Goal: Task Accomplishment & Management: Use online tool/utility

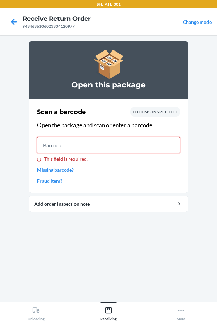
click at [109, 146] on input "This field is required." at bounding box center [108, 145] width 143 height 16
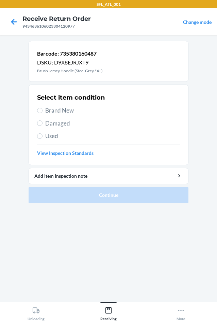
click at [44, 112] on label "Brand New" at bounding box center [108, 110] width 143 height 9
click at [43, 112] on input "Brand New" at bounding box center [39, 110] width 5 height 5
radio input "true"
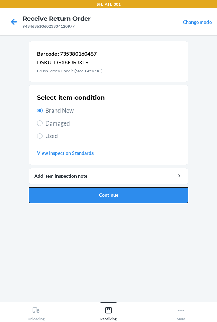
drag, startPoint x: 115, startPoint y: 194, endPoint x: 112, endPoint y: 140, distance: 53.6
click at [116, 192] on button "Continue" at bounding box center [109, 195] width 160 height 16
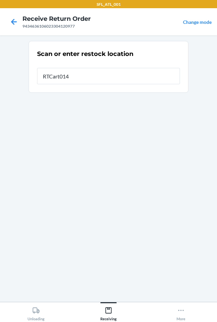
type input "RTCart014"
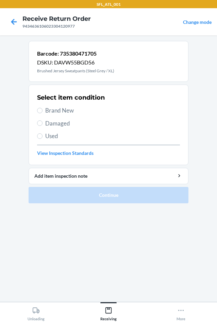
click at [44, 109] on label "Brand New" at bounding box center [108, 110] width 143 height 9
click at [43, 109] on input "Brand New" at bounding box center [39, 110] width 5 height 5
radio input "true"
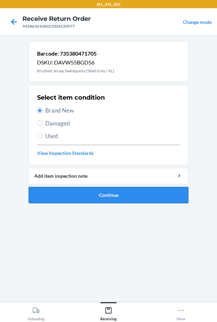
click at [128, 194] on button "Continue" at bounding box center [109, 195] width 160 height 16
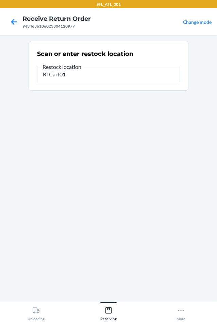
type input "RTCart014"
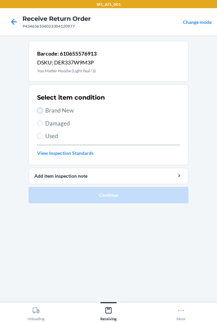
click at [42, 110] on input "Brand New" at bounding box center [39, 110] width 5 height 5
radio input "true"
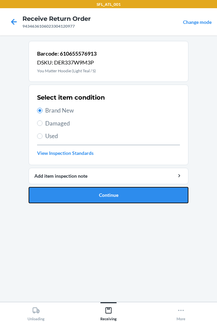
drag, startPoint x: 104, startPoint y: 200, endPoint x: 108, endPoint y: 198, distance: 4.3
click at [108, 198] on button "Continue" at bounding box center [109, 195] width 160 height 16
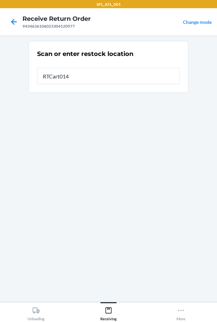
type input "RTCart014"
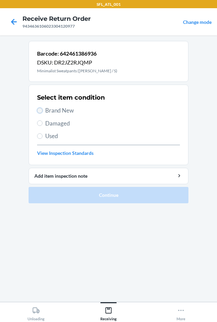
click at [42, 111] on input "Brand New" at bounding box center [39, 110] width 5 height 5
radio input "true"
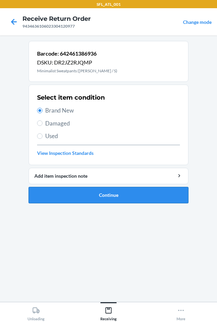
click at [117, 193] on button "Continue" at bounding box center [109, 195] width 160 height 16
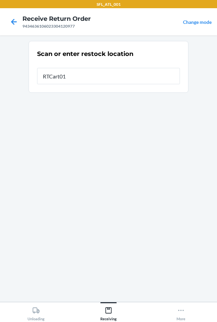
type input "RTCart014"
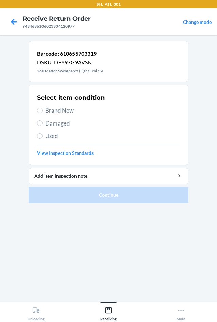
click at [43, 112] on label "Brand New" at bounding box center [108, 110] width 143 height 9
click at [43, 112] on input "Brand New" at bounding box center [39, 110] width 5 height 5
radio input "true"
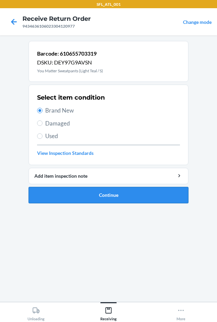
click at [126, 195] on button "Continue" at bounding box center [109, 195] width 160 height 16
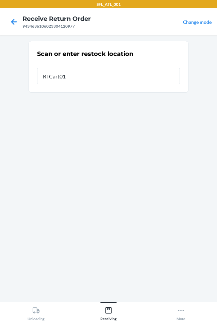
type input "RTCart014"
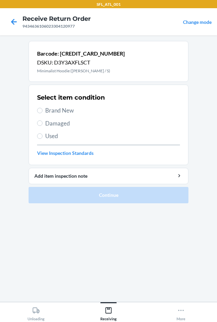
click at [44, 107] on label "Brand New" at bounding box center [108, 110] width 143 height 9
click at [43, 108] on input "Brand New" at bounding box center [39, 110] width 5 height 5
radio input "true"
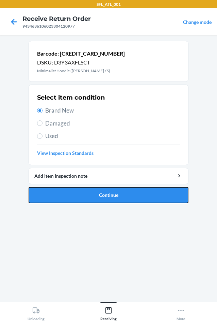
drag, startPoint x: 107, startPoint y: 198, endPoint x: 81, endPoint y: 109, distance: 93.2
click at [105, 194] on button "Continue" at bounding box center [109, 195] width 160 height 16
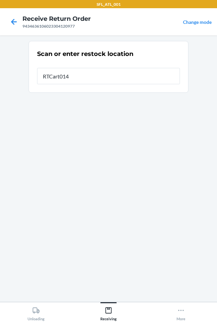
type input "RTCart014"
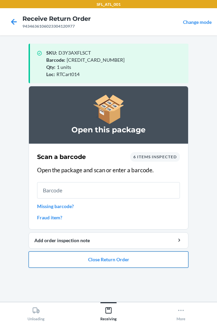
click at [124, 261] on button "Close Return Order" at bounding box center [109, 259] width 160 height 16
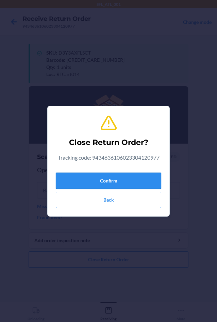
click at [148, 175] on button "Confirm" at bounding box center [109, 180] width 106 height 16
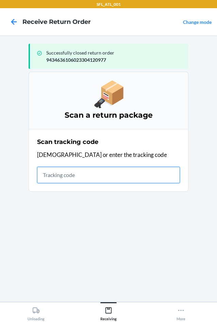
click at [80, 174] on input "text" at bounding box center [108, 175] width 143 height 16
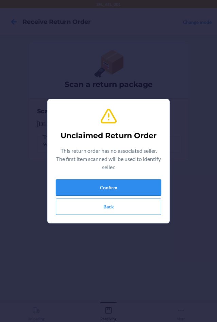
click at [112, 185] on button "Confirm" at bounding box center [109, 187] width 106 height 16
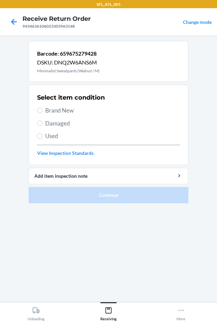
click at [47, 109] on span "Brand New" at bounding box center [112, 110] width 135 height 9
click at [43, 109] on input "Brand New" at bounding box center [39, 110] width 5 height 5
radio input "true"
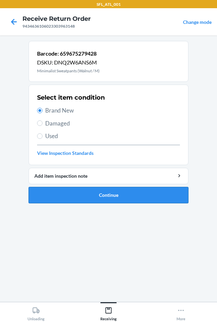
click at [106, 191] on button "Continue" at bounding box center [109, 195] width 160 height 16
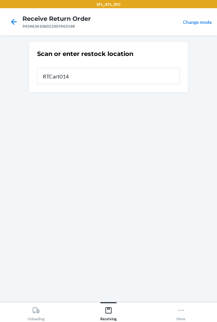
type input "RTCart014"
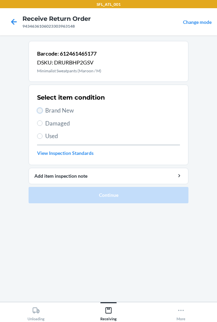
click at [42, 111] on input "Brand New" at bounding box center [39, 110] width 5 height 5
radio input "true"
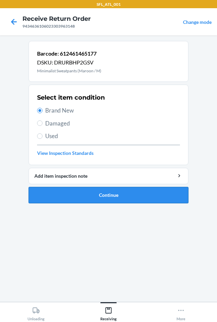
click at [99, 193] on button "Continue" at bounding box center [109, 195] width 160 height 16
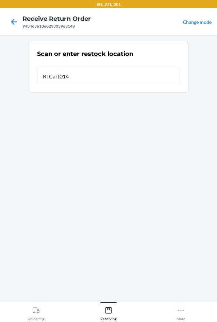
type input "RTCart014"
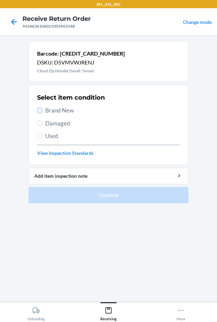
click at [39, 109] on input "Brand New" at bounding box center [39, 110] width 5 height 5
radio input "true"
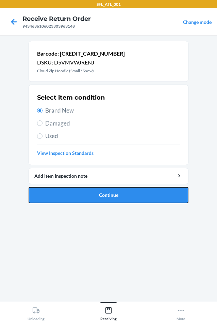
click at [91, 195] on button "Continue" at bounding box center [109, 195] width 160 height 16
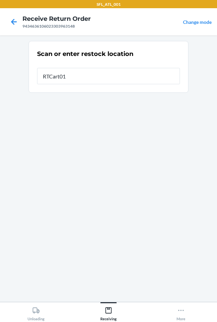
type input "RTCart014"
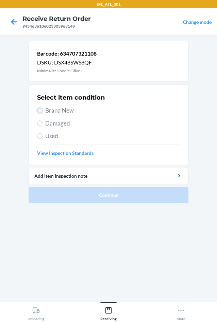
click at [41, 111] on input "Brand New" at bounding box center [39, 110] width 5 height 5
radio input "true"
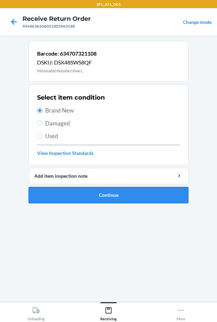
click at [112, 193] on button "Continue" at bounding box center [109, 195] width 160 height 16
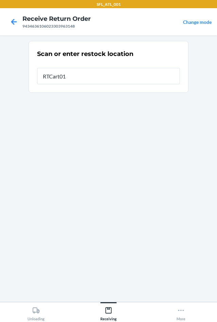
type input "RTCart014"
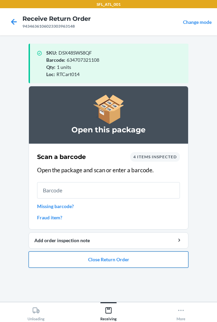
drag, startPoint x: 89, startPoint y: 258, endPoint x: 93, endPoint y: 255, distance: 4.9
click at [91, 256] on button "Close Return Order" at bounding box center [109, 259] width 160 height 16
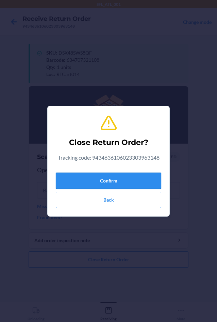
drag, startPoint x: 119, startPoint y: 181, endPoint x: 122, endPoint y: 184, distance: 5.3
click at [120, 181] on button "Confirm" at bounding box center [109, 180] width 106 height 16
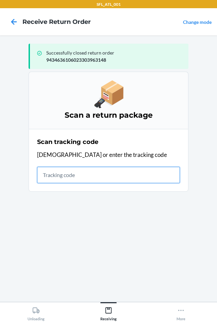
click at [56, 174] on input "text" at bounding box center [108, 175] width 143 height 16
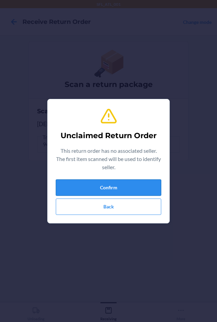
click at [106, 185] on button "Confirm" at bounding box center [109, 187] width 106 height 16
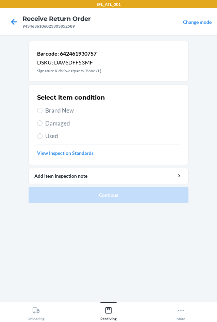
click at [43, 110] on label "Brand New" at bounding box center [108, 110] width 143 height 9
click at [43, 110] on input "Brand New" at bounding box center [39, 110] width 5 height 5
radio input "true"
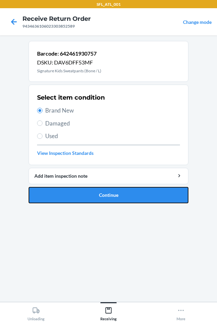
click at [120, 195] on button "Continue" at bounding box center [109, 195] width 160 height 16
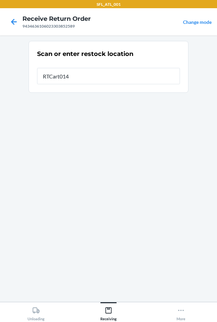
type input "RTCart014"
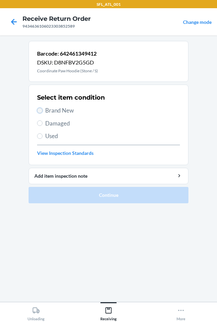
click at [41, 111] on input "Brand New" at bounding box center [39, 110] width 5 height 5
radio input "true"
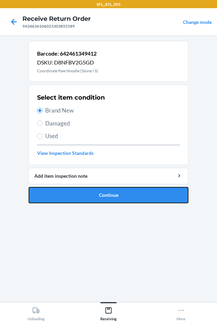
drag, startPoint x: 117, startPoint y: 200, endPoint x: 119, endPoint y: 191, distance: 9.4
click at [119, 196] on button "Continue" at bounding box center [109, 195] width 160 height 16
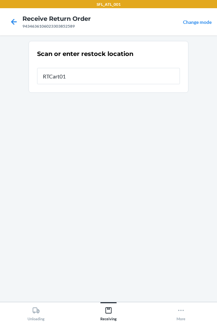
type input "RTCart014"
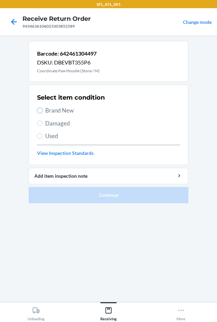
drag, startPoint x: 38, startPoint y: 112, endPoint x: 44, endPoint y: 115, distance: 6.4
click at [39, 112] on input "Brand New" at bounding box center [39, 110] width 5 height 5
radio input "true"
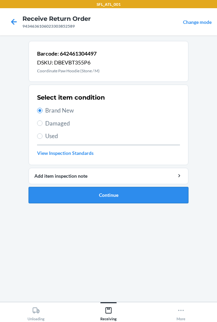
click at [109, 199] on button "Continue" at bounding box center [109, 195] width 160 height 16
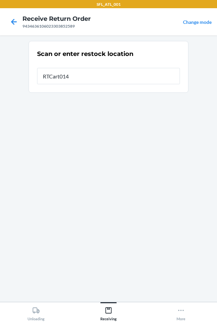
type input "RTCart014"
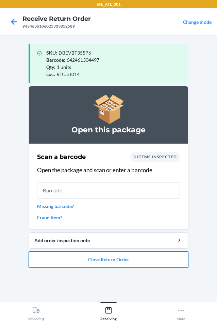
click at [107, 262] on button "Close Return Order" at bounding box center [109, 259] width 160 height 16
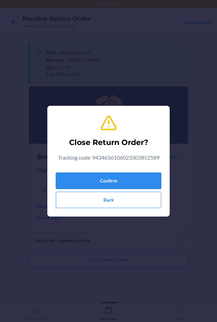
click at [116, 177] on button "Confirm" at bounding box center [109, 180] width 106 height 16
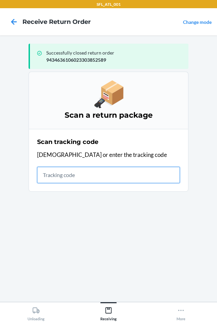
click at [51, 172] on input "text" at bounding box center [108, 175] width 143 height 16
type input "420302599434636106023304075"
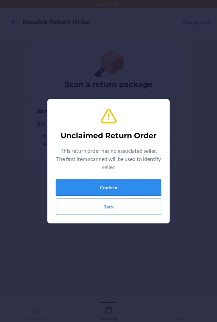
click at [104, 195] on button "Confirm" at bounding box center [109, 187] width 106 height 16
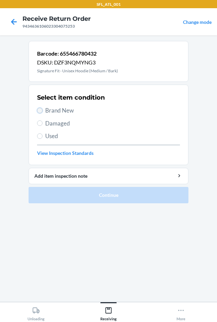
click at [41, 110] on input "Brand New" at bounding box center [39, 110] width 5 height 5
radio input "true"
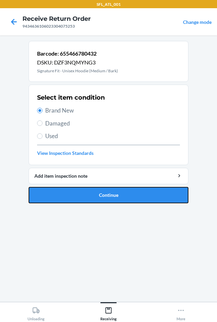
drag, startPoint x: 96, startPoint y: 195, endPoint x: 96, endPoint y: 186, distance: 9.2
click at [97, 195] on button "Continue" at bounding box center [109, 195] width 160 height 16
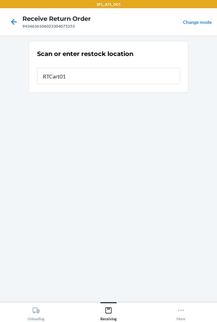
type input "RTCart014"
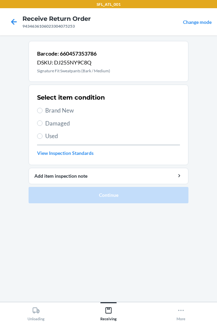
click at [44, 107] on label "Brand New" at bounding box center [108, 110] width 143 height 9
click at [40, 114] on label "Brand New" at bounding box center [108, 110] width 143 height 9
click at [40, 113] on input "Brand New" at bounding box center [39, 110] width 5 height 5
radio input "true"
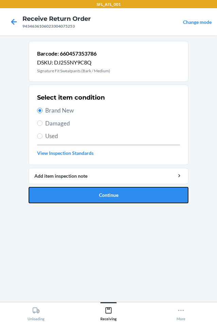
click at [112, 192] on button "Continue" at bounding box center [109, 195] width 160 height 16
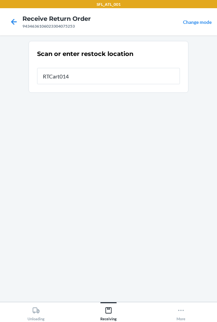
type input "RTCart014"
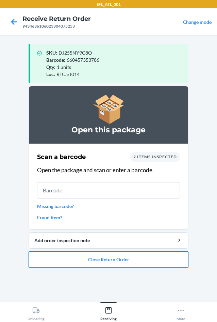
click at [104, 262] on button "Close Return Order" at bounding box center [109, 259] width 160 height 16
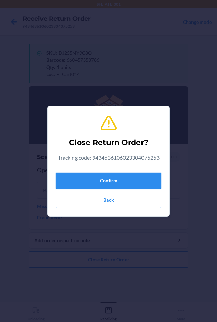
click at [107, 186] on button "Confirm" at bounding box center [109, 180] width 106 height 16
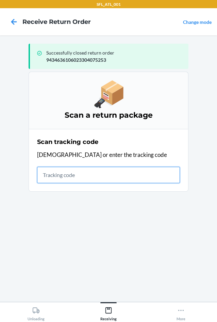
click at [67, 175] on input "text" at bounding box center [108, 175] width 143 height 16
type input "42030259943463610"
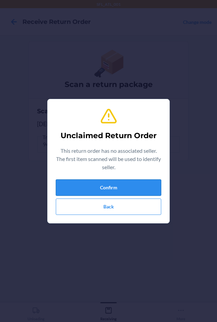
click at [99, 184] on button "Confirm" at bounding box center [109, 187] width 106 height 16
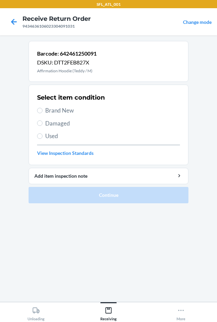
click at [44, 108] on label "Brand New" at bounding box center [108, 110] width 143 height 9
click at [43, 108] on input "Brand New" at bounding box center [39, 110] width 5 height 5
radio input "true"
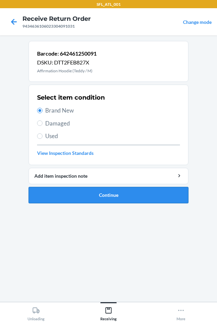
click at [101, 197] on button "Continue" at bounding box center [109, 195] width 160 height 16
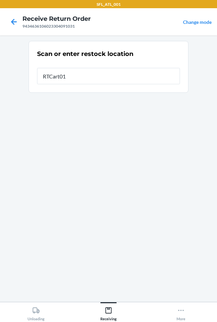
type input "RTCart014"
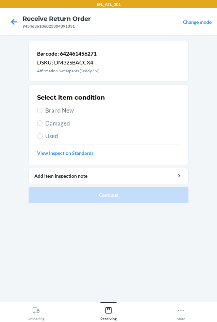
click at [44, 110] on label "Brand New" at bounding box center [108, 110] width 143 height 9
click at [43, 110] on input "Brand New" at bounding box center [39, 110] width 5 height 5
radio input "true"
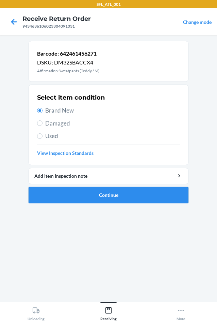
click at [112, 194] on button "Continue" at bounding box center [109, 195] width 160 height 16
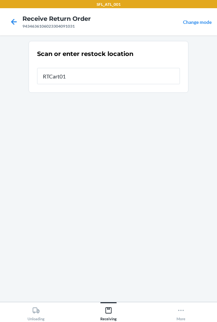
type input "RTCart014"
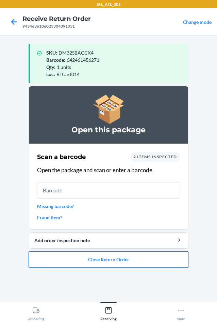
click at [129, 263] on button "Close Return Order" at bounding box center [109, 259] width 160 height 16
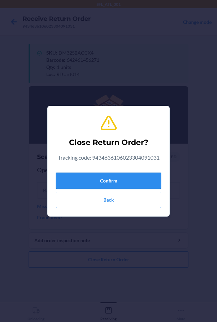
click at [139, 183] on button "Confirm" at bounding box center [109, 180] width 106 height 16
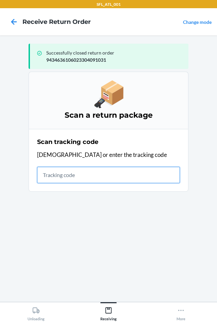
drag, startPoint x: 46, startPoint y: 174, endPoint x: 50, endPoint y: 171, distance: 5.3
click at [48, 174] on input "text" at bounding box center [108, 175] width 143 height 16
type input "4203025994346361060233024145"
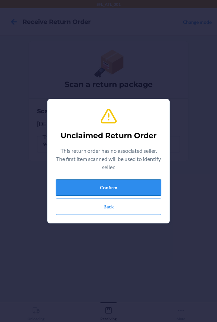
click at [93, 190] on button "Confirm" at bounding box center [109, 187] width 106 height 16
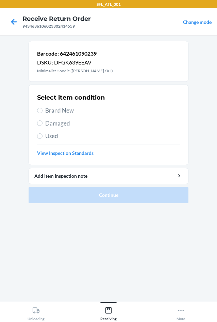
click at [37, 110] on section "Select item condition Brand New Damaged Used View Inspection Standards" at bounding box center [109, 124] width 160 height 80
click at [46, 113] on span "Brand New" at bounding box center [112, 110] width 135 height 9
click at [43, 113] on input "Brand New" at bounding box center [39, 110] width 5 height 5
radio input "true"
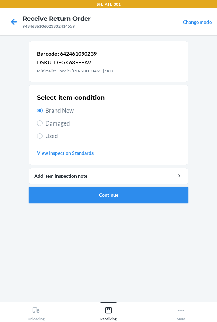
click at [104, 200] on button "Continue" at bounding box center [109, 195] width 160 height 16
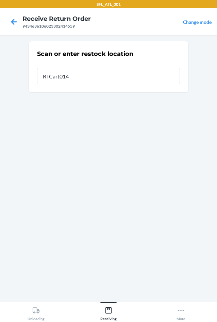
type input "RTCart014"
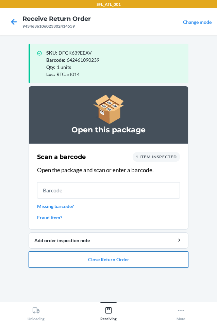
click at [123, 261] on button "Close Return Order" at bounding box center [109, 259] width 160 height 16
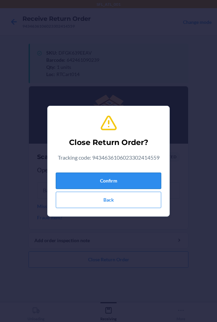
click at [128, 181] on button "Confirm" at bounding box center [109, 180] width 106 height 16
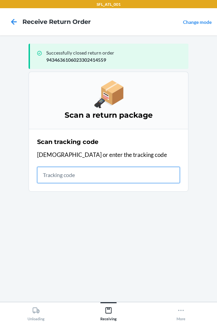
click at [82, 174] on input "text" at bounding box center [108, 175] width 143 height 16
type input "420302599434636106023"
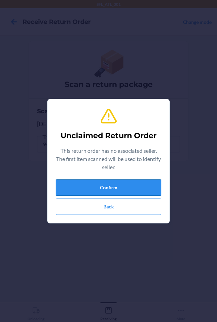
click at [120, 188] on button "Confirm" at bounding box center [109, 187] width 106 height 16
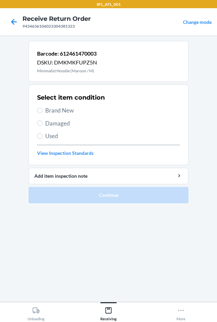
click at [51, 108] on span "Brand New" at bounding box center [112, 110] width 135 height 9
click at [43, 108] on input "Brand New" at bounding box center [39, 110] width 5 height 5
radio input "true"
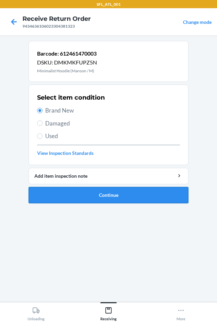
click at [120, 197] on button "Continue" at bounding box center [109, 195] width 160 height 16
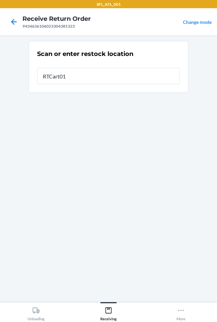
type input "RTCart014"
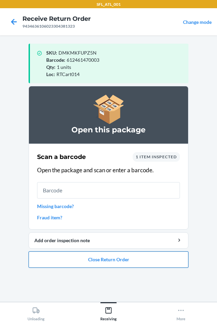
drag, startPoint x: 97, startPoint y: 260, endPoint x: 102, endPoint y: 260, distance: 4.8
click at [102, 260] on button "Close Return Order" at bounding box center [109, 259] width 160 height 16
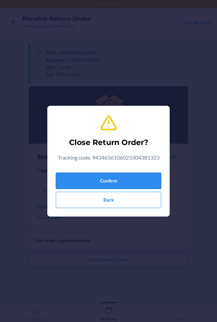
click at [127, 182] on button "Confirm" at bounding box center [109, 180] width 106 height 16
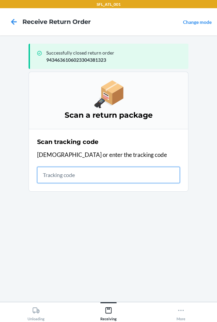
click at [59, 170] on input "text" at bounding box center [108, 175] width 143 height 16
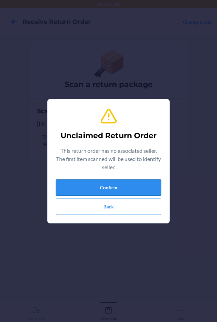
click at [118, 188] on button "Confirm" at bounding box center [109, 187] width 106 height 16
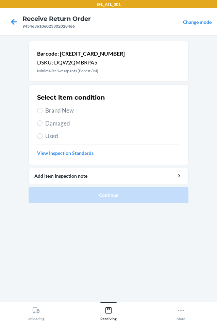
click at [46, 110] on span "Brand New" at bounding box center [112, 110] width 135 height 9
click at [43, 110] on input "Brand New" at bounding box center [39, 110] width 5 height 5
radio input "true"
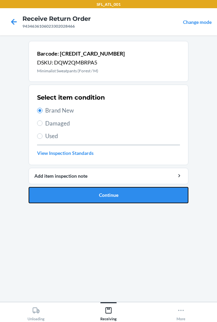
click at [115, 195] on button "Continue" at bounding box center [109, 195] width 160 height 16
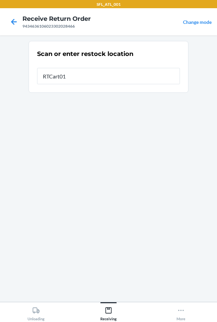
type input "RTCart014"
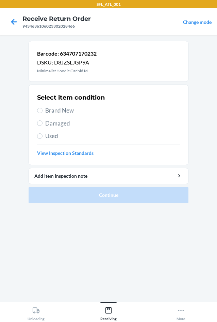
click at [62, 112] on span "Brand New" at bounding box center [112, 110] width 135 height 9
click at [43, 112] on input "Brand New" at bounding box center [39, 110] width 5 height 5
radio input "true"
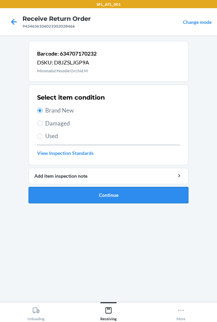
click at [119, 192] on button "Continue" at bounding box center [109, 195] width 160 height 16
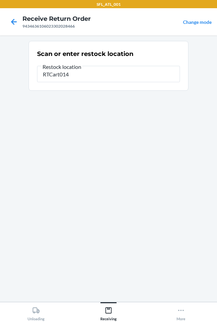
type input "RTCart014"
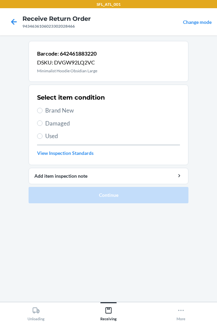
click at [47, 112] on span "Brand New" at bounding box center [112, 110] width 135 height 9
click at [43, 112] on input "Brand New" at bounding box center [39, 110] width 5 height 5
radio input "true"
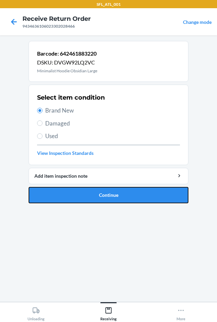
drag, startPoint x: 98, startPoint y: 190, endPoint x: 99, endPoint y: 185, distance: 5.2
click at [100, 190] on button "Continue" at bounding box center [109, 195] width 160 height 16
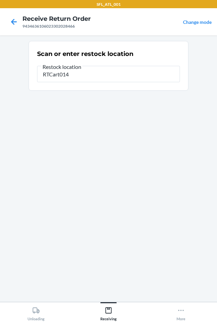
type input "RTCart014"
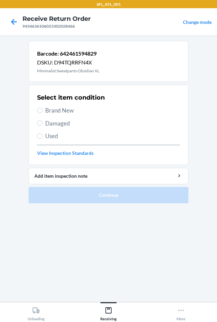
click at [59, 112] on span "Brand New" at bounding box center [112, 110] width 135 height 9
click at [43, 112] on input "Brand New" at bounding box center [39, 110] width 5 height 5
radio input "true"
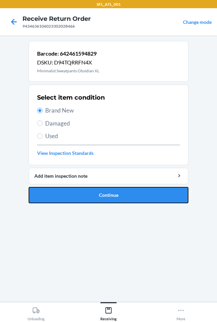
click at [114, 195] on button "Continue" at bounding box center [109, 195] width 160 height 16
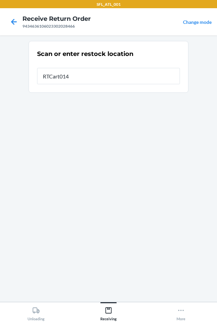
type input "RTCart014"
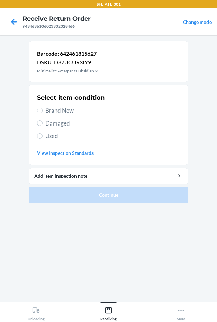
click at [49, 111] on span "Brand New" at bounding box center [112, 110] width 135 height 9
click at [43, 111] on input "Brand New" at bounding box center [39, 110] width 5 height 5
radio input "true"
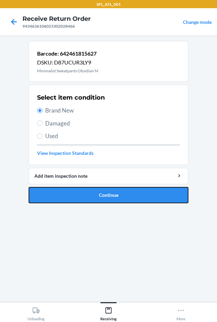
click at [97, 198] on button "Continue" at bounding box center [109, 195] width 160 height 16
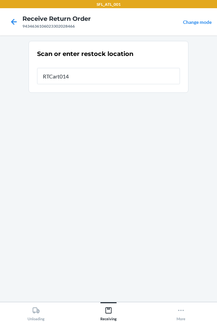
type input "RTCart014"
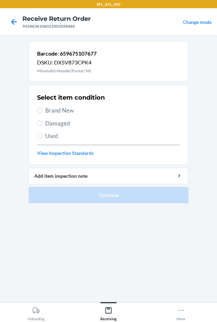
click at [59, 108] on span "Brand New" at bounding box center [112, 110] width 135 height 9
click at [43, 108] on input "Brand New" at bounding box center [39, 110] width 5 height 5
radio input "true"
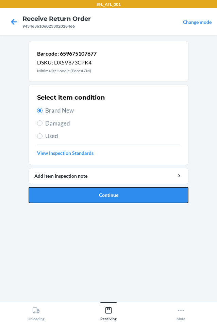
click at [119, 196] on button "Continue" at bounding box center [109, 195] width 160 height 16
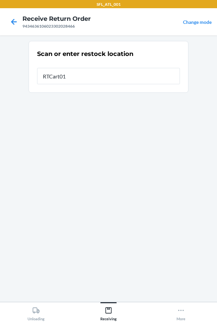
type input "RTCart014"
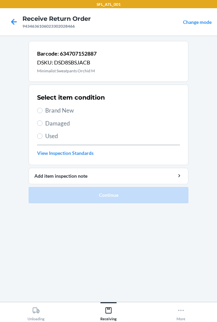
drag, startPoint x: 47, startPoint y: 111, endPoint x: 74, endPoint y: 140, distance: 40.3
click at [47, 111] on span "Brand New" at bounding box center [112, 110] width 135 height 9
click at [40, 107] on label "Brand New" at bounding box center [108, 110] width 143 height 9
click at [40, 108] on input "Brand New" at bounding box center [39, 110] width 5 height 5
radio input "true"
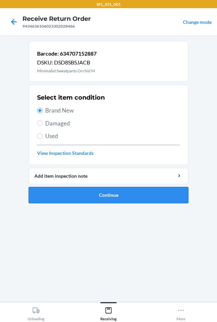
click at [133, 199] on button "Continue" at bounding box center [109, 195] width 160 height 16
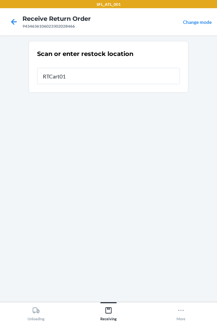
type input "RTCart014"
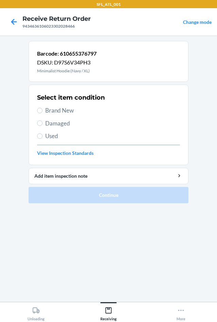
click at [42, 107] on label "Brand New" at bounding box center [108, 110] width 143 height 9
click at [42, 108] on input "Brand New" at bounding box center [39, 110] width 5 height 5
radio input "true"
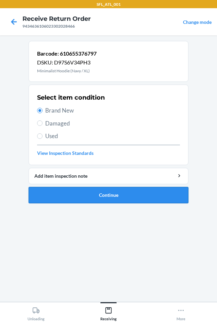
click at [121, 196] on button "Continue" at bounding box center [109, 195] width 160 height 16
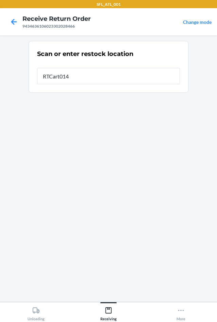
type input "RTCart014"
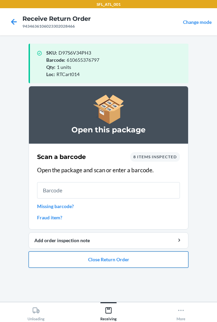
click at [122, 257] on button "Close Return Order" at bounding box center [109, 259] width 160 height 16
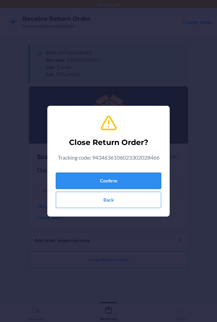
click at [119, 178] on button "Confirm" at bounding box center [109, 180] width 106 height 16
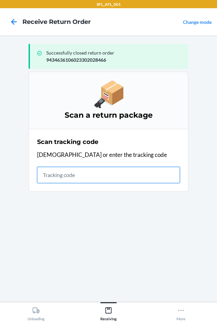
drag, startPoint x: 56, startPoint y: 181, endPoint x: 60, endPoint y: 179, distance: 4.4
click at [60, 179] on input "text" at bounding box center [108, 175] width 143 height 16
type input "42030259943463610602330418039"
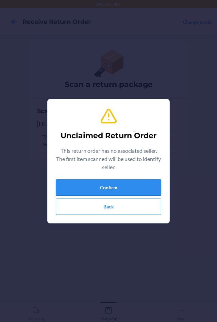
click at [70, 185] on button "Confirm" at bounding box center [109, 187] width 106 height 16
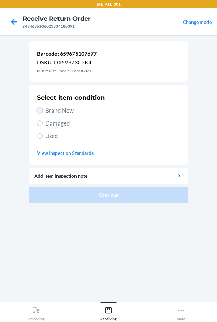
click at [40, 113] on input "Brand New" at bounding box center [39, 110] width 5 height 5
radio input "true"
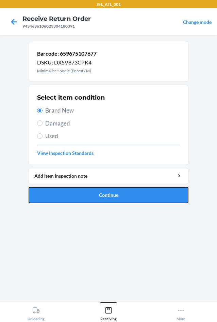
click at [90, 196] on button "Continue" at bounding box center [109, 195] width 160 height 16
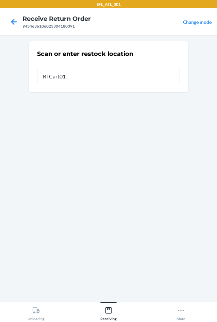
type input "RTCart014"
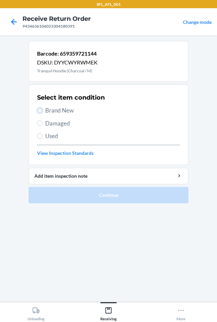
click at [42, 111] on input "Brand New" at bounding box center [39, 110] width 5 height 5
radio input "true"
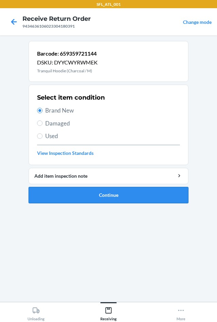
click at [97, 201] on button "Continue" at bounding box center [109, 195] width 160 height 16
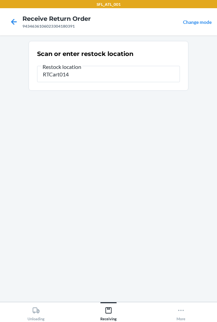
type input "RTCart014"
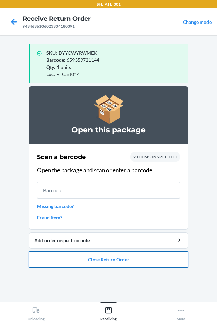
drag, startPoint x: 119, startPoint y: 259, endPoint x: 118, endPoint y: 254, distance: 4.5
click at [118, 255] on button "Close Return Order" at bounding box center [109, 259] width 160 height 16
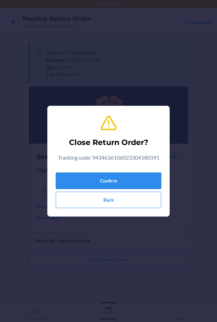
click at [118, 180] on button "Confirm" at bounding box center [109, 180] width 106 height 16
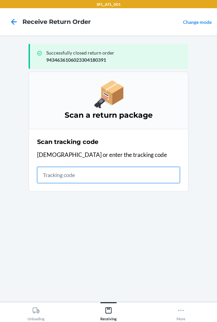
click at [46, 172] on input "text" at bounding box center [108, 175] width 143 height 16
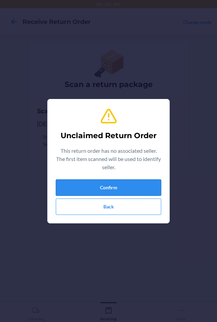
click at [67, 184] on button "Confirm" at bounding box center [109, 187] width 106 height 16
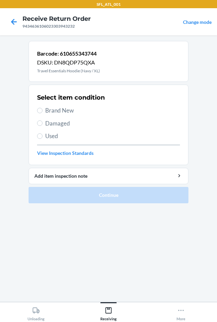
click at [41, 106] on label "Brand New" at bounding box center [108, 110] width 143 height 9
click at [41, 108] on input "Brand New" at bounding box center [39, 110] width 5 height 5
radio input "true"
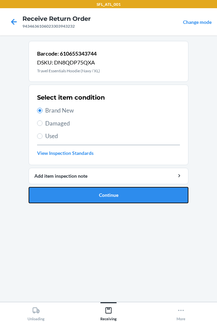
click at [113, 193] on button "Continue" at bounding box center [109, 195] width 160 height 16
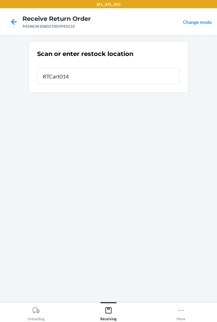
type input "RTCart014"
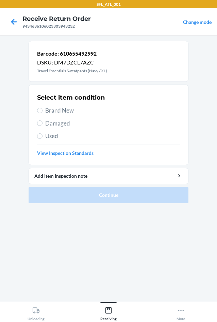
click at [48, 109] on span "Brand New" at bounding box center [112, 110] width 135 height 9
click at [43, 109] on input "Brand New" at bounding box center [39, 110] width 5 height 5
radio input "true"
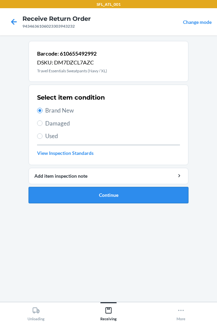
click at [112, 194] on button "Continue" at bounding box center [109, 195] width 160 height 16
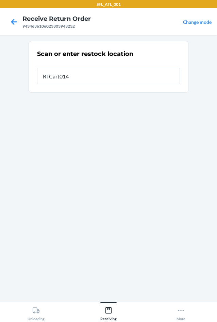
type input "RTCart014"
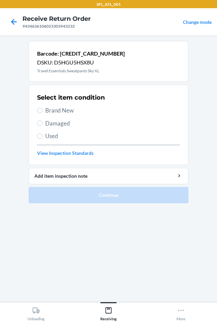
click at [45, 112] on label "Brand New" at bounding box center [108, 110] width 143 height 9
click at [43, 112] on input "Brand New" at bounding box center [39, 110] width 5 height 5
radio input "true"
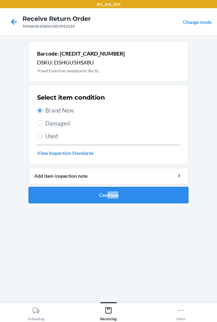
drag, startPoint x: 107, startPoint y: 203, endPoint x: 106, endPoint y: 199, distance: 3.9
click at [107, 202] on ol "Barcode: [CREDIT_CARD_NUMBER] DSKU: D5HGU5HSX8U Travel Essentials Sweatpants Sk…" at bounding box center [109, 125] width 160 height 168
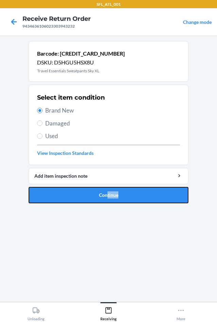
click at [106, 197] on button "Continue" at bounding box center [109, 195] width 160 height 16
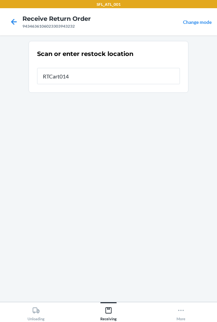
type input "RTCart014"
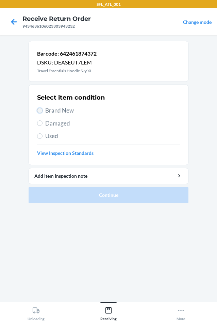
click at [42, 111] on input "Brand New" at bounding box center [39, 110] width 5 height 5
radio input "true"
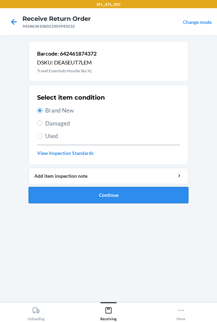
click at [135, 194] on button "Continue" at bounding box center [109, 195] width 160 height 16
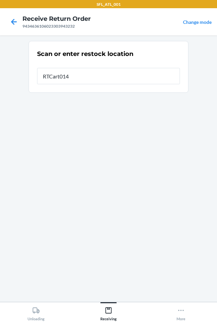
type input "RTCart014"
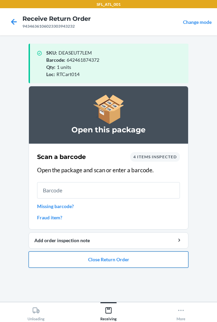
click at [122, 265] on button "Close Return Order" at bounding box center [109, 259] width 160 height 16
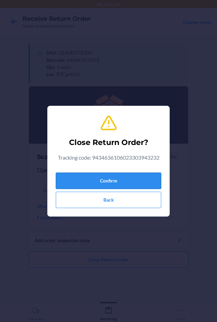
click at [121, 177] on button "Confirm" at bounding box center [109, 180] width 106 height 16
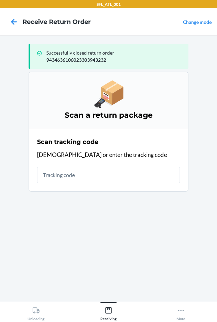
drag, startPoint x: 83, startPoint y: 166, endPoint x: 81, endPoint y: 174, distance: 8.5
click at [81, 174] on div "Scan tracking code Scan or enter the tracking code" at bounding box center [108, 160] width 143 height 50
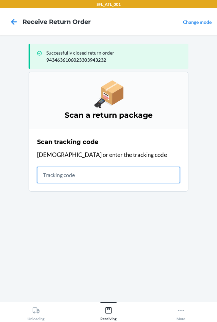
click at [79, 176] on input "text" at bounding box center [108, 175] width 143 height 16
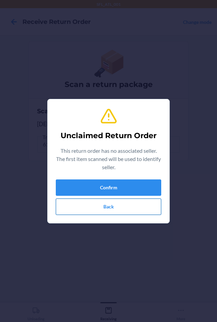
click at [97, 206] on button "Back" at bounding box center [109, 206] width 106 height 16
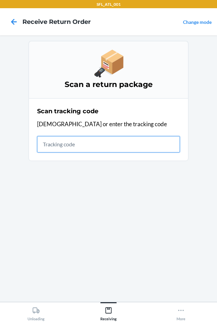
click at [53, 144] on input "text" at bounding box center [108, 144] width 143 height 16
type input "42030259943463610602330384"
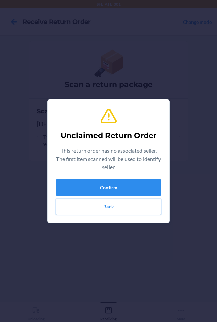
click at [111, 198] on button "Back" at bounding box center [109, 206] width 106 height 16
click at [125, 183] on button "Confirm" at bounding box center [109, 187] width 106 height 16
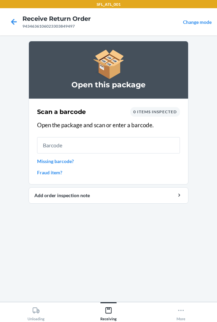
click at [67, 160] on link "Missing barcode?" at bounding box center [108, 160] width 143 height 7
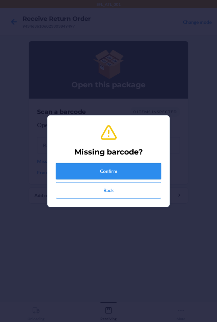
click at [84, 173] on button "Confirm" at bounding box center [109, 171] width 106 height 16
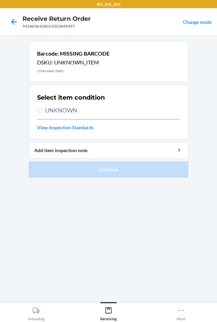
click at [50, 109] on span "UNKNOWN" at bounding box center [112, 110] width 135 height 9
click at [43, 109] on input "UNKNOWN" at bounding box center [39, 110] width 5 height 5
radio input "true"
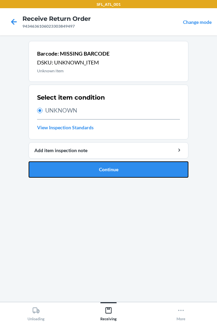
drag, startPoint x: 93, startPoint y: 166, endPoint x: 94, endPoint y: 160, distance: 5.9
click at [94, 160] on li "Barcode: MISSING BARCODE DSKU: UNKNOWN_ITEM Unknown Item Select item condition …" at bounding box center [109, 109] width 160 height 137
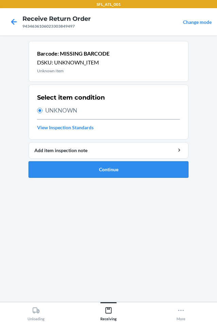
click at [96, 164] on button "Continue" at bounding box center [109, 169] width 160 height 16
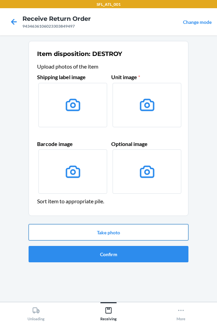
click at [111, 234] on button "Take photo" at bounding box center [109, 232] width 160 height 16
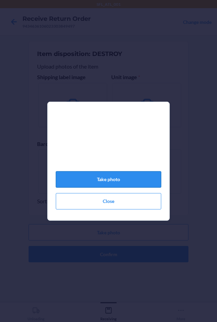
click at [132, 182] on button "Take photo" at bounding box center [109, 179] width 106 height 16
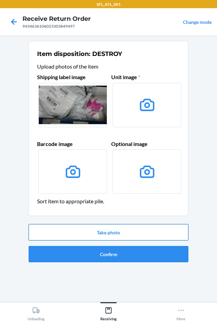
click at [112, 232] on button "Take photo" at bounding box center [109, 232] width 160 height 16
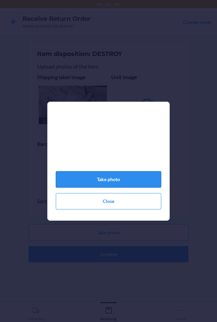
click at [119, 185] on button "Take photo" at bounding box center [109, 179] width 106 height 16
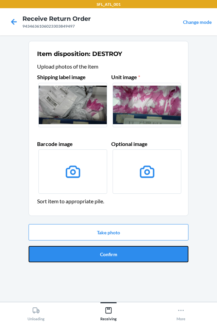
drag, startPoint x: 118, startPoint y: 254, endPoint x: 119, endPoint y: 250, distance: 4.2
click at [119, 253] on button "Confirm" at bounding box center [109, 254] width 160 height 16
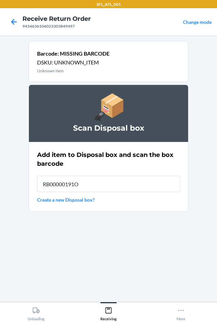
type input "RB00000191O"
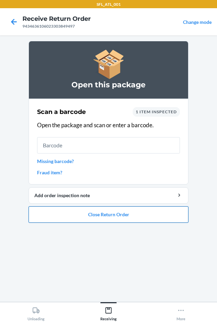
click at [133, 213] on button "Close Return Order" at bounding box center [109, 214] width 160 height 16
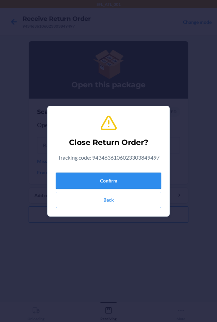
click at [137, 186] on button "Confirm" at bounding box center [109, 180] width 106 height 16
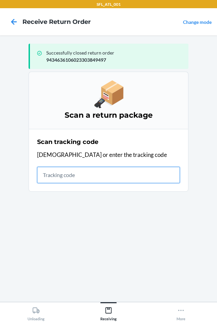
click at [69, 178] on input "text" at bounding box center [108, 175] width 143 height 16
type input "42030259943463610602330389"
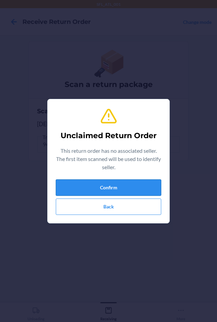
click at [105, 183] on button "Confirm" at bounding box center [109, 187] width 106 height 16
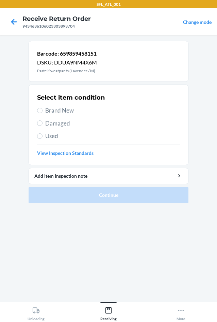
click at [43, 138] on label "Used" at bounding box center [108, 135] width 143 height 9
click at [43, 138] on input "Used" at bounding box center [39, 135] width 5 height 5
radio input "true"
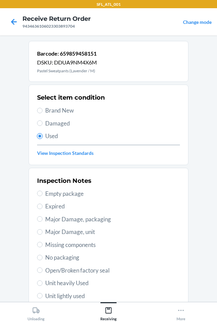
scroll to position [68, 0]
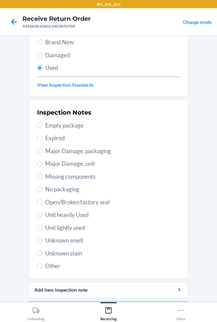
click at [41, 215] on label "Unit heavily Used" at bounding box center [108, 214] width 143 height 9
click at [41, 215] on input "Unit heavily Used" at bounding box center [39, 214] width 5 height 5
radio input "true"
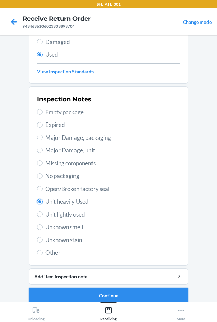
scroll to position [89, 0]
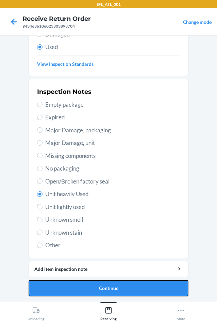
drag, startPoint x: 103, startPoint y: 284, endPoint x: 104, endPoint y: 288, distance: 3.6
click at [104, 289] on button "Continue" at bounding box center [109, 288] width 160 height 16
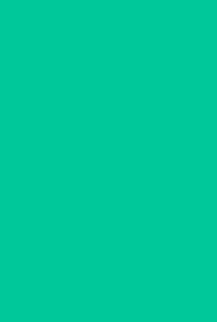
scroll to position [0, 0]
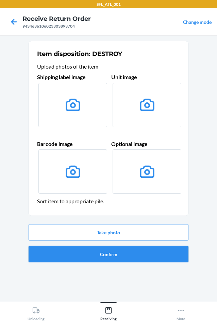
click at [115, 259] on button "Confirm" at bounding box center [109, 254] width 160 height 16
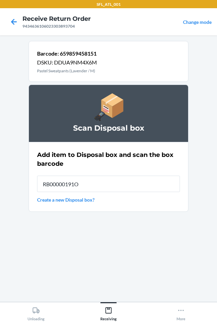
type input "RB00000191O"
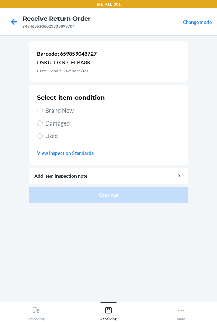
drag, startPoint x: 56, startPoint y: 137, endPoint x: 53, endPoint y: 144, distance: 8.2
click at [54, 137] on span "Used" at bounding box center [112, 135] width 135 height 9
click at [43, 137] on input "Used" at bounding box center [39, 135] width 5 height 5
radio input "true"
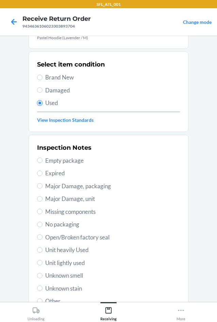
scroll to position [89, 0]
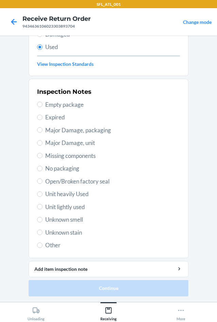
click at [46, 191] on span "Unit heavily Used" at bounding box center [112, 193] width 135 height 9
click at [43, 191] on input "Unit heavily Used" at bounding box center [39, 193] width 5 height 5
radio input "true"
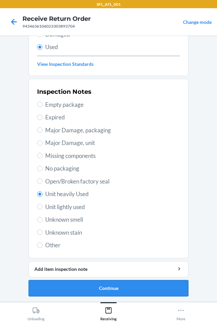
click at [135, 285] on button "Continue" at bounding box center [109, 288] width 160 height 16
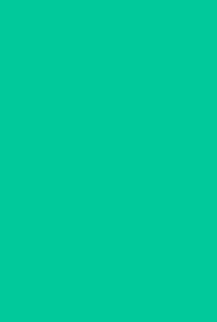
scroll to position [0, 0]
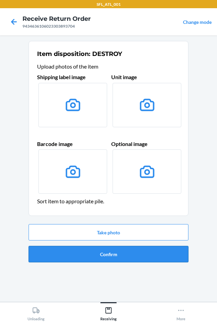
click at [121, 258] on button "Confirm" at bounding box center [109, 254] width 160 height 16
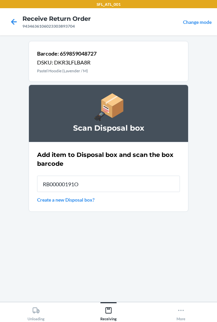
type input "RB00000191O"
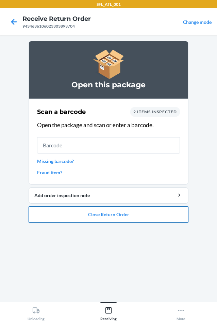
click at [144, 217] on button "Close Return Order" at bounding box center [109, 214] width 160 height 16
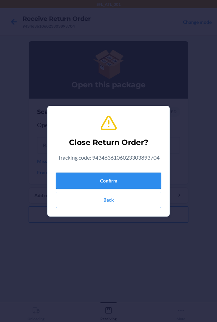
click at [112, 183] on button "Confirm" at bounding box center [109, 180] width 106 height 16
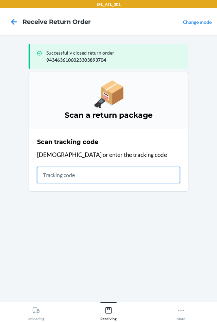
click at [68, 174] on input "text" at bounding box center [108, 175] width 143 height 16
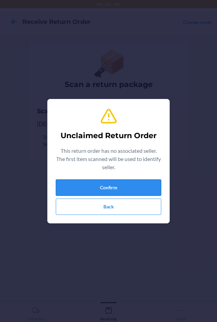
click at [113, 189] on button "Confirm" at bounding box center [109, 187] width 106 height 16
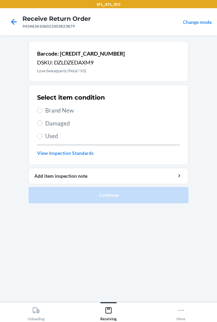
click at [43, 110] on label "Brand New" at bounding box center [108, 110] width 143 height 9
click at [43, 110] on input "Brand New" at bounding box center [39, 110] width 5 height 5
radio input "true"
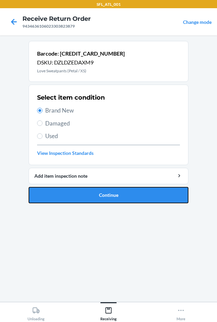
drag, startPoint x: 87, startPoint y: 195, endPoint x: 104, endPoint y: 109, distance: 87.1
click at [87, 194] on button "Continue" at bounding box center [109, 195] width 160 height 16
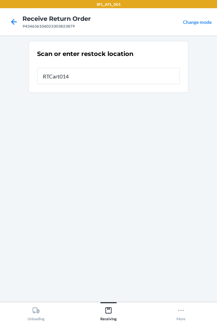
type input "RTCart014"
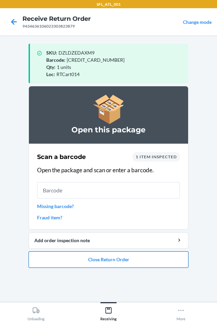
click at [109, 254] on button "Close Return Order" at bounding box center [109, 259] width 160 height 16
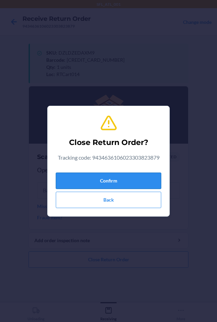
click at [141, 181] on button "Confirm" at bounding box center [109, 180] width 106 height 16
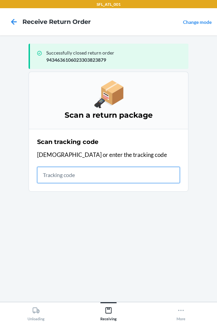
click at [68, 178] on input "text" at bounding box center [108, 175] width 143 height 16
type input "420302599434636106023"
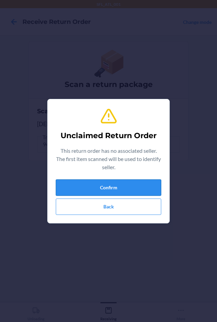
drag, startPoint x: 65, startPoint y: 185, endPoint x: 76, endPoint y: 191, distance: 11.9
click at [76, 191] on button "Confirm" at bounding box center [109, 187] width 106 height 16
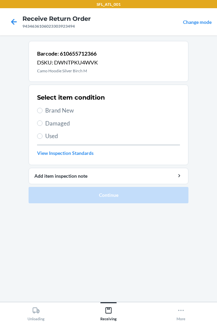
click at [46, 109] on span "Brand New" at bounding box center [112, 110] width 135 height 9
click at [43, 109] on input "Brand New" at bounding box center [39, 110] width 5 height 5
radio input "true"
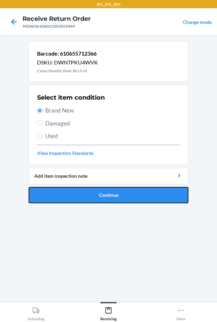
drag, startPoint x: 96, startPoint y: 192, endPoint x: 88, endPoint y: 165, distance: 29.2
click at [96, 192] on button "Continue" at bounding box center [109, 195] width 160 height 16
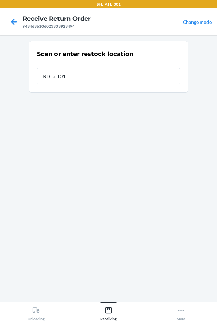
type input "RTCart014"
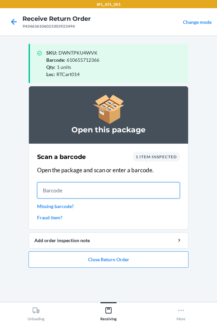
click at [47, 189] on input "text" at bounding box center [108, 190] width 143 height 16
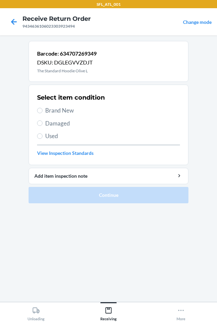
click at [48, 113] on span "Brand New" at bounding box center [112, 110] width 135 height 9
click at [43, 113] on input "Brand New" at bounding box center [39, 110] width 5 height 5
radio input "true"
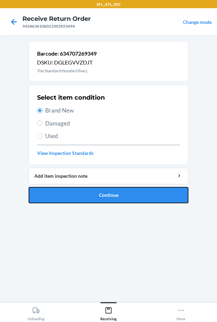
click at [94, 192] on button "Continue" at bounding box center [109, 195] width 160 height 16
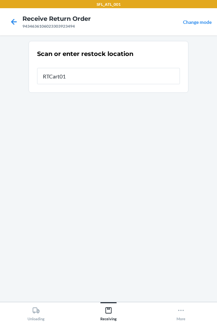
type input "RTCart015"
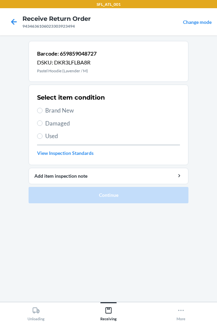
click at [46, 109] on span "Brand New" at bounding box center [112, 110] width 135 height 9
click at [43, 109] on input "Brand New" at bounding box center [39, 110] width 5 height 5
radio input "true"
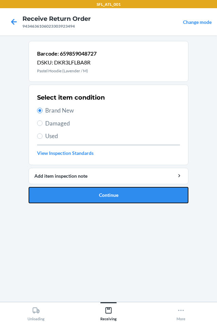
click at [115, 199] on button "Continue" at bounding box center [109, 195] width 160 height 16
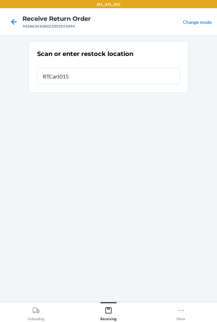
type input "RTCart015"
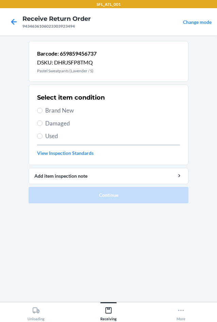
click at [42, 107] on label "Brand New" at bounding box center [108, 110] width 143 height 9
click at [42, 108] on input "Brand New" at bounding box center [39, 110] width 5 height 5
radio input "true"
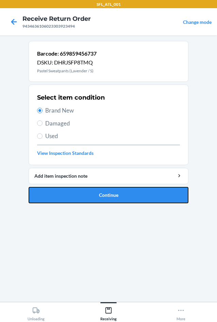
drag, startPoint x: 121, startPoint y: 199, endPoint x: 126, endPoint y: 200, distance: 5.2
click at [124, 200] on button "Continue" at bounding box center [109, 195] width 160 height 16
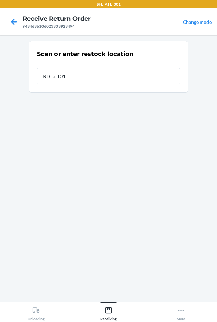
type input "RTCart015"
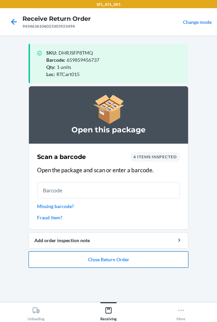
click at [109, 259] on button "Close Return Order" at bounding box center [109, 259] width 160 height 16
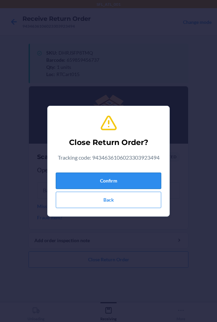
click at [121, 180] on button "Confirm" at bounding box center [109, 180] width 106 height 16
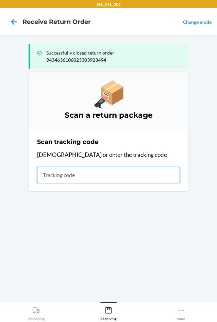
drag, startPoint x: 47, startPoint y: 174, endPoint x: 42, endPoint y: 186, distance: 13.1
click at [49, 174] on input "text" at bounding box center [108, 175] width 143 height 16
type input "4203025994346361060"
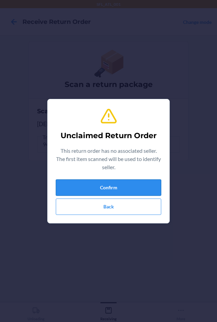
click at [120, 186] on button "Confirm" at bounding box center [109, 187] width 106 height 16
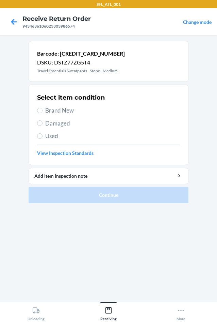
click at [49, 112] on span "Brand New" at bounding box center [112, 110] width 135 height 9
click at [43, 112] on input "Brand New" at bounding box center [39, 110] width 5 height 5
radio input "true"
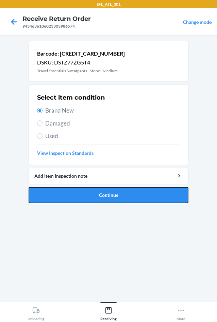
drag, startPoint x: 112, startPoint y: 195, endPoint x: 107, endPoint y: 195, distance: 4.8
click at [112, 199] on button "Continue" at bounding box center [109, 195] width 160 height 16
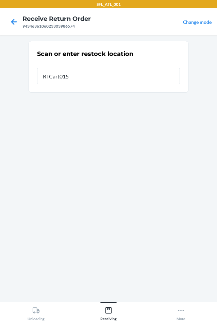
type input "RTCart015"
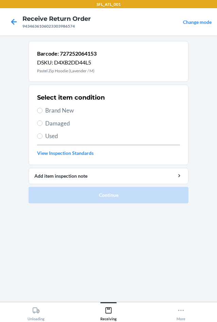
click at [51, 108] on span "Brand New" at bounding box center [112, 110] width 135 height 9
click at [43, 108] on input "Brand New" at bounding box center [39, 110] width 5 height 5
radio input "true"
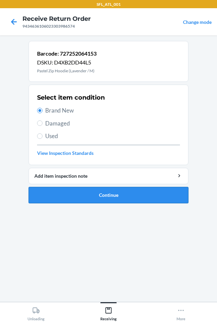
click at [122, 200] on button "Continue" at bounding box center [109, 195] width 160 height 16
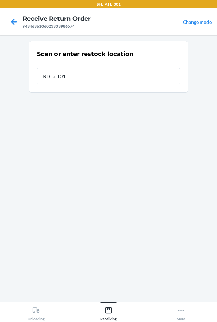
type input "RTCart015"
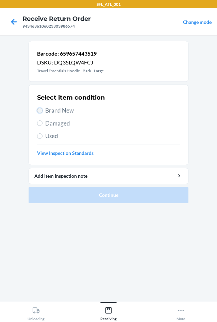
click at [42, 111] on input "Brand New" at bounding box center [39, 110] width 5 height 5
radio input "true"
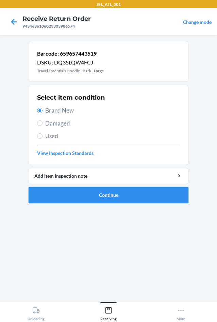
click at [88, 197] on button "Continue" at bounding box center [109, 195] width 160 height 16
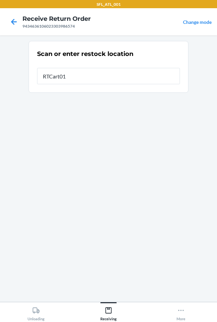
type input "RTCart015"
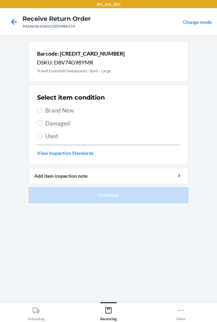
click at [44, 108] on label "Brand New" at bounding box center [108, 110] width 143 height 9
click at [43, 108] on input "Brand New" at bounding box center [39, 110] width 5 height 5
radio input "true"
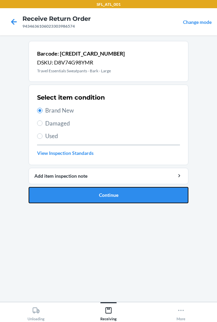
drag, startPoint x: 96, startPoint y: 198, endPoint x: 106, endPoint y: 187, distance: 15.2
click at [99, 196] on button "Continue" at bounding box center [109, 195] width 160 height 16
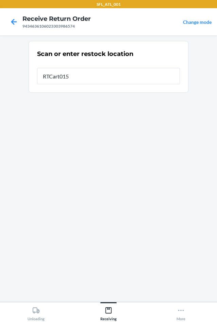
type input "RTCart015"
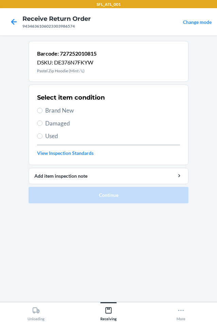
drag, startPoint x: 42, startPoint y: 108, endPoint x: 66, endPoint y: 153, distance: 50.9
click at [43, 115] on div "Select item condition Brand New Damaged Used View Inspection Standards" at bounding box center [108, 124] width 143 height 67
click at [44, 112] on label "Brand New" at bounding box center [108, 110] width 143 height 9
click at [43, 112] on input "Brand New" at bounding box center [39, 110] width 5 height 5
radio input "true"
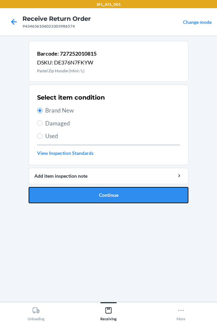
click at [106, 196] on button "Continue" at bounding box center [109, 195] width 160 height 16
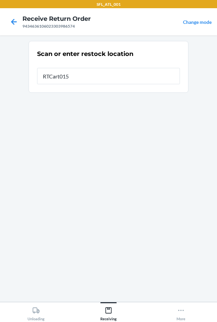
type input "RTCart015"
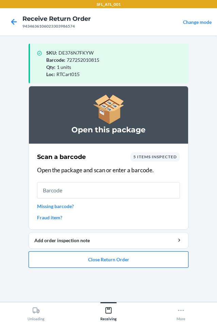
click at [118, 262] on button "Close Return Order" at bounding box center [109, 259] width 160 height 16
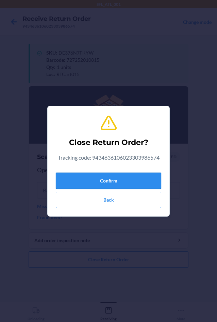
click at [126, 184] on button "Confirm" at bounding box center [109, 180] width 106 height 16
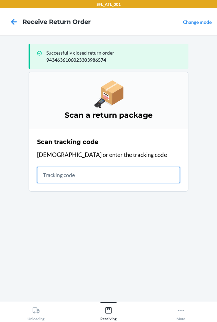
click at [63, 176] on input "text" at bounding box center [108, 175] width 143 height 16
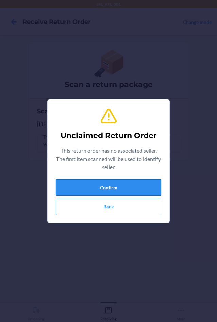
click at [103, 184] on button "Confirm" at bounding box center [109, 187] width 106 height 16
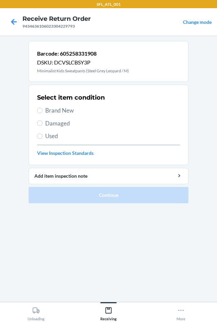
click at [39, 107] on label "Brand New" at bounding box center [108, 110] width 143 height 9
click at [39, 108] on input "Brand New" at bounding box center [39, 110] width 5 height 5
radio input "true"
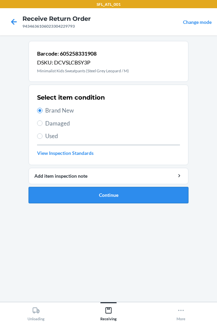
click at [121, 194] on button "Continue" at bounding box center [109, 195] width 160 height 16
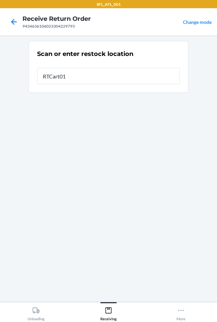
type input "RTCart015"
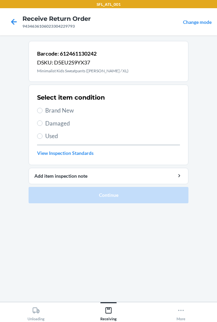
click at [44, 111] on label "Brand New" at bounding box center [108, 110] width 143 height 9
click at [43, 111] on input "Brand New" at bounding box center [39, 110] width 5 height 5
radio input "true"
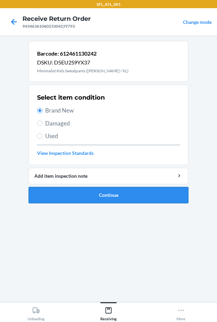
click at [99, 196] on button "Continue" at bounding box center [109, 195] width 160 height 16
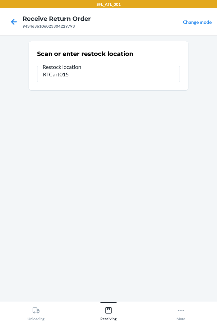
type input "RTCart015"
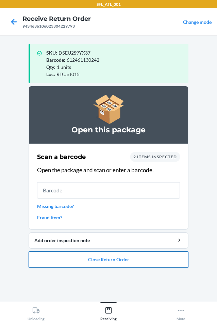
click at [96, 264] on button "Close Return Order" at bounding box center [109, 259] width 160 height 16
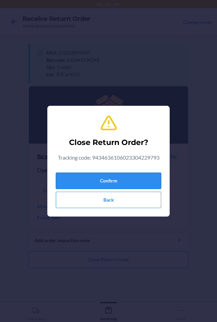
drag, startPoint x: 126, startPoint y: 182, endPoint x: 124, endPoint y: 179, distance: 3.7
click at [126, 182] on button "Confirm" at bounding box center [109, 180] width 106 height 16
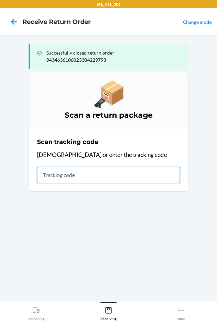
click at [89, 177] on input "text" at bounding box center [108, 175] width 143 height 16
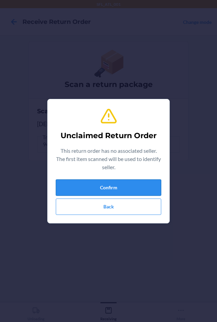
click at [102, 187] on button "Confirm" at bounding box center [109, 187] width 106 height 16
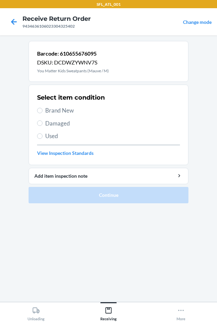
click at [52, 110] on span "Brand New" at bounding box center [112, 110] width 135 height 9
click at [43, 110] on input "Brand New" at bounding box center [39, 110] width 5 height 5
radio input "true"
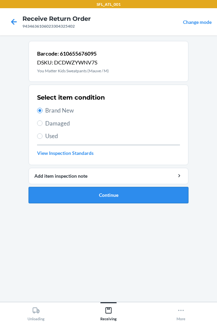
click at [125, 194] on button "Continue" at bounding box center [109, 195] width 160 height 16
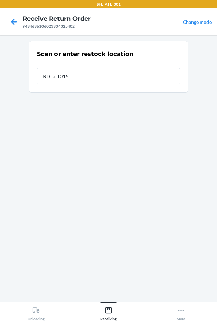
type input "RTCart015"
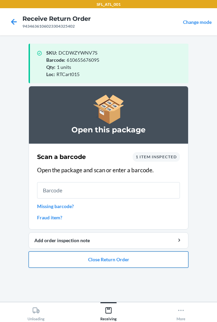
click at [104, 264] on button "Close Return Order" at bounding box center [109, 259] width 160 height 16
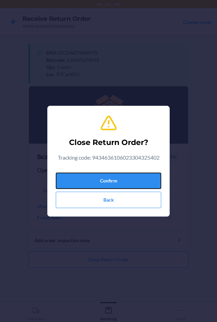
drag, startPoint x: 127, startPoint y: 176, endPoint x: 6, endPoint y: 163, distance: 121.3
click at [91, 177] on button "Confirm" at bounding box center [109, 180] width 106 height 16
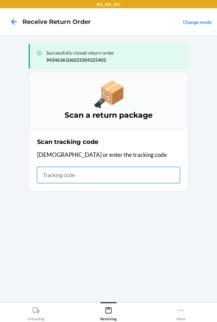
click at [89, 180] on input "text" at bounding box center [108, 175] width 143 height 16
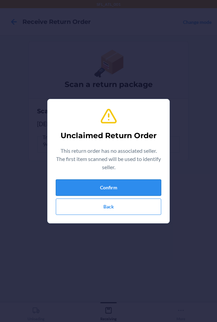
click at [92, 186] on button "Confirm" at bounding box center [109, 187] width 106 height 16
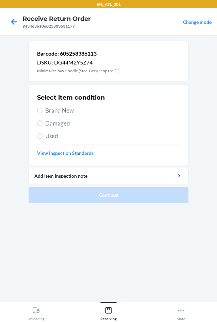
click at [45, 134] on span "Used" at bounding box center [112, 135] width 135 height 9
click at [43, 134] on input "Used" at bounding box center [39, 135] width 5 height 5
radio input "true"
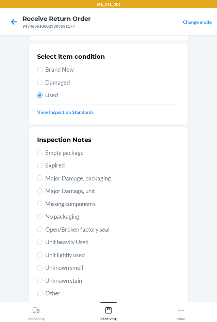
scroll to position [89, 0]
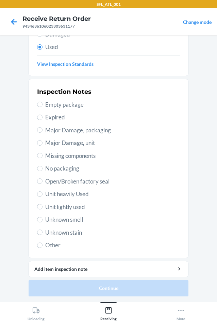
click at [45, 194] on span "Unit heavily Used" at bounding box center [112, 193] width 135 height 9
click at [43, 194] on input "Unit heavily Used" at bounding box center [39, 193] width 5 height 5
radio input "true"
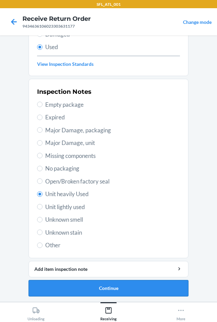
click at [98, 290] on button "Continue" at bounding box center [109, 288] width 160 height 16
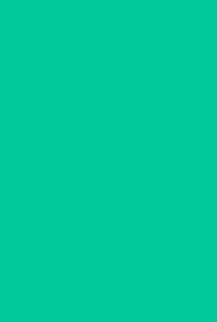
scroll to position [0, 0]
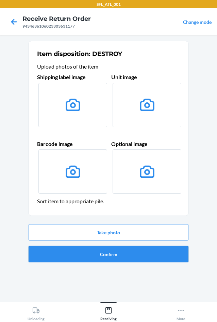
click at [120, 251] on button "Confirm" at bounding box center [109, 254] width 160 height 16
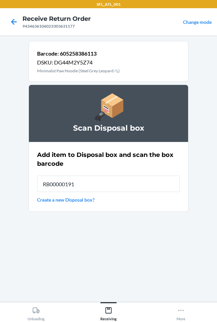
type input "RB00000191O"
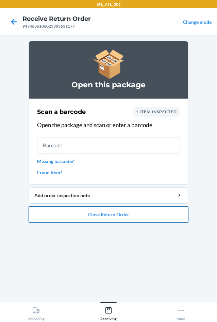
click at [119, 212] on button "Close Return Order" at bounding box center [109, 214] width 160 height 16
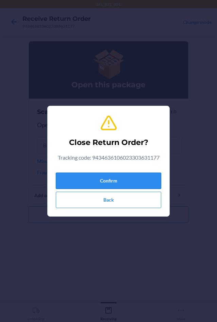
drag, startPoint x: 114, startPoint y: 187, endPoint x: 110, endPoint y: 181, distance: 7.6
click at [115, 187] on button "Confirm" at bounding box center [109, 180] width 106 height 16
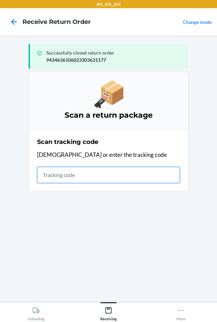
click at [45, 173] on input "text" at bounding box center [108, 175] width 143 height 16
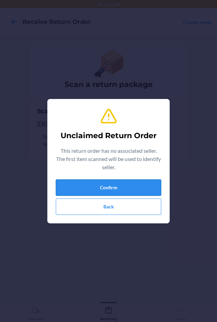
click at [127, 188] on button "Confirm" at bounding box center [109, 187] width 106 height 16
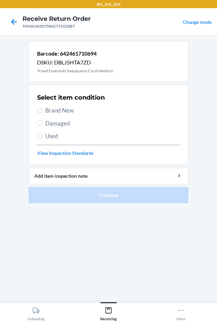
click at [44, 111] on label "Brand New" at bounding box center [108, 110] width 143 height 9
click at [43, 111] on input "Brand New" at bounding box center [39, 110] width 5 height 5
radio input "true"
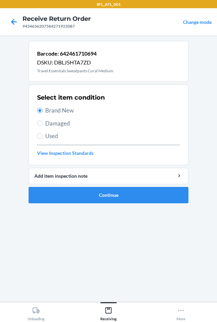
click at [103, 203] on ol "Barcode: 642461710694 DSKU: DBLJ5HTA7ZD Travel Essentials Sweatpants Coral Medi…" at bounding box center [109, 125] width 160 height 168
click at [101, 198] on button "Continue" at bounding box center [109, 195] width 160 height 16
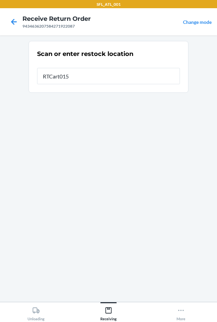
type input "RTCart015"
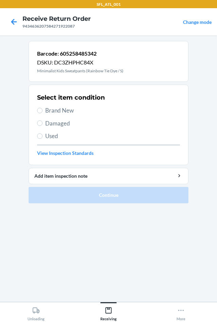
click at [56, 107] on span "Brand New" at bounding box center [112, 110] width 135 height 9
click at [43, 108] on input "Brand New" at bounding box center [39, 110] width 5 height 5
radio input "true"
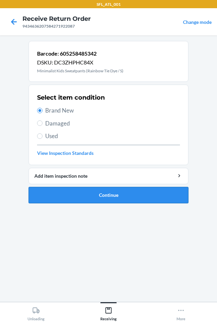
click at [121, 195] on button "Continue" at bounding box center [109, 195] width 160 height 16
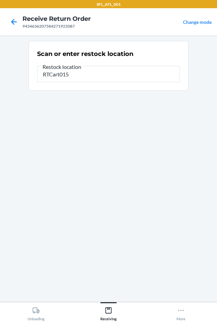
type input "RTCart015"
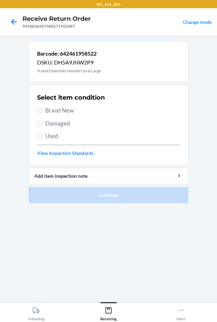
click at [43, 111] on label "Brand New" at bounding box center [108, 110] width 143 height 9
click at [43, 111] on input "Brand New" at bounding box center [39, 110] width 5 height 5
radio input "true"
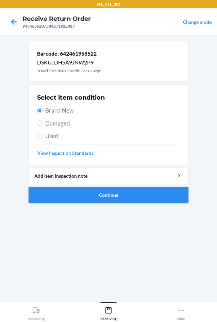
click at [109, 200] on button "Continue" at bounding box center [109, 195] width 160 height 16
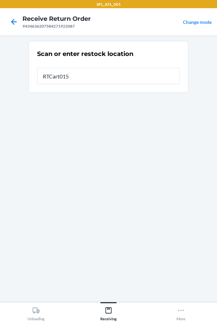
type input "RTCart015"
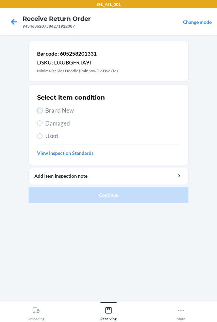
click at [40, 113] on input "Brand New" at bounding box center [39, 110] width 5 height 5
radio input "true"
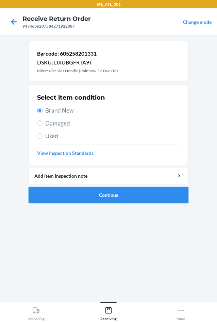
click at [133, 198] on button "Continue" at bounding box center [109, 195] width 160 height 16
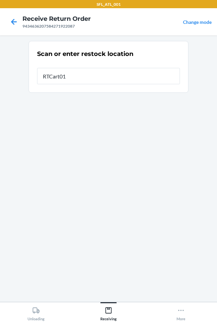
type input "RTCart015"
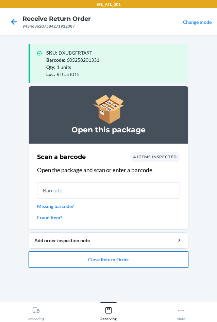
click at [117, 263] on button "Close Return Order" at bounding box center [109, 259] width 160 height 16
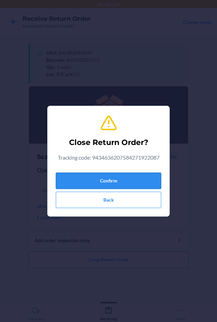
drag, startPoint x: 119, startPoint y: 185, endPoint x: 60, endPoint y: 173, distance: 59.5
click at [117, 184] on button "Confirm" at bounding box center [109, 180] width 106 height 16
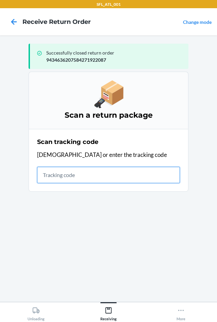
click at [99, 179] on input "text" at bounding box center [108, 175] width 143 height 16
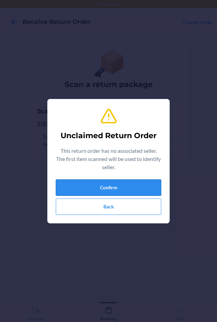
drag, startPoint x: 122, startPoint y: 192, endPoint x: 129, endPoint y: 189, distance: 7.5
click at [129, 189] on button "Confirm" at bounding box center [109, 187] width 106 height 16
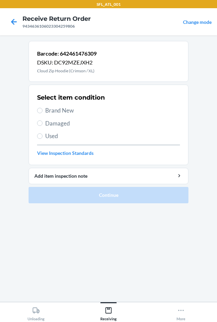
click at [43, 108] on label "Brand New" at bounding box center [108, 110] width 143 height 9
click at [43, 108] on input "Brand New" at bounding box center [39, 110] width 5 height 5
radio input "true"
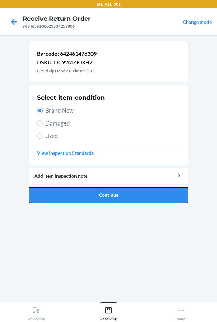
click at [97, 196] on button "Continue" at bounding box center [109, 195] width 160 height 16
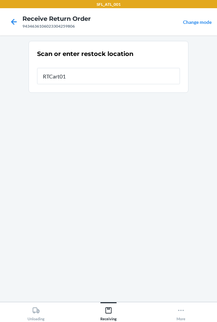
type input "RTCart015"
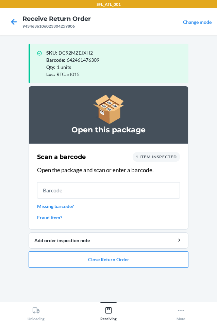
click at [71, 205] on link "Missing barcode?" at bounding box center [108, 205] width 143 height 7
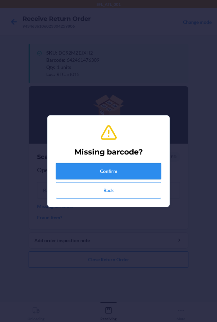
click at [131, 172] on button "Confirm" at bounding box center [109, 171] width 106 height 16
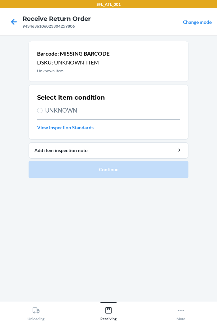
click at [53, 113] on span "UNKNOWN" at bounding box center [112, 110] width 135 height 9
click at [43, 113] on input "UNKNOWN" at bounding box center [39, 110] width 5 height 5
radio input "true"
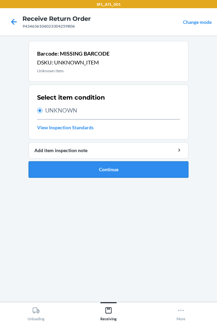
click at [135, 176] on button "Continue" at bounding box center [109, 169] width 160 height 16
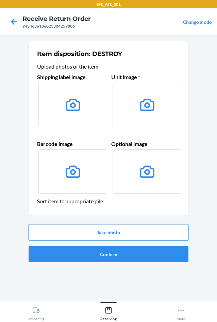
click at [123, 231] on button "Take photo" at bounding box center [109, 232] width 160 height 16
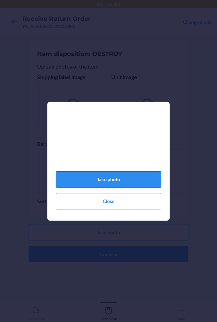
click at [116, 183] on button "Take photo" at bounding box center [109, 179] width 106 height 16
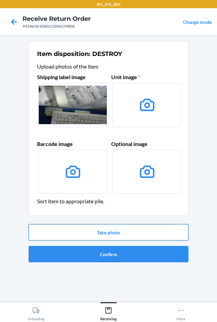
click at [123, 230] on button "Take photo" at bounding box center [109, 232] width 160 height 16
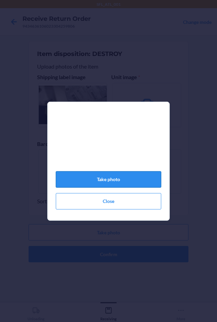
click at [134, 177] on button "Take photo" at bounding box center [109, 179] width 106 height 16
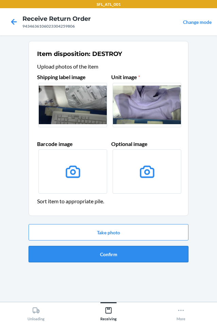
click at [127, 259] on button "Confirm" at bounding box center [109, 254] width 160 height 16
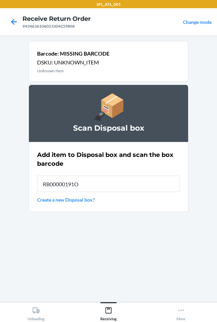
type input "RB00000191O"
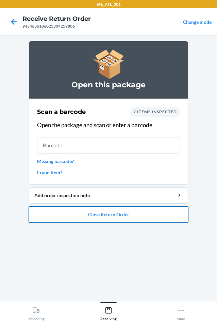
click at [117, 210] on button "Close Return Order" at bounding box center [109, 214] width 160 height 16
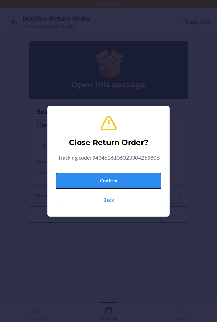
drag, startPoint x: 136, startPoint y: 178, endPoint x: 4, endPoint y: 165, distance: 132.5
click at [121, 177] on button "Confirm" at bounding box center [109, 180] width 106 height 16
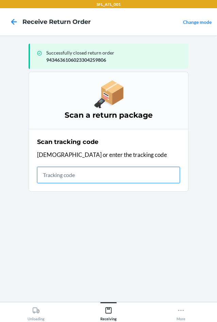
click at [57, 178] on input "text" at bounding box center [108, 175] width 143 height 16
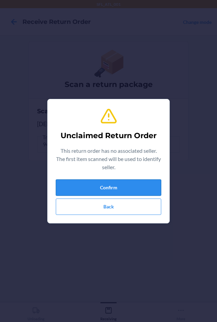
click at [97, 181] on button "Confirm" at bounding box center [109, 187] width 106 height 16
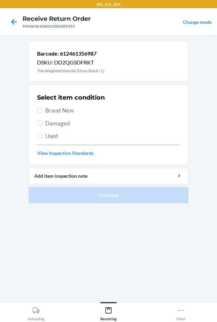
click at [41, 107] on label "Brand New" at bounding box center [108, 110] width 143 height 9
click at [41, 108] on input "Brand New" at bounding box center [39, 110] width 5 height 5
radio input "true"
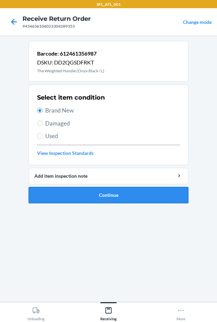
drag, startPoint x: 107, startPoint y: 193, endPoint x: 110, endPoint y: 192, distance: 3.8
click at [109, 192] on button "Continue" at bounding box center [109, 195] width 160 height 16
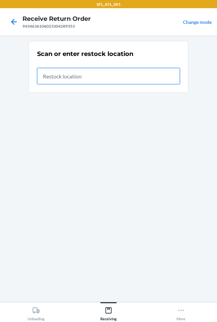
click at [64, 78] on input "text" at bounding box center [108, 76] width 143 height 16
type input "RTCart007"
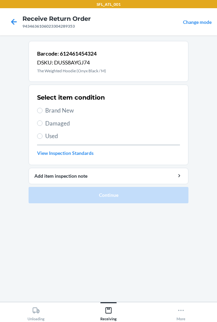
click at [44, 111] on label "Brand New" at bounding box center [108, 110] width 143 height 9
click at [43, 111] on input "Brand New" at bounding box center [39, 110] width 5 height 5
radio input "true"
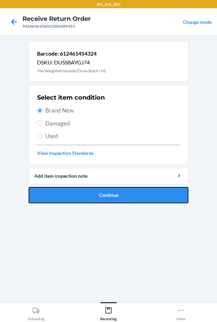
drag, startPoint x: 94, startPoint y: 191, endPoint x: 97, endPoint y: 177, distance: 14.5
click at [95, 188] on button "Continue" at bounding box center [109, 195] width 160 height 16
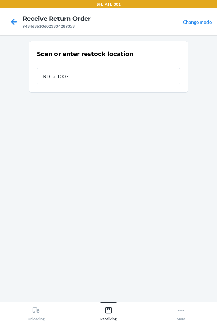
type input "RTCart007"
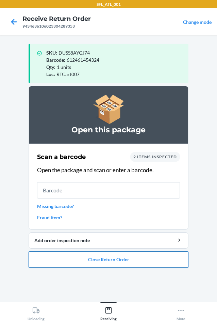
click at [99, 262] on button "Close Return Order" at bounding box center [109, 259] width 160 height 16
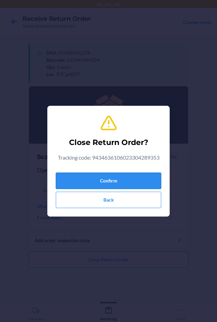
click at [103, 182] on button "Confirm" at bounding box center [109, 180] width 106 height 16
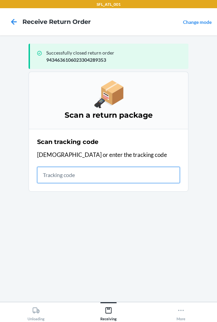
click at [52, 172] on input "text" at bounding box center [108, 175] width 143 height 16
type input "420302599434636106023"
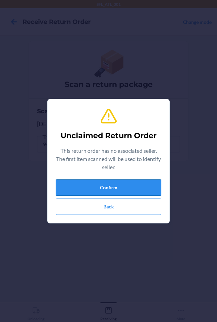
click at [89, 190] on button "Confirm" at bounding box center [109, 187] width 106 height 16
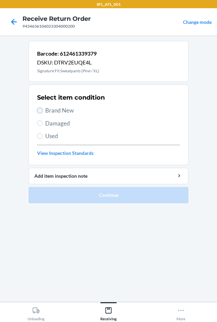
click at [38, 112] on input "Brand New" at bounding box center [39, 110] width 5 height 5
radio input "true"
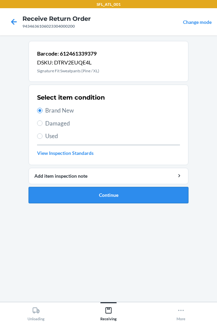
click at [83, 197] on button "Continue" at bounding box center [109, 195] width 160 height 16
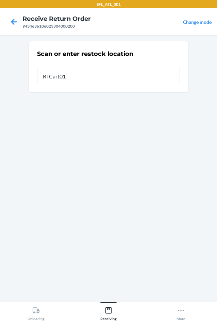
type input "RTCart015"
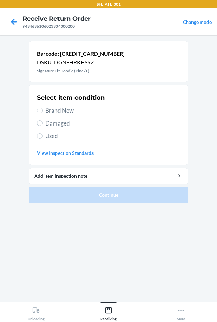
click at [42, 112] on label "Brand New" at bounding box center [108, 110] width 143 height 9
click at [42, 112] on input "Brand New" at bounding box center [39, 110] width 5 height 5
radio input "true"
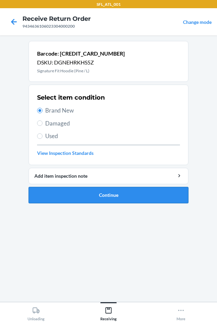
click at [115, 196] on button "Continue" at bounding box center [109, 195] width 160 height 16
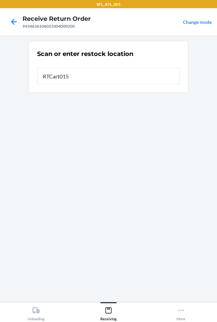
type input "RTCart015"
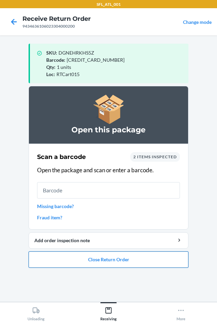
drag, startPoint x: 94, startPoint y: 258, endPoint x: 97, endPoint y: 255, distance: 3.6
click at [96, 257] on button "Close Return Order" at bounding box center [109, 259] width 160 height 16
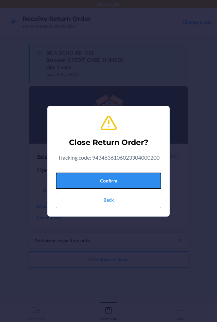
drag, startPoint x: 150, startPoint y: 181, endPoint x: 9, endPoint y: 148, distance: 145.7
click at [146, 182] on button "Confirm" at bounding box center [109, 180] width 106 height 16
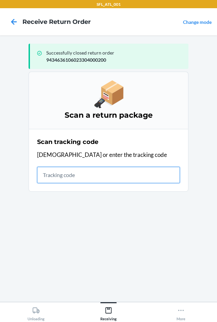
click at [66, 172] on input "text" at bounding box center [108, 175] width 143 height 16
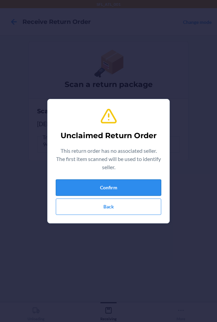
click at [99, 186] on button "Confirm" at bounding box center [109, 187] width 106 height 16
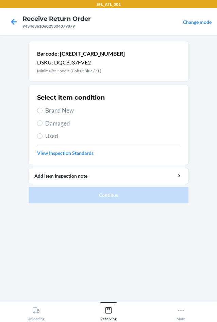
click at [54, 111] on span "Brand New" at bounding box center [112, 110] width 135 height 9
click at [43, 111] on input "Brand New" at bounding box center [39, 110] width 5 height 5
radio input "true"
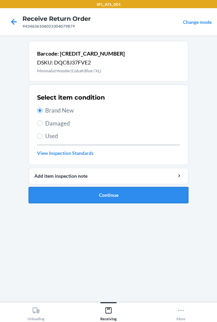
click at [92, 195] on button "Continue" at bounding box center [109, 195] width 160 height 16
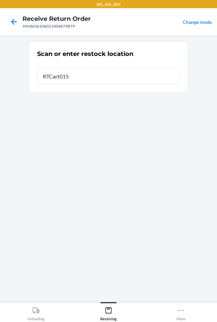
type input "RTCart015"
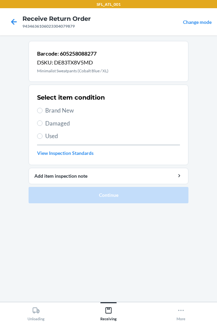
click at [45, 111] on span "Brand New" at bounding box center [112, 110] width 135 height 9
click at [43, 111] on input "Brand New" at bounding box center [39, 110] width 5 height 5
radio input "true"
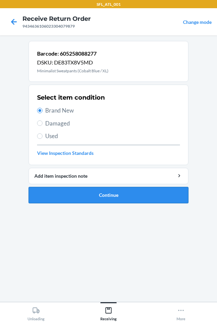
click at [117, 192] on button "Continue" at bounding box center [109, 195] width 160 height 16
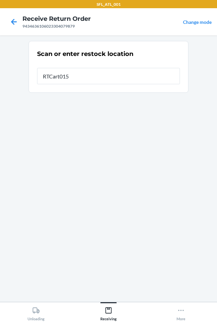
type input "RTCart015"
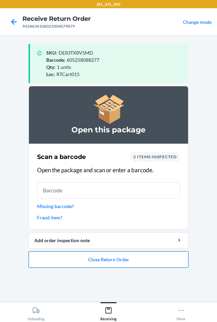
click at [117, 261] on button "Close Return Order" at bounding box center [109, 259] width 160 height 16
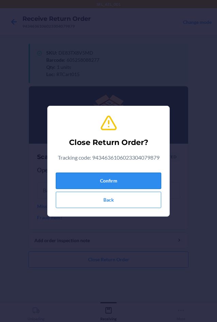
click at [124, 180] on button "Confirm" at bounding box center [109, 180] width 106 height 16
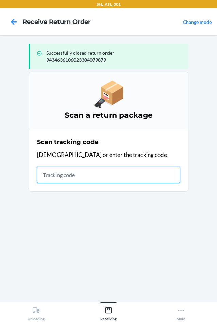
click at [55, 172] on input "text" at bounding box center [108, 175] width 143 height 16
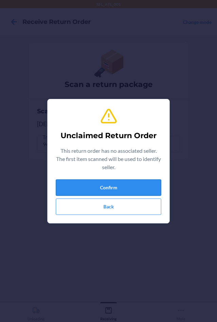
drag, startPoint x: 94, startPoint y: 191, endPoint x: 96, endPoint y: 188, distance: 3.6
click at [95, 188] on button "Confirm" at bounding box center [109, 187] width 106 height 16
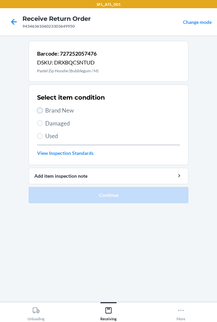
click at [42, 109] on input "Brand New" at bounding box center [39, 110] width 5 height 5
radio input "true"
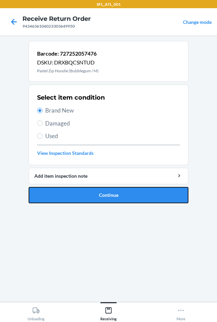
drag, startPoint x: 75, startPoint y: 190, endPoint x: 81, endPoint y: 180, distance: 12.1
click at [79, 189] on button "Continue" at bounding box center [109, 195] width 160 height 16
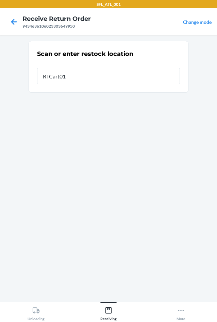
type input "RTCart015"
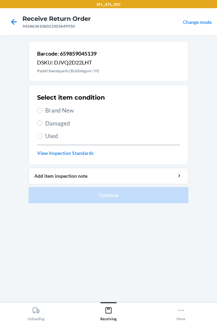
click at [46, 109] on span "Brand New" at bounding box center [112, 110] width 135 height 9
click at [43, 109] on input "Brand New" at bounding box center [39, 110] width 5 height 5
radio input "true"
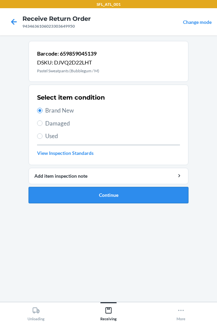
click at [124, 198] on button "Continue" at bounding box center [109, 195] width 160 height 16
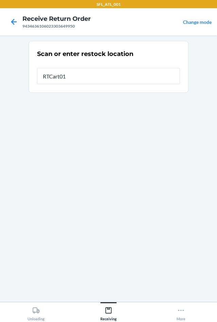
type input "RTCart015"
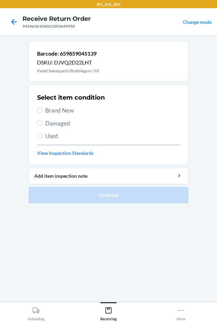
click at [46, 107] on span "Brand New" at bounding box center [112, 110] width 135 height 9
click at [43, 108] on input "Brand New" at bounding box center [39, 110] width 5 height 5
radio input "true"
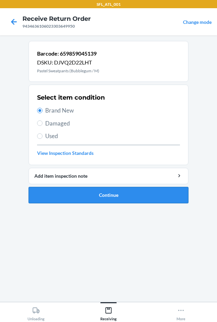
click at [118, 196] on button "Continue" at bounding box center [109, 195] width 160 height 16
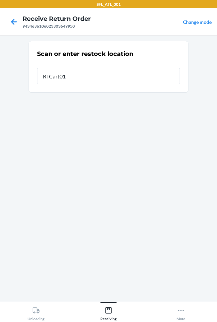
type input "RTCart015"
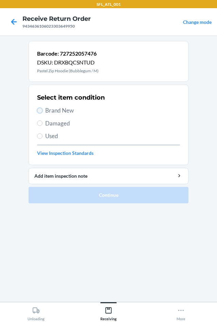
click at [40, 110] on input "Brand New" at bounding box center [39, 110] width 5 height 5
radio input "true"
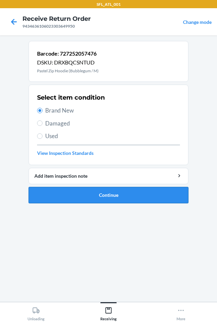
click at [118, 198] on button "Continue" at bounding box center [109, 195] width 160 height 16
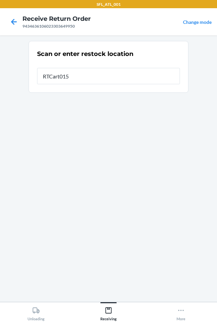
type input "RTCart015"
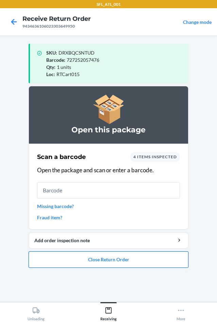
drag, startPoint x: 127, startPoint y: 259, endPoint x: 129, endPoint y: 254, distance: 5.1
click at [128, 258] on button "Close Return Order" at bounding box center [109, 259] width 160 height 16
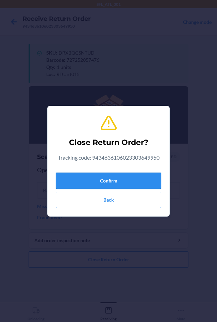
click at [119, 176] on button "Confirm" at bounding box center [109, 180] width 106 height 16
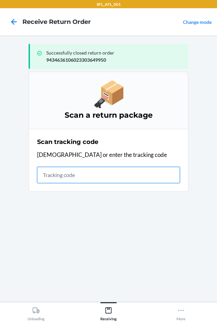
click at [73, 171] on input "text" at bounding box center [108, 175] width 143 height 16
type input "4203025994346361060233041"
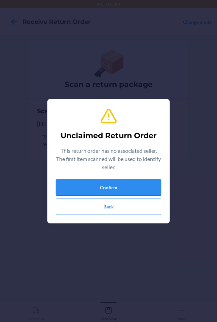
click at [91, 186] on button "Confirm" at bounding box center [109, 187] width 106 height 16
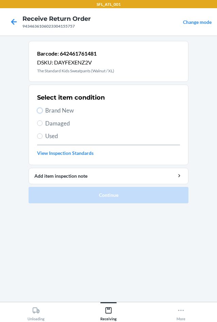
drag, startPoint x: 41, startPoint y: 108, endPoint x: 71, endPoint y: 145, distance: 48.2
click at [41, 113] on label "Brand New" at bounding box center [108, 110] width 143 height 9
click at [41, 113] on input "Brand New" at bounding box center [39, 110] width 5 height 5
radio input "true"
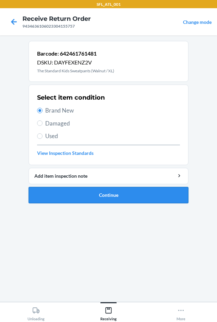
click at [119, 193] on button "Continue" at bounding box center [109, 195] width 160 height 16
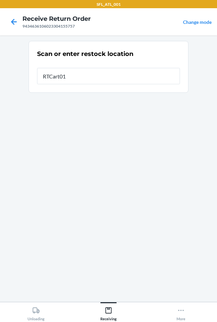
type input "RTCart015"
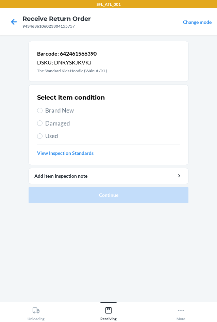
click at [43, 112] on label "Brand New" at bounding box center [108, 110] width 143 height 9
click at [43, 112] on input "Brand New" at bounding box center [39, 110] width 5 height 5
radio input "true"
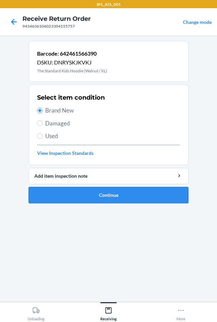
drag, startPoint x: 97, startPoint y: 193, endPoint x: 103, endPoint y: 193, distance: 5.5
click at [103, 193] on button "Continue" at bounding box center [109, 195] width 160 height 16
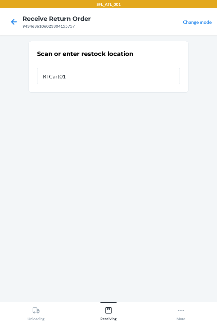
type input "RTCart015"
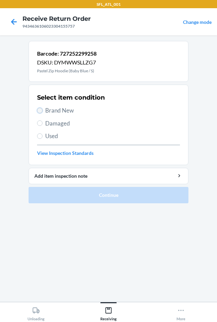
click at [41, 109] on input "Brand New" at bounding box center [39, 110] width 5 height 5
radio input "true"
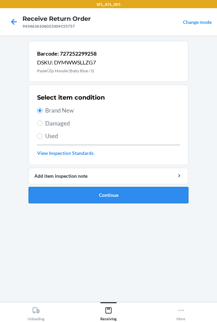
click at [86, 189] on button "Continue" at bounding box center [109, 195] width 160 height 16
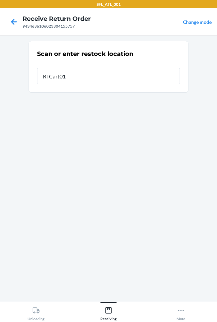
type input "RTCart015"
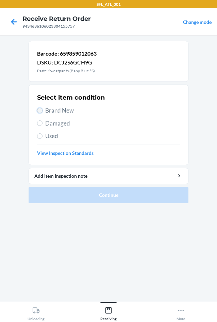
click at [41, 108] on input "Brand New" at bounding box center [39, 110] width 5 height 5
radio input "true"
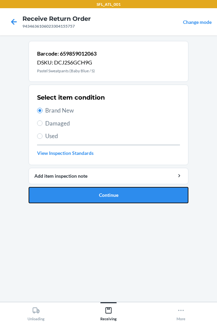
drag, startPoint x: 111, startPoint y: 196, endPoint x: 112, endPoint y: 192, distance: 4.3
click at [112, 194] on button "Continue" at bounding box center [109, 195] width 160 height 16
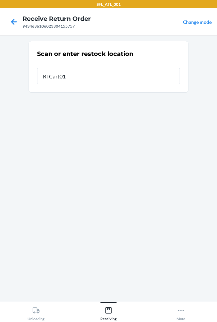
type input "RTCart015"
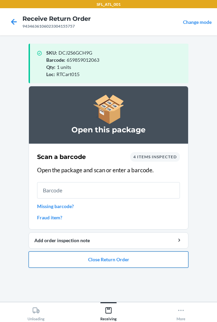
drag, startPoint x: 106, startPoint y: 261, endPoint x: 110, endPoint y: 261, distance: 4.8
click at [110, 261] on button "Close Return Order" at bounding box center [109, 259] width 160 height 16
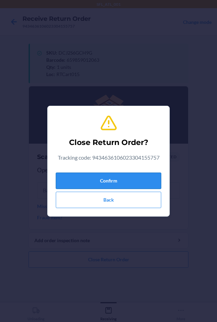
click at [127, 184] on button "Confirm" at bounding box center [109, 180] width 106 height 16
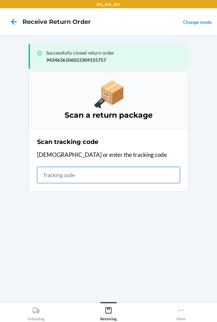
click at [61, 176] on input "text" at bounding box center [108, 175] width 143 height 16
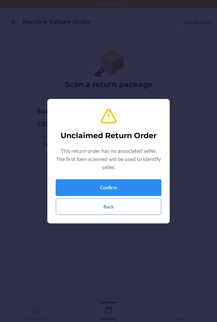
click at [104, 187] on button "Confirm" at bounding box center [109, 187] width 106 height 16
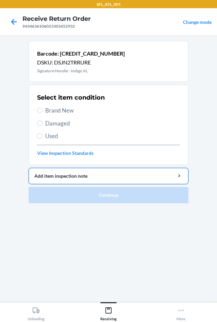
drag, startPoint x: 45, startPoint y: 110, endPoint x: 82, endPoint y: 171, distance: 71.2
click at [46, 118] on div "Select item condition Brand New Damaged Used View Inspection Standards" at bounding box center [108, 124] width 143 height 67
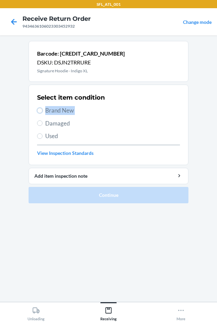
drag, startPoint x: 42, startPoint y: 110, endPoint x: 73, endPoint y: 155, distance: 54.9
click at [41, 112] on input "Brand New" at bounding box center [39, 110] width 5 height 5
radio input "true"
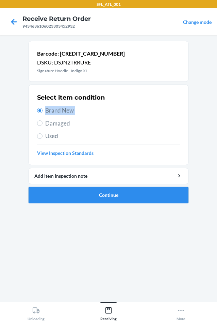
click at [117, 194] on button "Continue" at bounding box center [109, 195] width 160 height 16
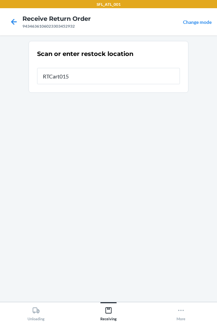
type input "RTCart015"
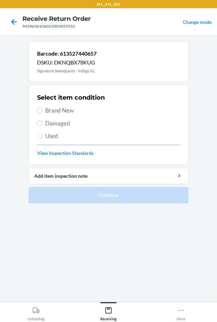
drag, startPoint x: 44, startPoint y: 112, endPoint x: 50, endPoint y: 121, distance: 10.6
click at [48, 116] on div "Select item condition Brand New Damaged Used View Inspection Standards" at bounding box center [108, 124] width 143 height 67
click at [39, 109] on input "Brand New" at bounding box center [39, 110] width 5 height 5
radio input "true"
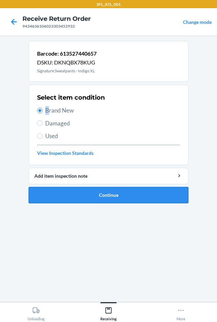
drag, startPoint x: 109, startPoint y: 195, endPoint x: 113, endPoint y: 192, distance: 5.3
click at [112, 192] on button "Continue" at bounding box center [109, 195] width 160 height 16
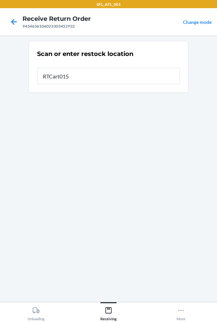
type input "RTCart015"
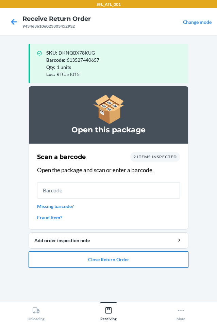
click at [87, 262] on button "Close Return Order" at bounding box center [109, 259] width 160 height 16
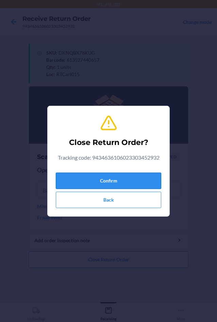
click at [100, 178] on button "Confirm" at bounding box center [109, 180] width 106 height 16
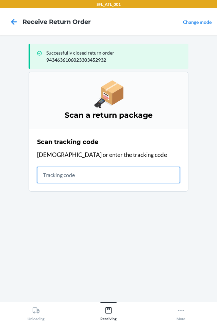
click at [53, 174] on input "text" at bounding box center [108, 175] width 143 height 16
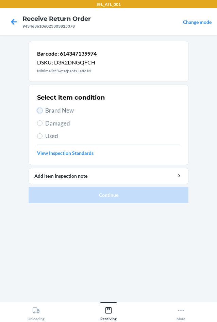
click at [42, 108] on input "Brand New" at bounding box center [39, 110] width 5 height 5
radio input "true"
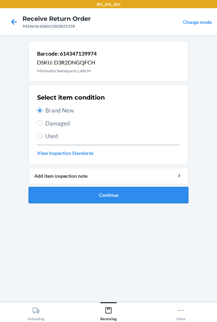
click at [83, 197] on button "Continue" at bounding box center [109, 195] width 160 height 16
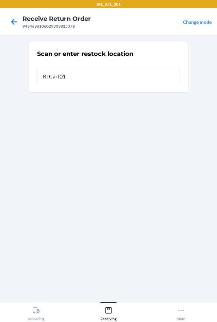
type input "RTCart015"
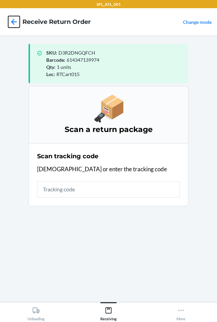
click at [14, 22] on icon at bounding box center [14, 22] width 6 height 6
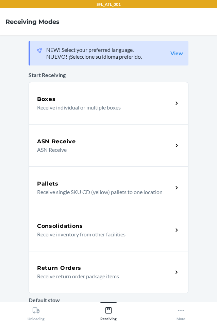
click at [81, 267] on div "Return Orders" at bounding box center [105, 268] width 136 height 8
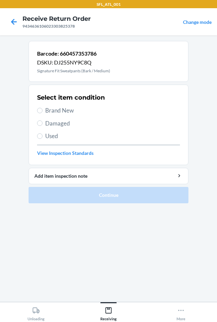
click at [43, 111] on label "Brand New" at bounding box center [108, 110] width 143 height 9
click at [43, 111] on input "Brand New" at bounding box center [39, 110] width 5 height 5
radio input "true"
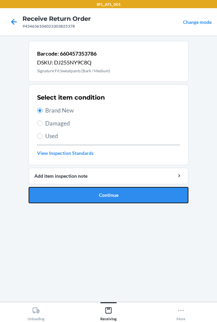
drag, startPoint x: 106, startPoint y: 194, endPoint x: 106, endPoint y: 176, distance: 17.7
click at [106, 193] on button "Continue" at bounding box center [109, 195] width 160 height 16
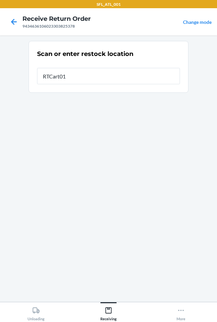
type input "RTCart015"
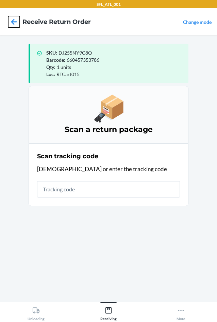
drag, startPoint x: 12, startPoint y: 20, endPoint x: 20, endPoint y: 33, distance: 15.0
click at [13, 20] on icon at bounding box center [14, 22] width 12 height 12
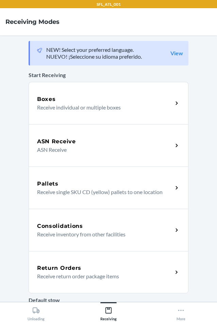
click at [92, 270] on div "Return Orders" at bounding box center [105, 268] width 136 height 8
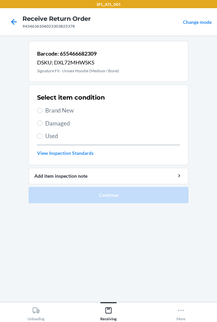
click at [46, 108] on span "Brand New" at bounding box center [112, 110] width 135 height 9
click at [43, 108] on input "Brand New" at bounding box center [39, 110] width 5 height 5
radio input "true"
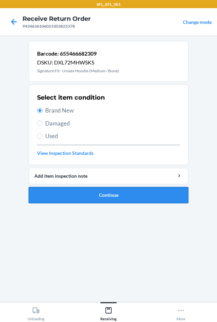
click at [120, 197] on button "Continue" at bounding box center [109, 195] width 160 height 16
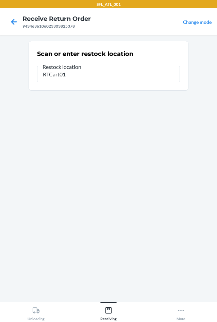
type input "RTCart015"
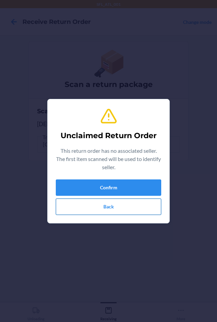
click at [111, 206] on button "Back" at bounding box center [109, 206] width 106 height 16
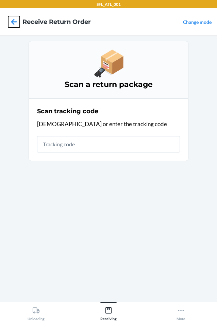
click at [16, 21] on icon at bounding box center [14, 22] width 12 height 12
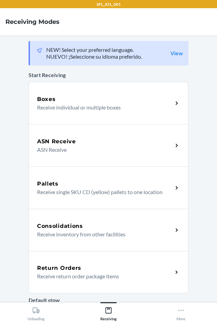
click at [66, 267] on h5 "Return Orders" at bounding box center [59, 268] width 44 height 8
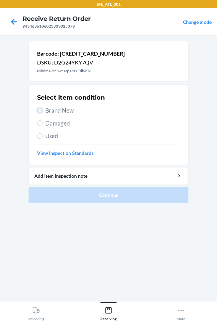
click at [37, 110] on input "Brand New" at bounding box center [39, 110] width 5 height 5
radio input "true"
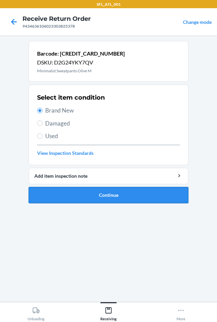
click at [88, 199] on button "Continue" at bounding box center [109, 195] width 160 height 16
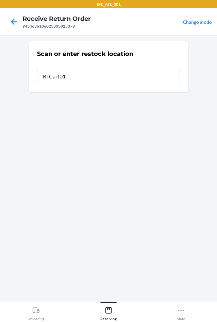
type input "RTCart015"
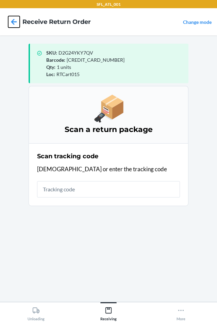
click at [12, 21] on icon at bounding box center [14, 22] width 6 height 6
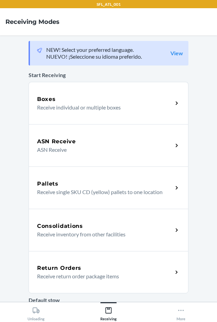
click at [81, 270] on div "Return Orders" at bounding box center [105, 268] width 136 height 8
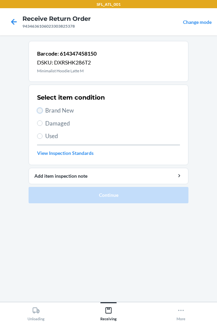
click at [39, 112] on input "Brand New" at bounding box center [39, 110] width 5 height 5
radio input "true"
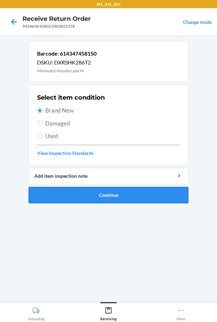
click at [55, 199] on button "Continue" at bounding box center [109, 195] width 160 height 16
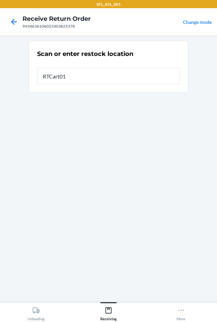
type input "RTCart015"
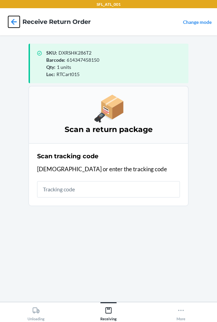
click at [15, 21] on icon at bounding box center [14, 22] width 12 height 12
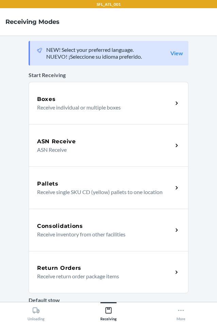
click at [78, 267] on h5 "Return Orders" at bounding box center [59, 268] width 44 height 8
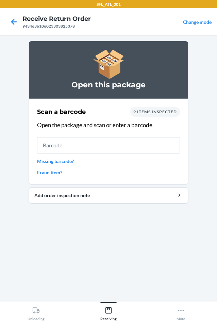
click at [61, 164] on link "Missing barcode?" at bounding box center [108, 160] width 143 height 7
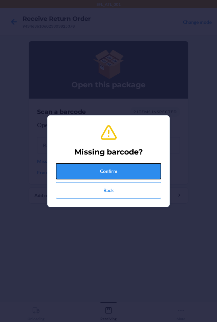
drag, startPoint x: 90, startPoint y: 173, endPoint x: 94, endPoint y: 171, distance: 4.1
click at [91, 173] on button "Confirm" at bounding box center [109, 171] width 106 height 16
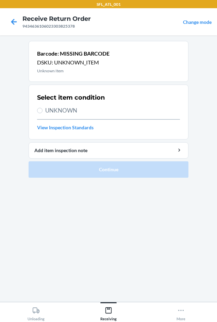
click at [42, 113] on label "UNKNOWN" at bounding box center [108, 110] width 143 height 9
click at [42, 113] on input "UNKNOWN" at bounding box center [39, 110] width 5 height 5
radio input "true"
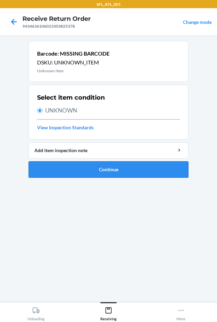
click at [122, 174] on button "Continue" at bounding box center [109, 169] width 160 height 16
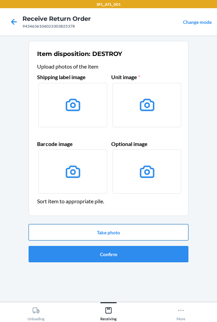
click at [99, 231] on button "Take photo" at bounding box center [109, 232] width 160 height 16
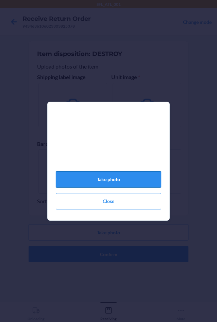
click at [119, 185] on button "Take photo" at bounding box center [109, 179] width 106 height 16
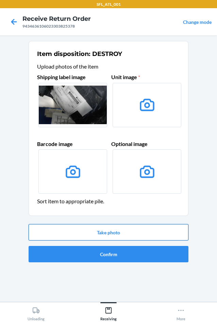
click at [107, 232] on button "Take photo" at bounding box center [109, 232] width 160 height 16
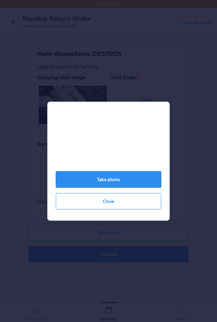
click at [92, 181] on button "Take photo" at bounding box center [109, 179] width 106 height 16
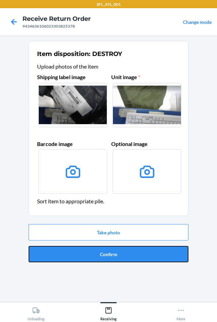
drag, startPoint x: 109, startPoint y: 252, endPoint x: 107, endPoint y: 246, distance: 6.3
click at [107, 250] on button "Confirm" at bounding box center [109, 254] width 160 height 16
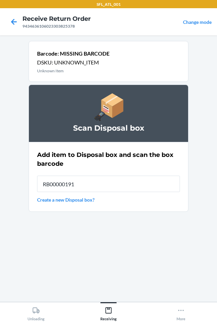
type input "RB00000191O"
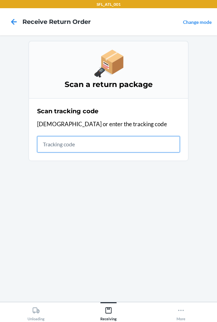
click at [94, 146] on input "text" at bounding box center [108, 144] width 143 height 16
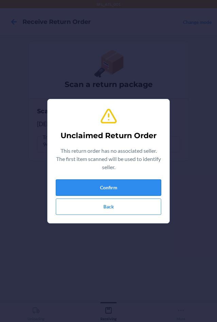
click at [103, 191] on button "Confirm" at bounding box center [109, 187] width 106 height 16
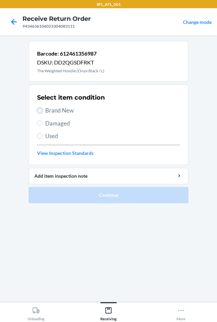
click at [41, 110] on input "Brand New" at bounding box center [39, 110] width 5 height 5
radio input "true"
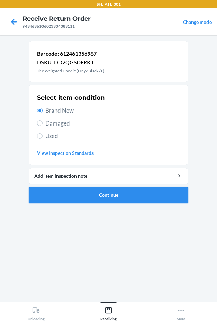
click at [97, 197] on button "Continue" at bounding box center [109, 195] width 160 height 16
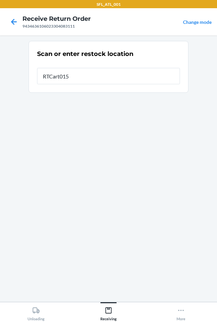
type input "RTCart015"
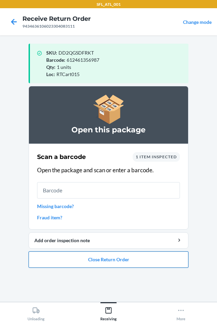
click at [121, 262] on button "Close Return Order" at bounding box center [109, 259] width 160 height 16
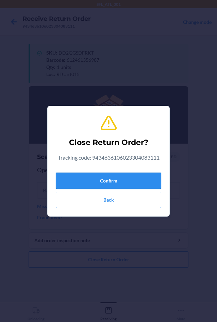
click at [124, 182] on button "Confirm" at bounding box center [109, 180] width 106 height 16
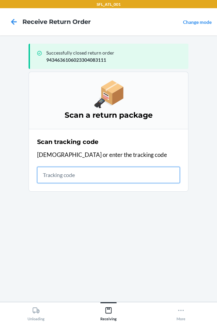
drag, startPoint x: 79, startPoint y: 177, endPoint x: 75, endPoint y: 177, distance: 3.5
click at [78, 177] on input "text" at bounding box center [108, 175] width 143 height 16
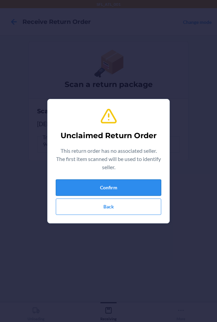
click at [105, 183] on button "Confirm" at bounding box center [109, 187] width 106 height 16
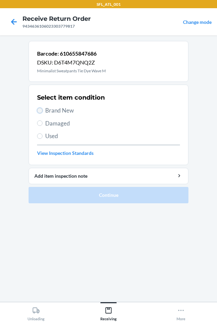
click at [40, 109] on input "Brand New" at bounding box center [39, 110] width 5 height 5
radio input "true"
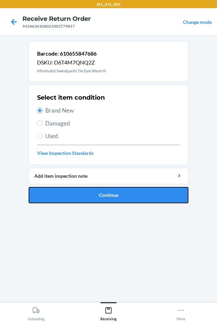
drag, startPoint x: 93, startPoint y: 193, endPoint x: 93, endPoint y: 180, distance: 14.0
click at [93, 192] on button "Continue" at bounding box center [109, 195] width 160 height 16
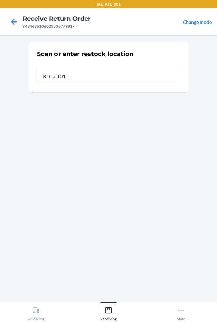
type input "RTCart015"
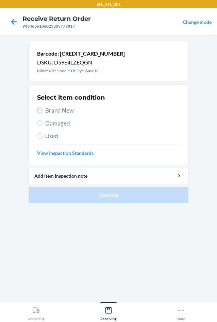
click at [42, 111] on input "Brand New" at bounding box center [39, 110] width 5 height 5
radio input "true"
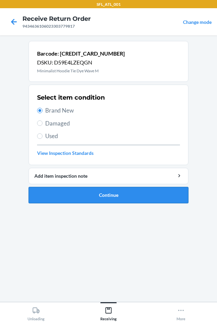
click at [82, 190] on button "Continue" at bounding box center [109, 195] width 160 height 16
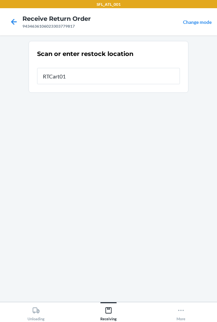
type input "RTCart015"
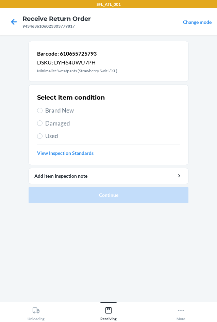
drag, startPoint x: 41, startPoint y: 107, endPoint x: 50, endPoint y: 129, distance: 23.9
click at [40, 107] on label "Brand New" at bounding box center [108, 110] width 143 height 9
click at [40, 108] on input "Brand New" at bounding box center [39, 110] width 5 height 5
radio input "true"
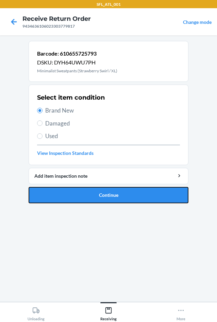
click at [93, 195] on button "Continue" at bounding box center [109, 195] width 160 height 16
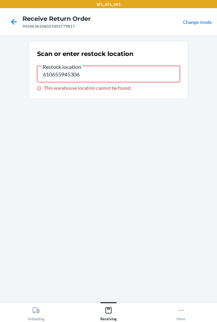
drag, startPoint x: 93, startPoint y: 76, endPoint x: -13, endPoint y: 73, distance: 106.3
click at [0, 73] on html "SFL_ATL_001 Receive Return Order 9434636106023303779817 Change mode Scan or ent…" at bounding box center [108, 161] width 217 height 322
type input "RTCart015"
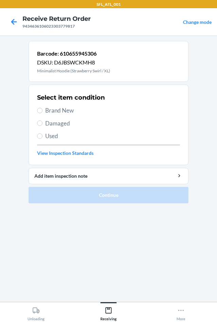
click at [45, 113] on label "Brand New" at bounding box center [108, 110] width 143 height 9
click at [43, 113] on input "Brand New" at bounding box center [39, 110] width 5 height 5
radio input "true"
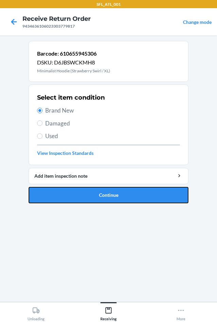
click at [109, 192] on button "Continue" at bounding box center [109, 195] width 160 height 16
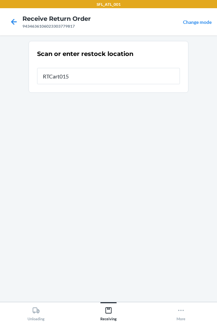
type input "RTCart015"
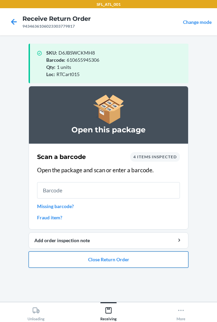
click at [88, 259] on button "Close Return Order" at bounding box center [109, 259] width 160 height 16
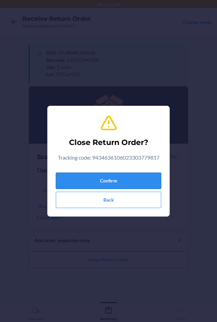
click at [106, 186] on button "Confirm" at bounding box center [109, 180] width 106 height 16
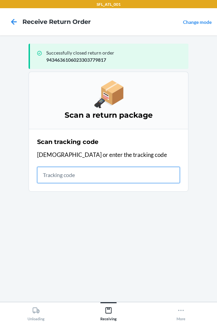
click at [57, 180] on input "text" at bounding box center [108, 175] width 143 height 16
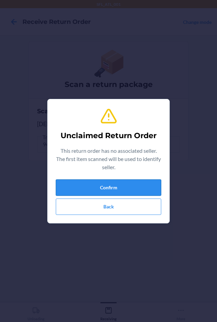
click at [140, 187] on button "Confirm" at bounding box center [109, 187] width 106 height 16
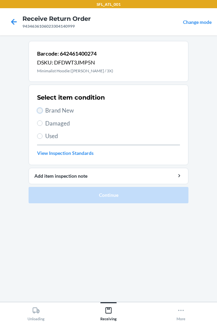
click at [42, 109] on input "Brand New" at bounding box center [39, 110] width 5 height 5
radio input "true"
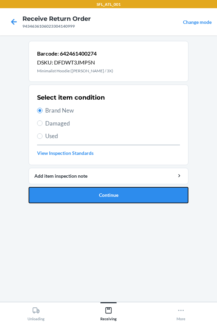
drag, startPoint x: 85, startPoint y: 197, endPoint x: 87, endPoint y: 178, distance: 18.5
click at [85, 191] on button "Continue" at bounding box center [109, 195] width 160 height 16
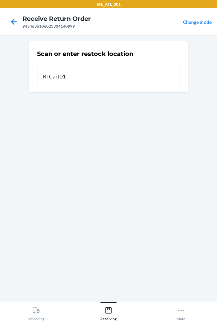
type input "RTCart015"
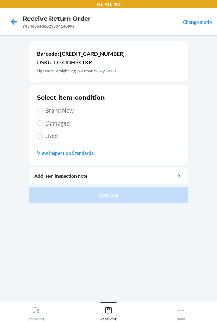
drag, startPoint x: 38, startPoint y: 107, endPoint x: 52, endPoint y: 135, distance: 30.8
click at [39, 107] on label "Brand New" at bounding box center [108, 110] width 143 height 9
click at [39, 108] on input "Brand New" at bounding box center [39, 110] width 5 height 5
radio input "true"
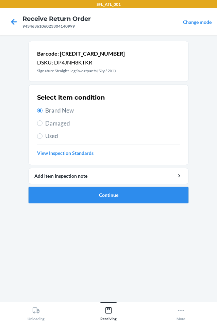
click at [76, 198] on button "Continue" at bounding box center [109, 195] width 160 height 16
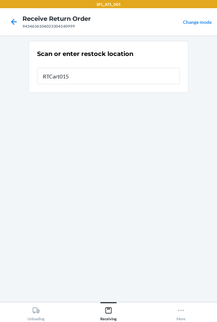
type input "RTCart015"
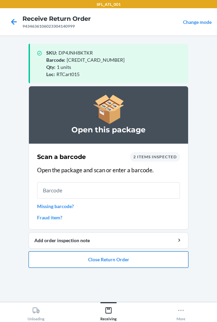
click at [119, 259] on button "Close Return Order" at bounding box center [109, 259] width 160 height 16
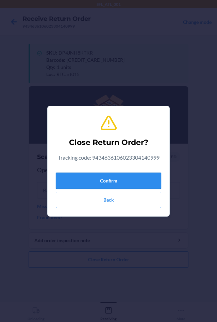
click at [116, 179] on button "Confirm" at bounding box center [109, 180] width 106 height 16
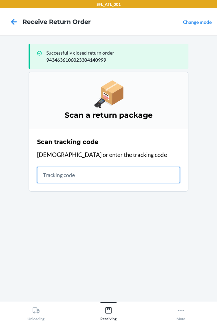
click at [52, 172] on input "text" at bounding box center [108, 175] width 143 height 16
type input "420302599434636106023304419378"
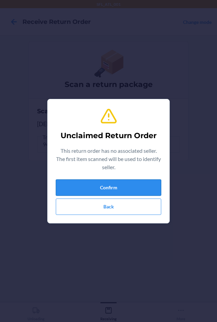
click at [126, 181] on button "Confirm" at bounding box center [109, 187] width 106 height 16
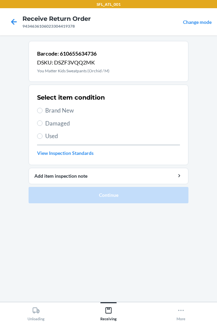
click at [43, 111] on label "Brand New" at bounding box center [108, 110] width 143 height 9
click at [43, 111] on input "Brand New" at bounding box center [39, 110] width 5 height 5
radio input "true"
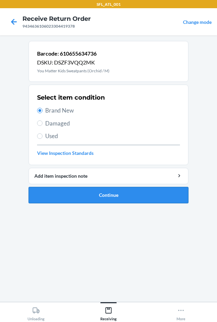
click at [102, 193] on button "Continue" at bounding box center [109, 195] width 160 height 16
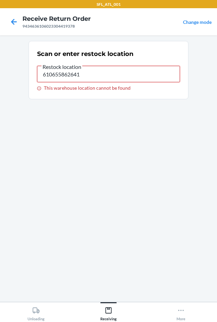
drag, startPoint x: 36, startPoint y: 71, endPoint x: 14, endPoint y: 75, distance: 21.8
click at [14, 75] on main "Scan or enter restock location Restock location 610655862641 This warehouse loc…" at bounding box center [108, 168] width 217 height 266
type input "RTCart015"
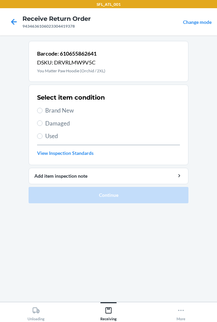
click at [46, 111] on span "Brand New" at bounding box center [112, 110] width 135 height 9
click at [43, 111] on input "Brand New" at bounding box center [39, 110] width 5 height 5
radio input "true"
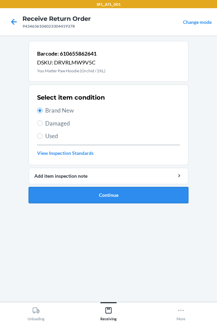
click at [104, 191] on button "Continue" at bounding box center [109, 195] width 160 height 16
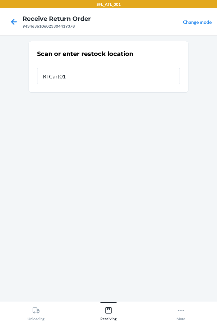
type input "RTCart015"
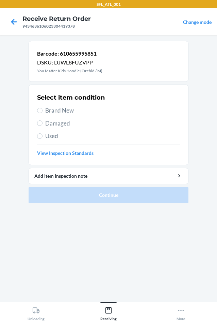
click at [44, 110] on label "Brand New" at bounding box center [108, 110] width 143 height 9
click at [43, 110] on input "Brand New" at bounding box center [39, 110] width 5 height 5
radio input "true"
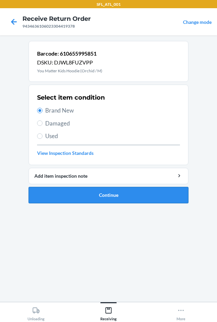
click at [95, 197] on button "Continue" at bounding box center [109, 195] width 160 height 16
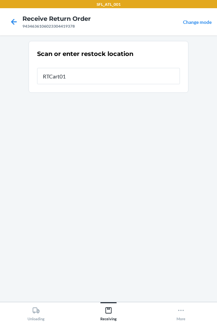
type input "RTCart015"
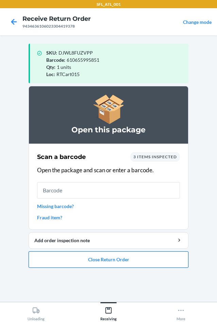
click at [101, 261] on button "Close Return Order" at bounding box center [109, 259] width 160 height 16
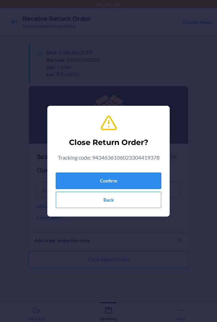
click at [123, 175] on button "Confirm" at bounding box center [109, 180] width 106 height 16
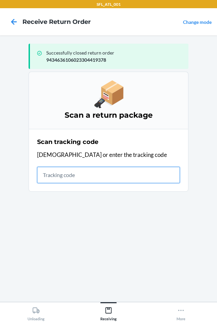
click at [51, 178] on input "text" at bounding box center [108, 175] width 143 height 16
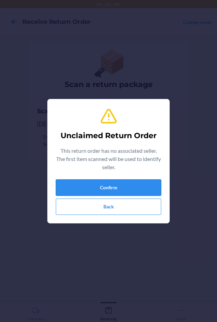
click at [78, 186] on button "Confirm" at bounding box center [109, 187] width 106 height 16
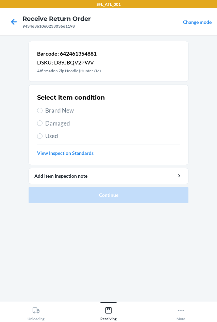
click at [51, 110] on span "Brand New" at bounding box center [112, 110] width 135 height 9
click at [43, 110] on input "Brand New" at bounding box center [39, 110] width 5 height 5
radio input "true"
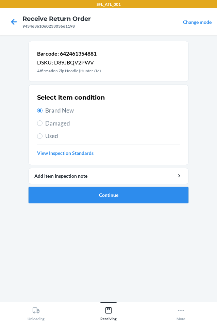
click at [107, 201] on button "Continue" at bounding box center [109, 195] width 160 height 16
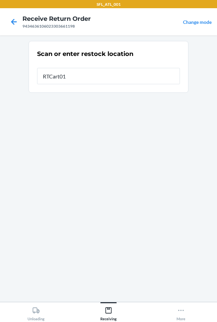
type input "RTCart015"
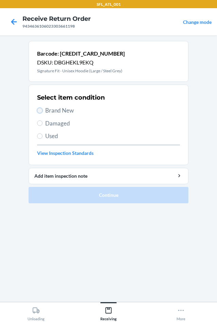
click at [39, 109] on input "Brand New" at bounding box center [39, 110] width 5 height 5
radio input "true"
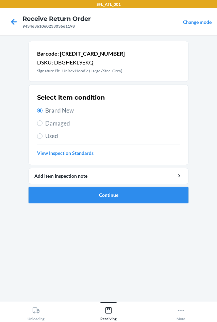
click at [114, 198] on button "Continue" at bounding box center [109, 195] width 160 height 16
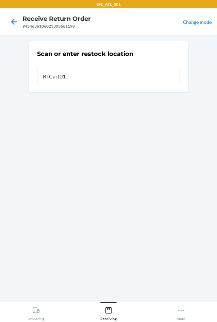
type input "RTCart015"
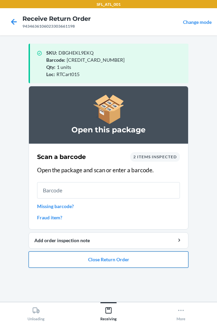
drag, startPoint x: 88, startPoint y: 260, endPoint x: 94, endPoint y: 256, distance: 6.7
click at [92, 257] on button "Close Return Order" at bounding box center [109, 259] width 160 height 16
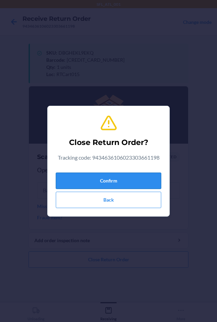
click at [118, 181] on button "Confirm" at bounding box center [109, 180] width 106 height 16
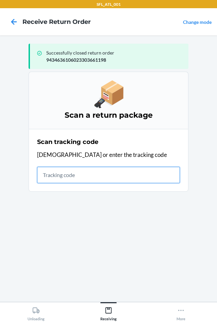
click at [58, 175] on input "text" at bounding box center [108, 175] width 143 height 16
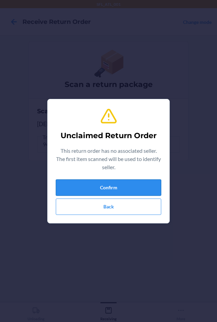
click at [88, 187] on button "Confirm" at bounding box center [109, 187] width 106 height 16
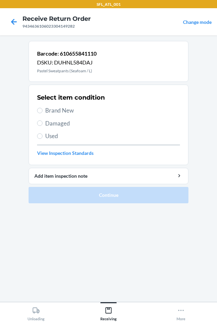
click at [44, 109] on label "Brand New" at bounding box center [108, 110] width 143 height 9
click at [43, 109] on input "Brand New" at bounding box center [39, 110] width 5 height 5
radio input "true"
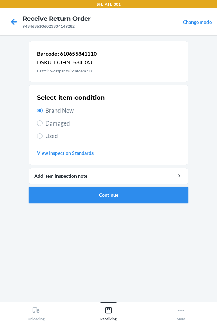
click at [109, 193] on button "Continue" at bounding box center [109, 195] width 160 height 16
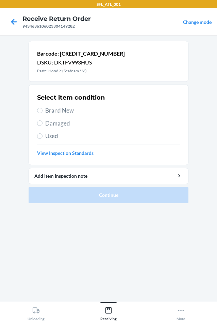
click at [53, 109] on span "Brand New" at bounding box center [112, 110] width 135 height 9
click at [43, 109] on input "Brand New" at bounding box center [39, 110] width 5 height 5
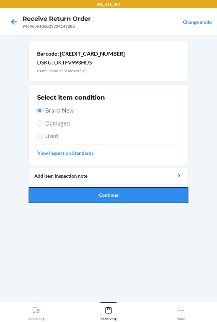
click at [86, 197] on button "Continue" at bounding box center [109, 195] width 160 height 16
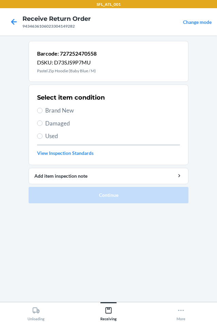
drag, startPoint x: 45, startPoint y: 110, endPoint x: 93, endPoint y: 141, distance: 57.6
click at [45, 109] on label "Brand New" at bounding box center [108, 110] width 143 height 9
click at [43, 109] on input "Brand New" at bounding box center [39, 110] width 5 height 5
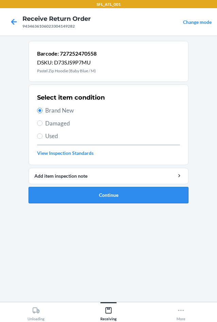
click at [127, 196] on button "Continue" at bounding box center [109, 195] width 160 height 16
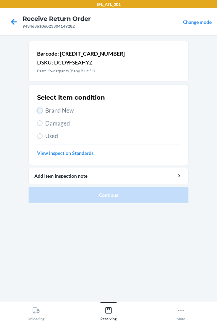
click at [37, 110] on input "Brand New" at bounding box center [39, 110] width 5 height 5
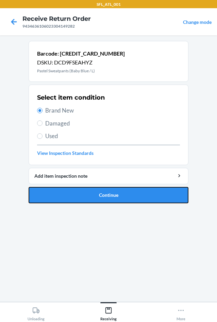
drag, startPoint x: 84, startPoint y: 192, endPoint x: 84, endPoint y: 184, distance: 8.5
click at [85, 190] on button "Continue" at bounding box center [109, 195] width 160 height 16
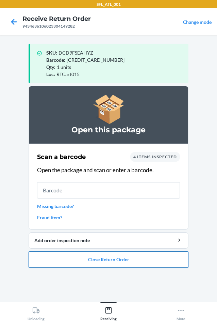
click at [124, 255] on button "Close Return Order" at bounding box center [109, 259] width 160 height 16
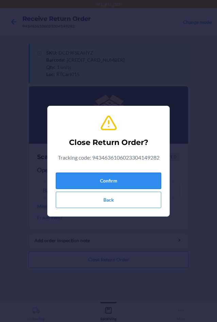
click at [121, 177] on button "Confirm" at bounding box center [109, 180] width 106 height 16
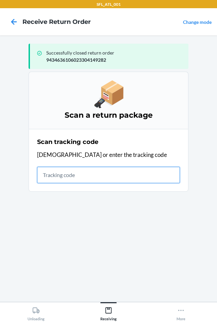
click at [56, 175] on input "text" at bounding box center [108, 175] width 143 height 16
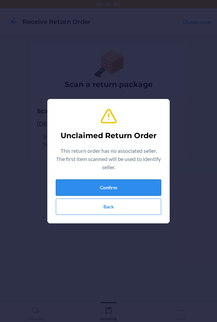
click at [95, 185] on button "Confirm" at bounding box center [109, 187] width 106 height 16
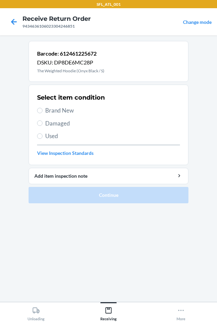
click at [47, 112] on span "Brand New" at bounding box center [112, 110] width 135 height 9
click at [43, 112] on input "Brand New" at bounding box center [39, 110] width 5 height 5
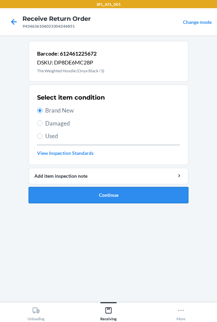
click at [105, 195] on button "Continue" at bounding box center [109, 195] width 160 height 16
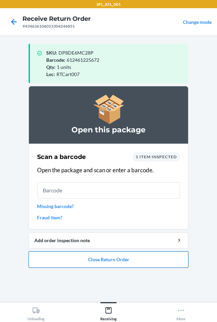
click at [119, 259] on button "Close Return Order" at bounding box center [109, 259] width 160 height 16
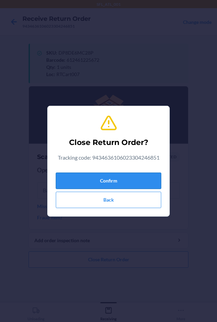
click at [108, 184] on button "Confirm" at bounding box center [109, 180] width 106 height 16
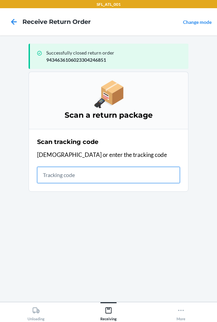
click at [55, 173] on input "text" at bounding box center [108, 175] width 143 height 16
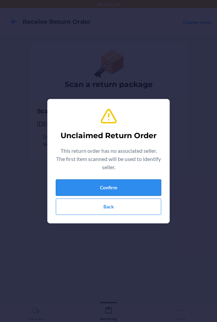
click at [81, 188] on button "Confirm" at bounding box center [109, 187] width 106 height 16
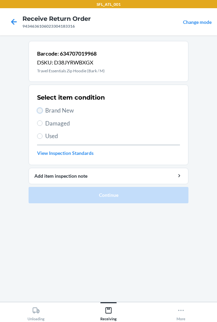
click at [38, 111] on input "Brand New" at bounding box center [39, 110] width 5 height 5
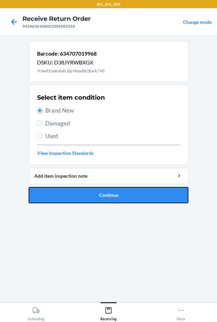
click at [90, 197] on button "Continue" at bounding box center [109, 195] width 160 height 16
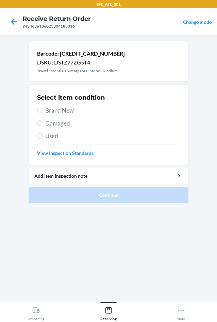
click at [42, 107] on label "Brand New" at bounding box center [108, 110] width 143 height 9
click at [42, 108] on input "Brand New" at bounding box center [39, 110] width 5 height 5
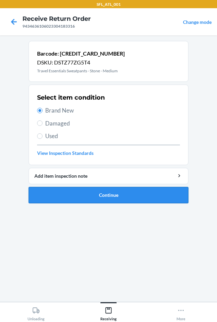
click at [109, 192] on button "Continue" at bounding box center [109, 195] width 160 height 16
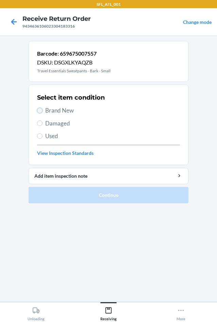
click at [41, 108] on input "Brand New" at bounding box center [39, 110] width 5 height 5
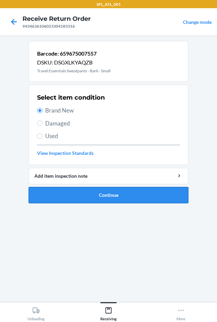
click at [117, 193] on button "Continue" at bounding box center [109, 195] width 160 height 16
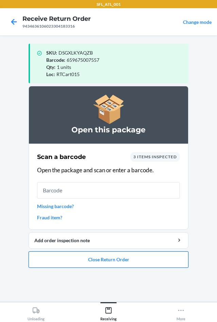
click at [141, 264] on button "Close Return Order" at bounding box center [109, 259] width 160 height 16
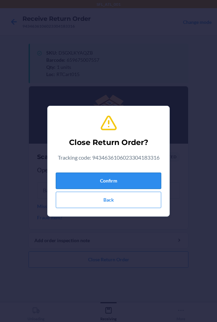
drag, startPoint x: 92, startPoint y: 179, endPoint x: 13, endPoint y: 168, distance: 79.7
click at [91, 179] on button "Confirm" at bounding box center [109, 180] width 106 height 16
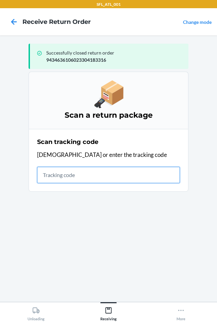
click at [73, 174] on input "text" at bounding box center [108, 175] width 143 height 16
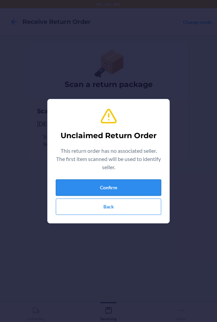
click at [91, 185] on button "Confirm" at bounding box center [109, 187] width 106 height 16
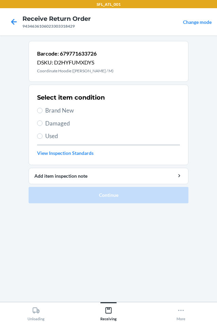
click at [45, 107] on label "Brand New" at bounding box center [108, 110] width 143 height 9
click at [43, 108] on input "Brand New" at bounding box center [39, 110] width 5 height 5
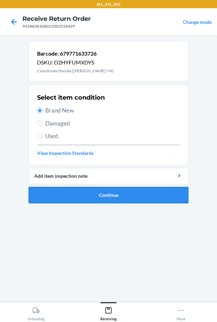
click at [118, 195] on button "Continue" at bounding box center [109, 195] width 160 height 16
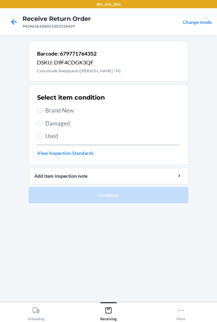
drag, startPoint x: 44, startPoint y: 110, endPoint x: 52, endPoint y: 114, distance: 9.0
click at [47, 111] on label "Brand New" at bounding box center [108, 110] width 143 height 9
click at [43, 111] on input "Brand New" at bounding box center [39, 110] width 5 height 5
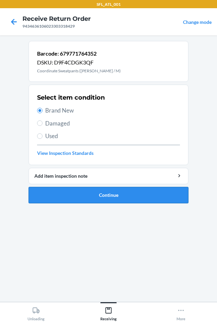
click at [118, 203] on ol "Barcode: 679771764352 DSKU: D9F4CDGK3QF Coordinate Sweatpants ([PERSON_NAME] / …" at bounding box center [109, 125] width 160 height 168
click at [118, 199] on button "Continue" at bounding box center [109, 195] width 160 height 16
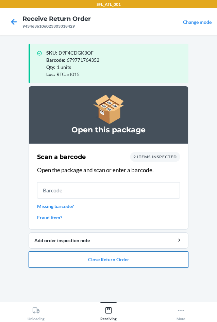
click at [124, 257] on button "Close Return Order" at bounding box center [109, 259] width 160 height 16
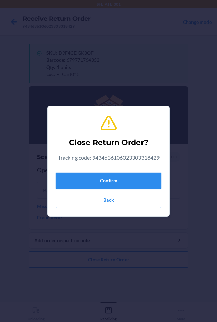
click at [121, 181] on button "Confirm" at bounding box center [109, 180] width 106 height 16
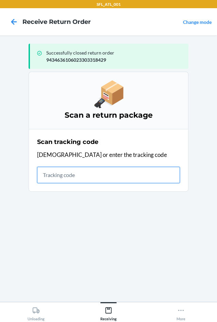
click at [46, 171] on input "text" at bounding box center [108, 175] width 143 height 16
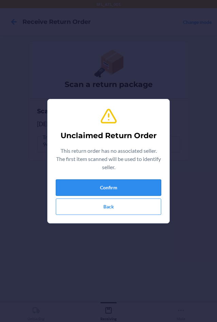
click at [112, 190] on button "Confirm" at bounding box center [109, 187] width 106 height 16
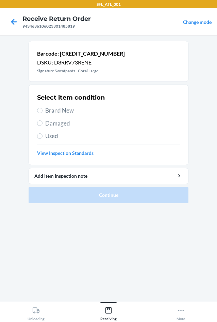
click at [45, 112] on label "Brand New" at bounding box center [108, 110] width 143 height 9
click at [43, 112] on input "Brand New" at bounding box center [39, 110] width 5 height 5
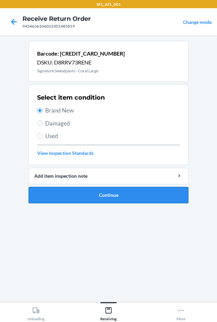
click at [115, 195] on button "Continue" at bounding box center [109, 195] width 160 height 16
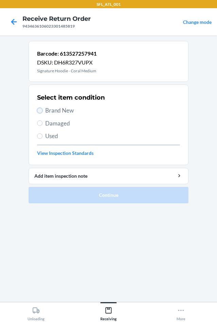
click at [40, 108] on input "Brand New" at bounding box center [39, 110] width 5 height 5
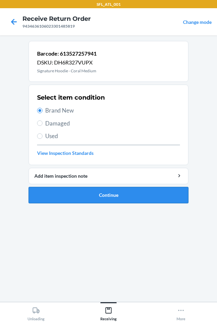
click at [106, 195] on button "Continue" at bounding box center [109, 195] width 160 height 16
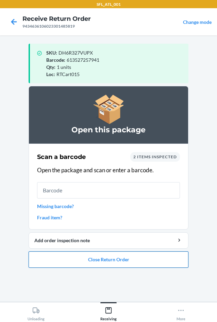
click at [128, 255] on button "Close Return Order" at bounding box center [109, 259] width 160 height 16
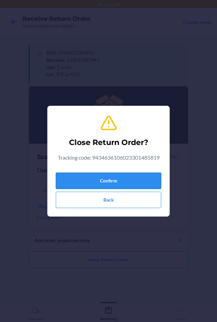
click at [137, 179] on button "Confirm" at bounding box center [109, 180] width 106 height 16
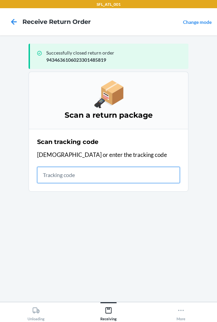
click at [73, 180] on input "text" at bounding box center [108, 175] width 143 height 16
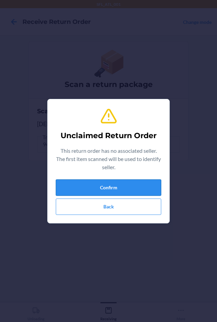
click at [94, 181] on button "Confirm" at bounding box center [109, 187] width 106 height 16
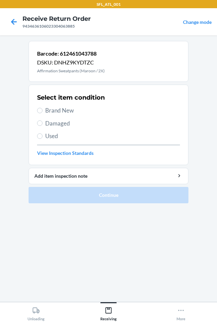
click at [44, 110] on label "Brand New" at bounding box center [108, 110] width 143 height 9
click at [43, 110] on input "Brand New" at bounding box center [39, 110] width 5 height 5
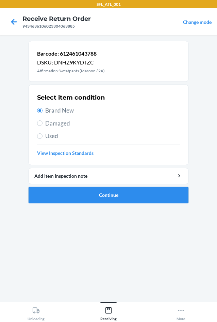
click at [111, 195] on button "Continue" at bounding box center [109, 195] width 160 height 16
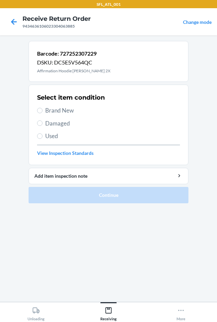
click at [46, 111] on span "Brand New" at bounding box center [112, 110] width 135 height 9
click at [43, 111] on input "Brand New" at bounding box center [39, 110] width 5 height 5
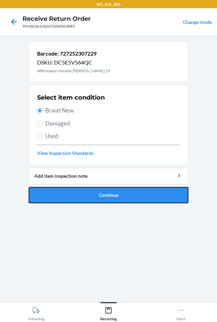
click at [90, 191] on button "Continue" at bounding box center [109, 195] width 160 height 16
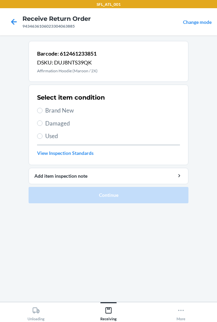
click at [43, 111] on label "Brand New" at bounding box center [108, 110] width 143 height 9
click at [43, 111] on input "Brand New" at bounding box center [39, 110] width 5 height 5
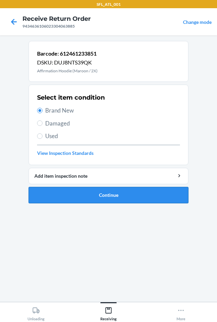
click at [89, 195] on button "Continue" at bounding box center [109, 195] width 160 height 16
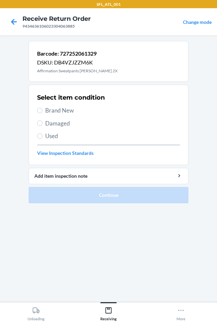
click at [44, 111] on label "Brand New" at bounding box center [108, 110] width 143 height 9
click at [43, 111] on input "Brand New" at bounding box center [39, 110] width 5 height 5
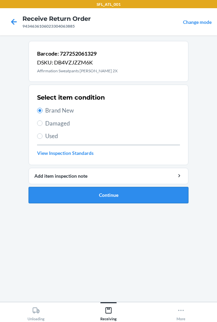
click at [93, 197] on button "Continue" at bounding box center [109, 195] width 160 height 16
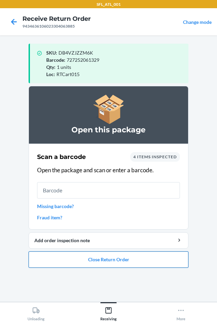
click at [118, 261] on button "Close Return Order" at bounding box center [109, 259] width 160 height 16
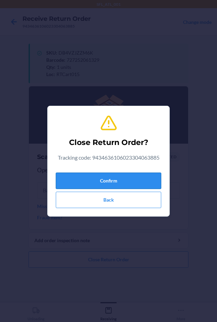
click at [93, 180] on button "Confirm" at bounding box center [109, 180] width 106 height 16
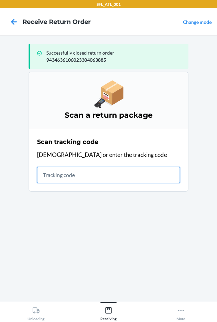
click at [52, 174] on input "text" at bounding box center [108, 175] width 143 height 16
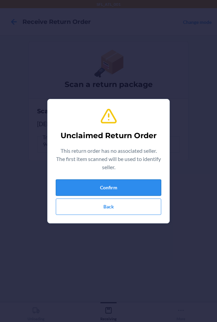
click at [85, 182] on button "Confirm" at bounding box center [109, 187] width 106 height 16
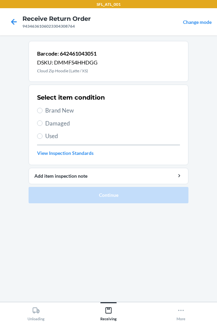
click at [44, 109] on label "Brand New" at bounding box center [108, 110] width 143 height 9
click at [43, 109] on input "Brand New" at bounding box center [39, 110] width 5 height 5
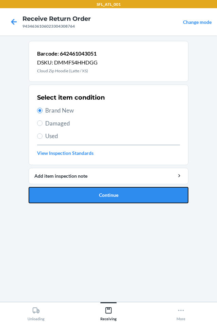
click at [95, 189] on button "Continue" at bounding box center [109, 195] width 160 height 16
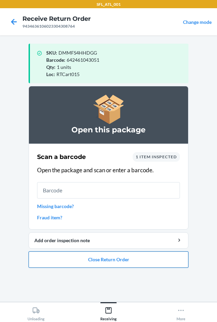
drag, startPoint x: 81, startPoint y: 261, endPoint x: 77, endPoint y: 253, distance: 9.1
click at [79, 255] on button "Close Return Order" at bounding box center [109, 259] width 160 height 16
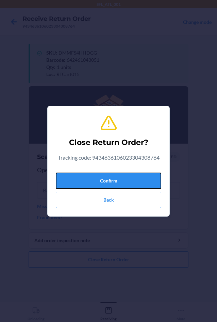
drag, startPoint x: 89, startPoint y: 177, endPoint x: 6, endPoint y: 167, distance: 83.4
click at [83, 173] on button "Confirm" at bounding box center [109, 180] width 106 height 16
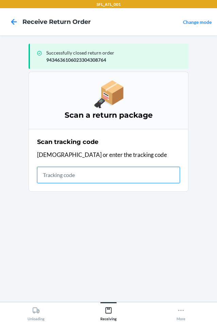
drag, startPoint x: 79, startPoint y: 176, endPoint x: 80, endPoint y: 180, distance: 3.5
click at [79, 176] on input "text" at bounding box center [108, 175] width 143 height 16
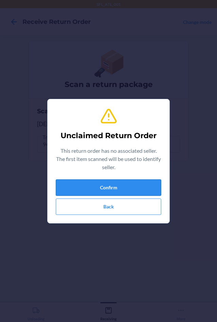
click at [110, 180] on button "Confirm" at bounding box center [109, 187] width 106 height 16
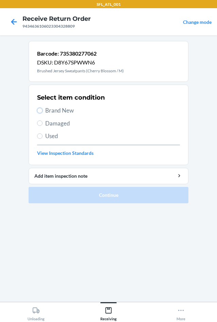
drag, startPoint x: 41, startPoint y: 110, endPoint x: 64, endPoint y: 152, distance: 48.0
click at [41, 110] on input "Brand New" at bounding box center [39, 110] width 5 height 5
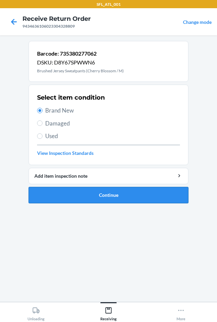
click at [107, 194] on button "Continue" at bounding box center [109, 195] width 160 height 16
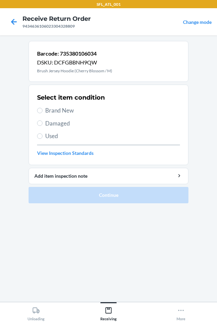
click at [58, 112] on span "Brand New" at bounding box center [112, 110] width 135 height 9
click at [43, 112] on input "Brand New" at bounding box center [39, 110] width 5 height 5
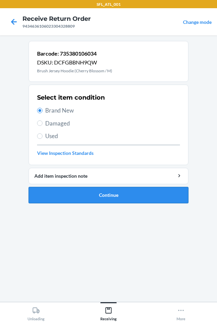
click at [114, 200] on button "Continue" at bounding box center [109, 195] width 160 height 16
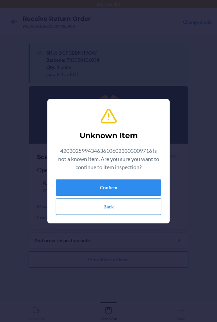
click at [87, 201] on button "Back" at bounding box center [109, 206] width 106 height 16
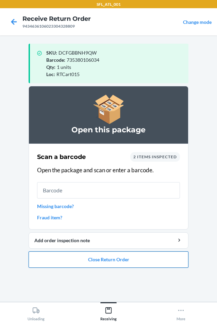
click at [100, 262] on button "Close Return Order" at bounding box center [109, 259] width 160 height 16
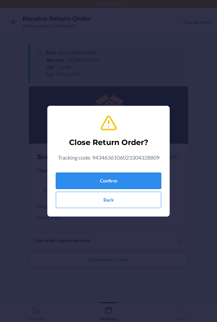
click at [112, 179] on button "Confirm" at bounding box center [109, 180] width 106 height 16
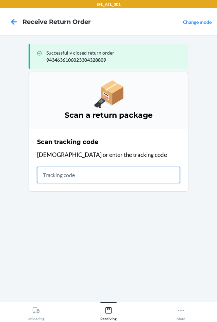
click at [60, 173] on input "text" at bounding box center [108, 175] width 143 height 16
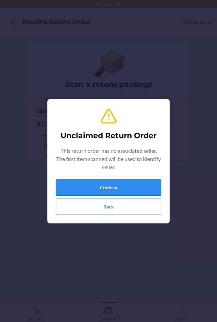
click at [74, 183] on button "Confirm" at bounding box center [109, 187] width 106 height 16
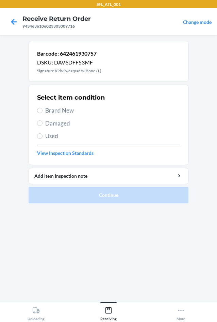
click at [42, 113] on label "Brand New" at bounding box center [108, 110] width 143 height 9
click at [42, 113] on input "Brand New" at bounding box center [39, 110] width 5 height 5
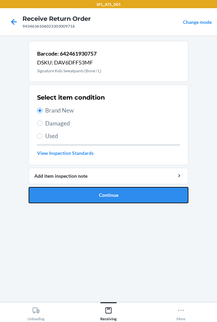
click at [108, 202] on button "Continue" at bounding box center [109, 195] width 160 height 16
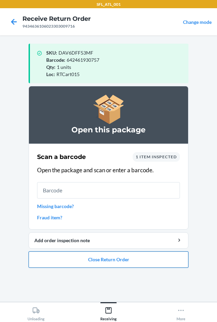
click at [122, 260] on button "Close Return Order" at bounding box center [109, 259] width 160 height 16
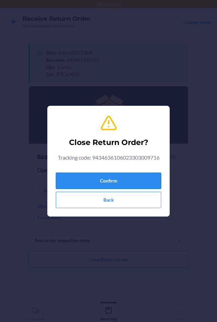
drag, startPoint x: 130, startPoint y: 182, endPoint x: 94, endPoint y: 182, distance: 36.8
click at [130, 182] on button "Confirm" at bounding box center [109, 180] width 106 height 16
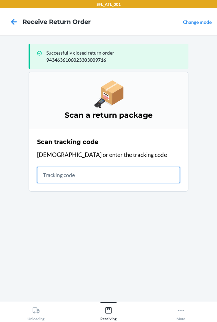
click at [52, 178] on input "text" at bounding box center [108, 175] width 143 height 16
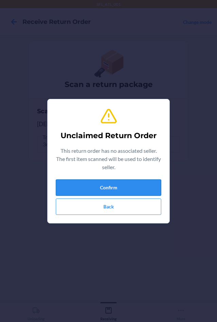
click at [141, 190] on button "Confirm" at bounding box center [109, 187] width 106 height 16
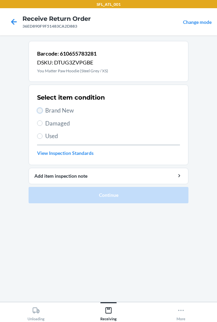
click at [42, 110] on input "Brand New" at bounding box center [39, 110] width 5 height 5
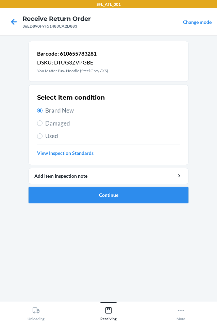
click at [102, 198] on button "Continue" at bounding box center [109, 195] width 160 height 16
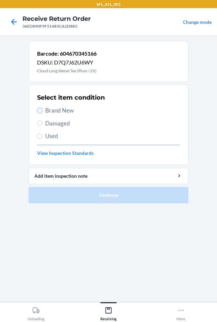
click at [41, 110] on input "Brand New" at bounding box center [39, 110] width 5 height 5
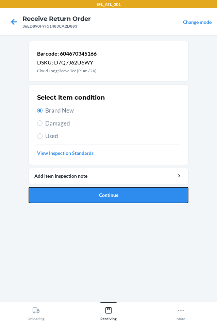
drag, startPoint x: 90, startPoint y: 194, endPoint x: 95, endPoint y: 173, distance: 21.0
click at [90, 193] on button "Continue" at bounding box center [109, 195] width 160 height 16
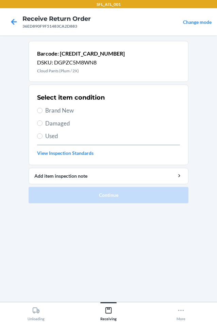
click at [37, 112] on label "Brand New" at bounding box center [108, 110] width 143 height 9
click at [37, 112] on input "Brand New" at bounding box center [39, 110] width 5 height 5
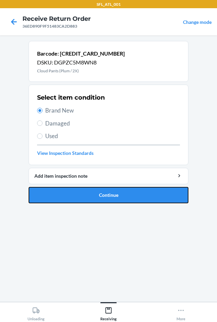
drag, startPoint x: 90, startPoint y: 198, endPoint x: 93, endPoint y: 185, distance: 13.6
click at [92, 199] on button "Continue" at bounding box center [109, 195] width 160 height 16
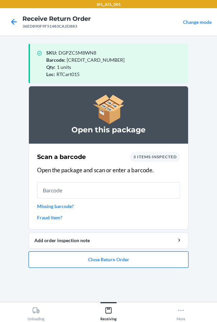
click at [110, 258] on button "Close Return Order" at bounding box center [109, 259] width 160 height 16
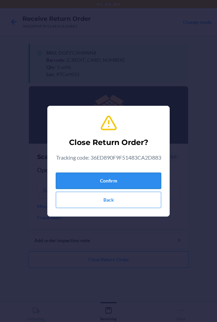
click at [105, 189] on button "Confirm" at bounding box center [109, 180] width 106 height 16
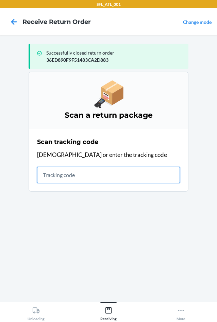
drag, startPoint x: 74, startPoint y: 178, endPoint x: 77, endPoint y: 173, distance: 5.7
click at [77, 173] on input "text" at bounding box center [108, 175] width 143 height 16
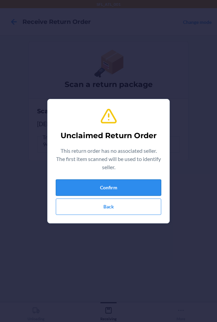
click at [104, 182] on button "Confirm" at bounding box center [109, 187] width 106 height 16
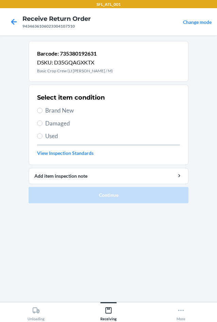
click at [36, 106] on section "Select item condition Brand New Damaged Used View Inspection Standards" at bounding box center [109, 124] width 160 height 80
click at [48, 111] on span "Brand New" at bounding box center [112, 110] width 135 height 9
click at [43, 111] on input "Brand New" at bounding box center [39, 110] width 5 height 5
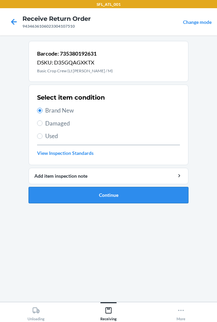
click at [106, 194] on button "Continue" at bounding box center [109, 195] width 160 height 16
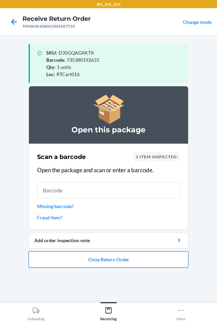
click at [110, 259] on button "Close Return Order" at bounding box center [109, 259] width 160 height 16
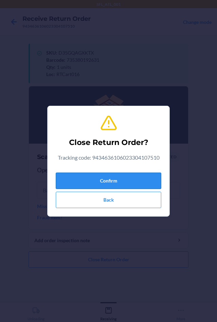
click at [122, 174] on button "Confirm" at bounding box center [109, 180] width 106 height 16
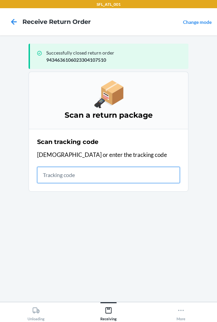
click at [77, 177] on input "text" at bounding box center [108, 175] width 143 height 16
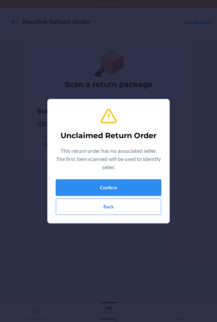
click at [86, 187] on button "Confirm" at bounding box center [109, 187] width 106 height 16
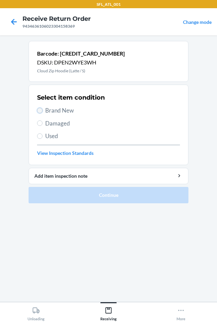
click at [42, 109] on input "Brand New" at bounding box center [39, 110] width 5 height 5
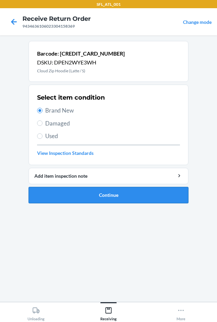
click at [95, 202] on button "Continue" at bounding box center [109, 195] width 160 height 16
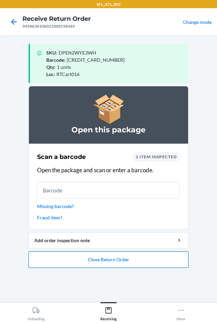
drag, startPoint x: 142, startPoint y: 263, endPoint x: 142, endPoint y: 260, distance: 3.5
click at [142, 260] on button "Close Return Order" at bounding box center [109, 259] width 160 height 16
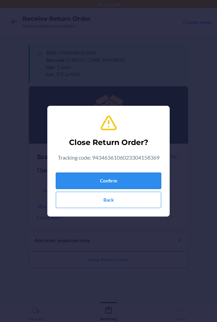
click at [88, 186] on button "Confirm" at bounding box center [109, 180] width 106 height 16
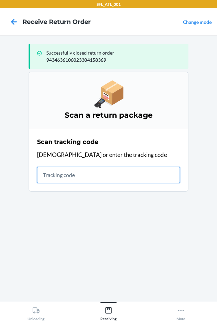
click at [56, 172] on input "text" at bounding box center [108, 175] width 143 height 16
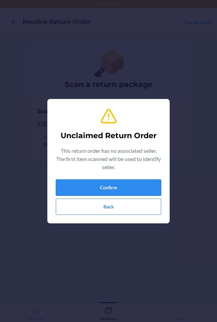
click at [130, 186] on button "Confirm" at bounding box center [109, 187] width 106 height 16
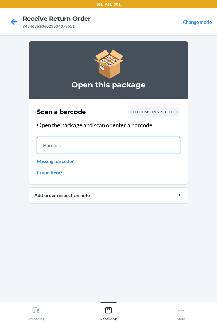
click at [138, 144] on input "text" at bounding box center [108, 145] width 143 height 16
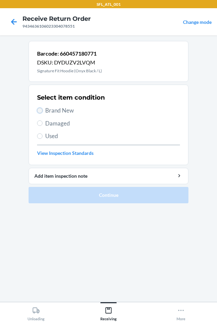
click at [37, 110] on input "Brand New" at bounding box center [39, 110] width 5 height 5
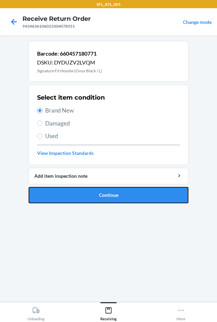
drag, startPoint x: 103, startPoint y: 197, endPoint x: 104, endPoint y: 191, distance: 5.9
click at [105, 198] on button "Continue" at bounding box center [109, 195] width 160 height 16
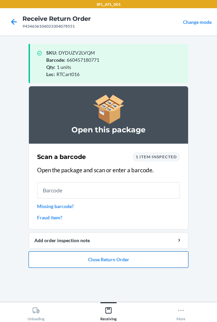
click at [128, 259] on button "Close Return Order" at bounding box center [109, 259] width 160 height 16
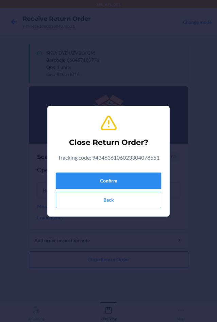
click at [122, 182] on button "Confirm" at bounding box center [109, 180] width 106 height 16
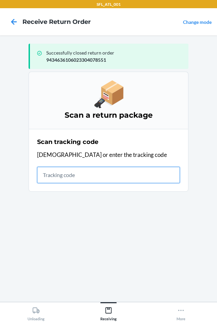
click at [100, 178] on input "text" at bounding box center [108, 175] width 143 height 16
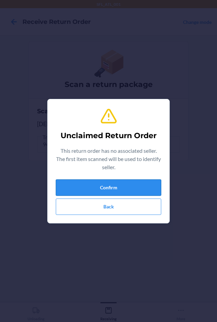
click at [114, 188] on button "Confirm" at bounding box center [109, 187] width 106 height 16
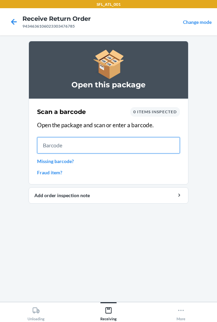
click at [125, 148] on input "text" at bounding box center [108, 145] width 143 height 16
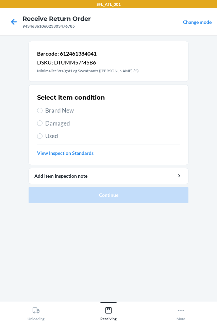
click at [53, 109] on span "Brand New" at bounding box center [112, 110] width 135 height 9
click at [43, 109] on input "Brand New" at bounding box center [39, 110] width 5 height 5
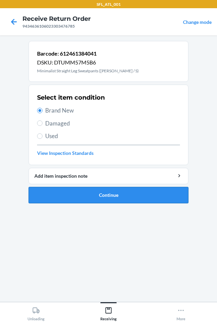
click at [122, 198] on button "Continue" at bounding box center [109, 195] width 160 height 16
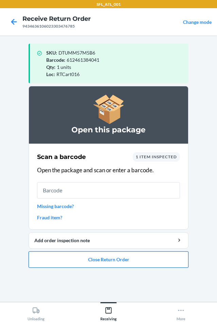
click at [106, 258] on button "Close Return Order" at bounding box center [109, 259] width 160 height 16
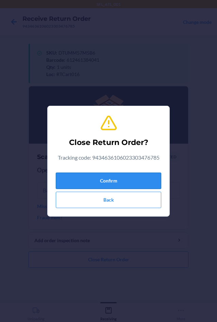
click at [126, 183] on button "Confirm" at bounding box center [109, 180] width 106 height 16
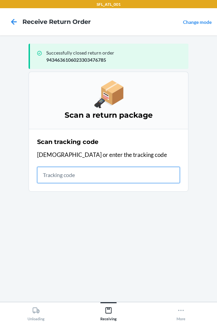
click at [65, 172] on input "text" at bounding box center [108, 175] width 143 height 16
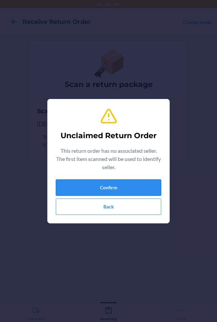
click at [93, 191] on button "Confirm" at bounding box center [109, 187] width 106 height 16
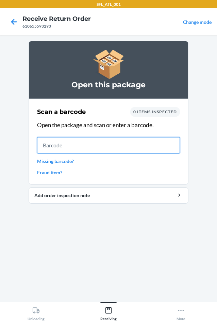
click at [143, 143] on input "text" at bounding box center [108, 145] width 143 height 16
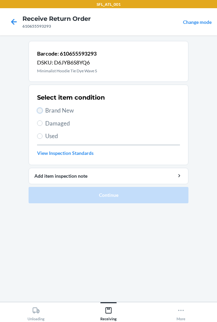
click at [40, 110] on input "Brand New" at bounding box center [39, 110] width 5 height 5
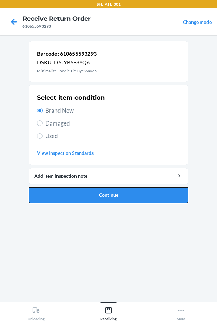
drag, startPoint x: 97, startPoint y: 192, endPoint x: 78, endPoint y: 167, distance: 32.1
click at [98, 192] on button "Continue" at bounding box center [109, 195] width 160 height 16
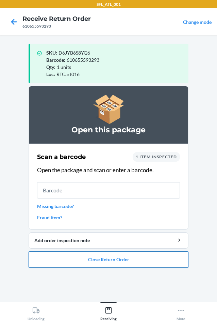
click at [107, 260] on button "Close Return Order" at bounding box center [109, 259] width 160 height 16
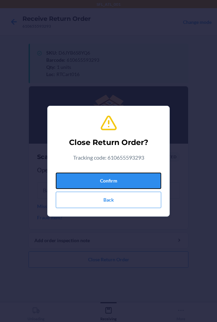
drag, startPoint x: 135, startPoint y: 180, endPoint x: 4, endPoint y: 165, distance: 131.7
click at [135, 180] on button "Confirm" at bounding box center [109, 180] width 106 height 16
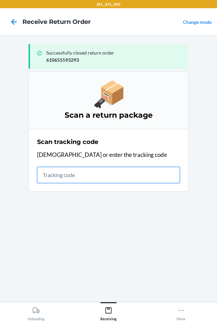
click at [57, 178] on input "text" at bounding box center [108, 175] width 143 height 16
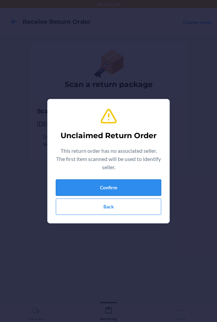
click at [84, 188] on button "Confirm" at bounding box center [109, 187] width 106 height 16
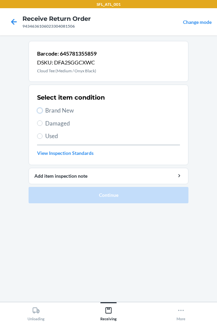
drag, startPoint x: 39, startPoint y: 108, endPoint x: 38, endPoint y: 117, distance: 9.6
click at [39, 110] on input "Brand New" at bounding box center [39, 110] width 5 height 5
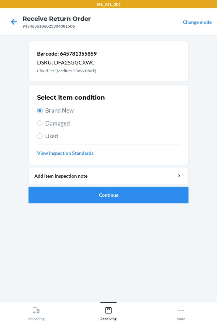
click at [83, 195] on button "Continue" at bounding box center [109, 195] width 160 height 16
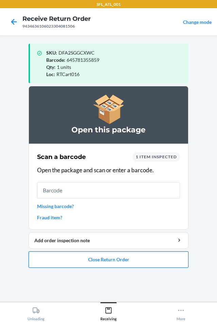
click at [154, 257] on button "Close Return Order" at bounding box center [109, 259] width 160 height 16
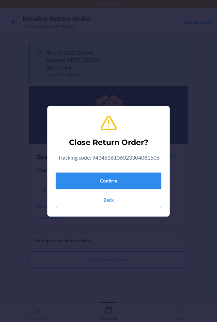
click at [131, 183] on button "Confirm" at bounding box center [109, 180] width 106 height 16
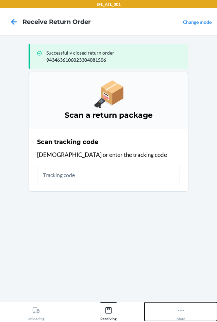
click at [178, 316] on div "More" at bounding box center [181, 312] width 9 height 17
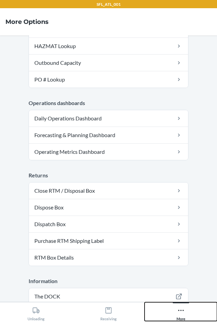
scroll to position [172, 0]
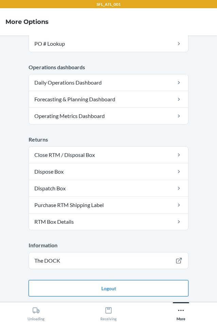
click at [103, 289] on button "Logout" at bounding box center [109, 288] width 160 height 16
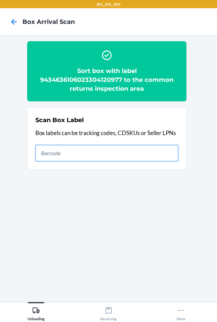
click at [170, 152] on input "text" at bounding box center [106, 153] width 143 height 16
type input "420302599434636106023303963148"
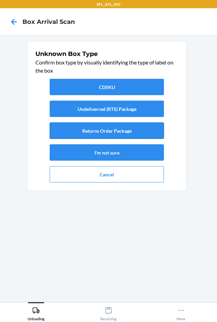
click at [126, 131] on button "Returns Order Package" at bounding box center [107, 130] width 114 height 16
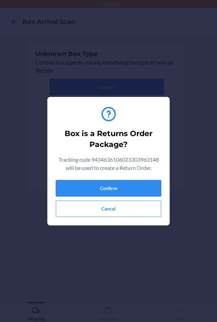
click at [127, 189] on button "Confirm" at bounding box center [109, 188] width 106 height 16
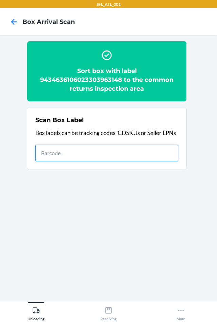
click at [105, 154] on input "text" at bounding box center [106, 153] width 143 height 16
click at [73, 151] on input "text" at bounding box center [106, 153] width 143 height 16
type input "9434636106023303852589"
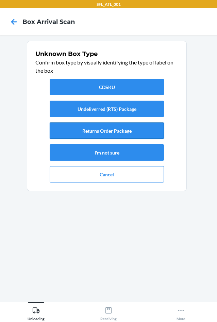
click at [105, 131] on button "Returns Order Package" at bounding box center [107, 130] width 114 height 16
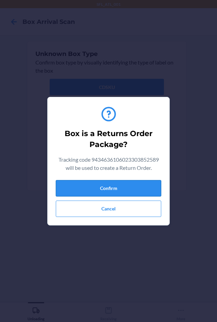
click at [122, 186] on button "Confirm" at bounding box center [109, 188] width 106 height 16
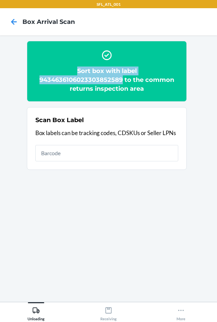
drag, startPoint x: 38, startPoint y: 74, endPoint x: 122, endPoint y: 81, distance: 83.7
click at [122, 81] on h2 "Sort box with label 9434636106023303852589 to the common returns inspection area" at bounding box center [106, 79] width 143 height 27
click at [152, 56] on div "Sort box with label 9434636106023303852589 to the common returns inspection area" at bounding box center [106, 71] width 143 height 49
drag, startPoint x: 43, startPoint y: 78, endPoint x: 122, endPoint y: 81, distance: 78.7
click at [122, 81] on h2 "Sort box with label 9434636106023303852589 to the common returns inspection area" at bounding box center [106, 79] width 143 height 27
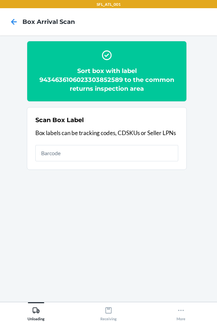
drag, startPoint x: 123, startPoint y: 73, endPoint x: 38, endPoint y: 76, distance: 84.2
click at [38, 76] on h2 "Sort box with label 9434636106023303852589 to the common returns inspection area" at bounding box center [106, 79] width 143 height 27
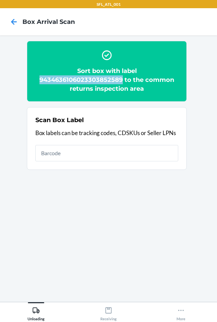
drag, startPoint x: 38, startPoint y: 76, endPoint x: 103, endPoint y: 79, distance: 64.5
click at [103, 79] on h2 "Sort box with label 9434636106023303852589 to the common returns inspection area" at bounding box center [106, 79] width 143 height 27
copy h2 "9434636106023303852589"
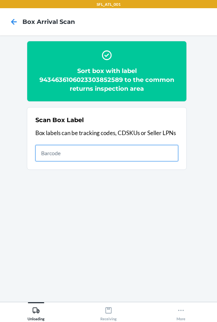
click at [67, 148] on input "text" at bounding box center [106, 153] width 143 height 16
type input "420302599434636106023304075253"
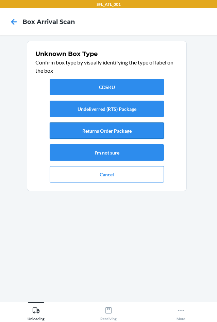
click at [105, 133] on button "Returns Order Package" at bounding box center [107, 130] width 114 height 16
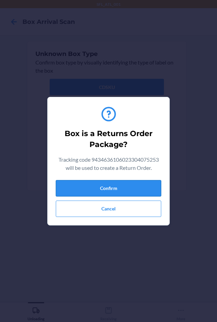
click at [107, 189] on button "Confirm" at bounding box center [109, 188] width 106 height 16
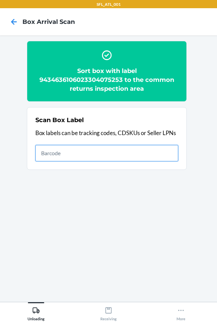
click at [120, 157] on input "text" at bounding box center [106, 153] width 143 height 16
type input "420302599434636106023304091031"
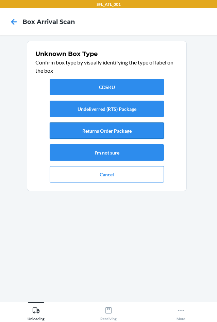
click at [153, 133] on button "Returns Order Package" at bounding box center [107, 130] width 114 height 16
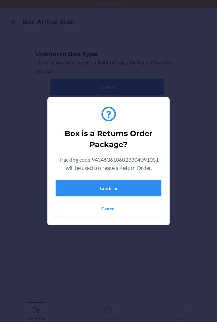
click at [137, 192] on button "Confirm" at bounding box center [109, 188] width 106 height 16
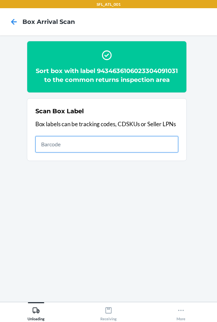
click at [118, 152] on input "text" at bounding box center [106, 144] width 143 height 16
type input "420302599434636106023302414559"
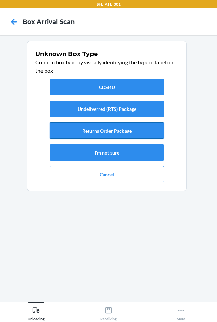
click at [131, 135] on button "Returns Order Package" at bounding box center [107, 130] width 114 height 16
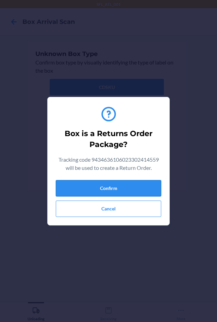
click at [135, 191] on button "Confirm" at bounding box center [109, 188] width 106 height 16
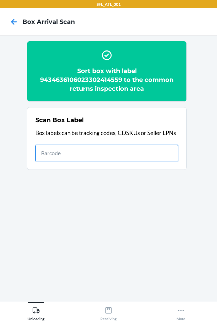
click at [124, 156] on input "text" at bounding box center [106, 153] width 143 height 16
type input "420302599434636106023304381323"
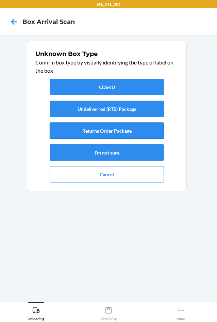
click at [107, 134] on button "Returns Order Package" at bounding box center [107, 130] width 114 height 16
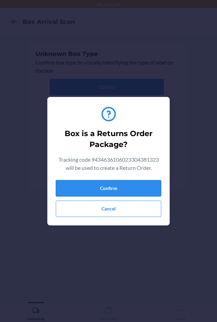
click at [109, 184] on button "Confirm" at bounding box center [109, 188] width 106 height 16
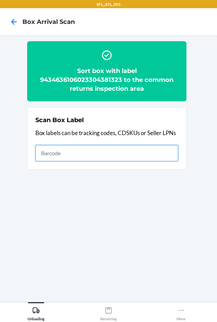
click at [152, 157] on input "text" at bounding box center [106, 153] width 143 height 16
type input "420302599434636106023302028466"
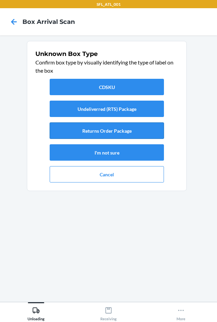
click at [110, 133] on button "Returns Order Package" at bounding box center [107, 130] width 114 height 16
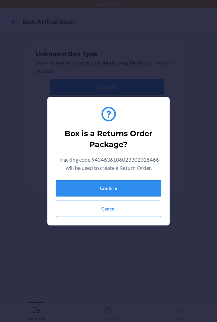
click at [115, 185] on button "Confirm" at bounding box center [109, 188] width 106 height 16
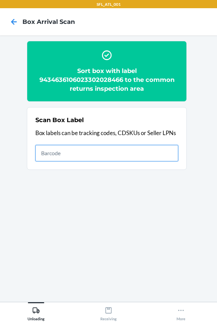
click at [151, 158] on input "text" at bounding box center [106, 153] width 143 height 16
type input "420302599434636106023304180391"
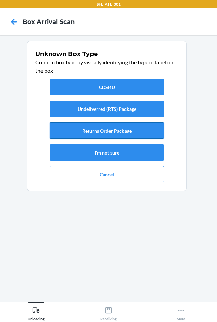
click at [108, 136] on button "Returns Order Package" at bounding box center [107, 130] width 114 height 16
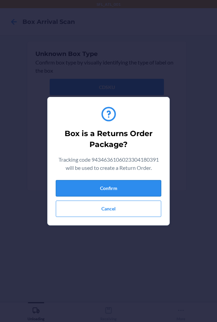
click at [109, 189] on button "Confirm" at bounding box center [109, 188] width 106 height 16
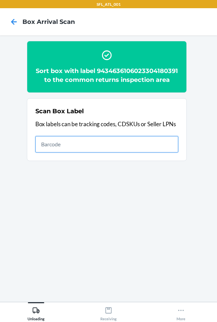
click at [161, 152] on input "text" at bounding box center [106, 144] width 143 height 16
type input "420302599434636106023303943232"
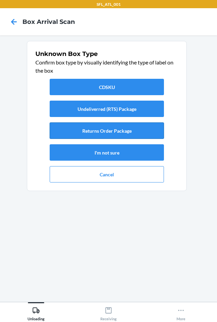
click at [144, 130] on button "Returns Order Package" at bounding box center [107, 130] width 114 height 16
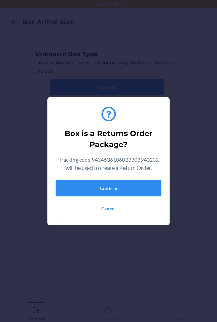
click at [104, 192] on button "Confirm" at bounding box center [109, 188] width 106 height 16
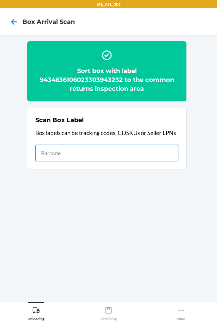
click at [166, 153] on input "text" at bounding box center [106, 153] width 143 height 16
drag, startPoint x: 69, startPoint y: 153, endPoint x: 71, endPoint y: 150, distance: 3.8
click at [69, 152] on input "text" at bounding box center [106, 153] width 143 height 16
type input "420302599434636106023303849497"
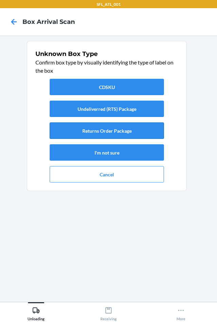
click at [143, 124] on button "Returns Order Package" at bounding box center [107, 130] width 114 height 16
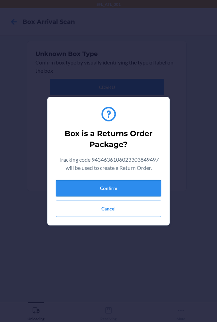
click at [122, 188] on button "Confirm" at bounding box center [109, 188] width 106 height 16
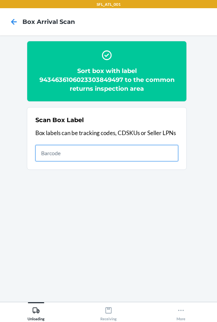
click at [160, 159] on input "text" at bounding box center [106, 153] width 143 height 16
type input "420302599434636106023303893704"
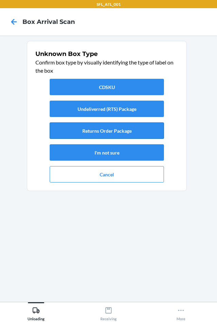
click at [136, 135] on button "Returns Order Package" at bounding box center [107, 130] width 114 height 16
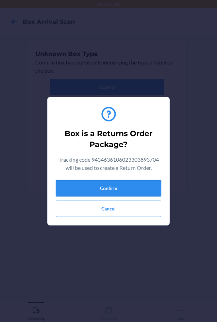
click at [123, 190] on button "Confirm" at bounding box center [109, 188] width 106 height 16
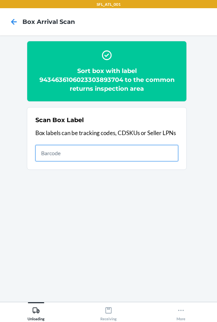
drag, startPoint x: 140, startPoint y: 149, endPoint x: 164, endPoint y: 159, distance: 26.5
click at [145, 152] on input "text" at bounding box center [106, 153] width 143 height 16
type input "420302599434636106023303823879"
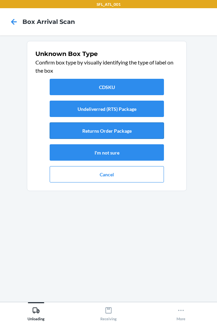
click at [102, 133] on button "Returns Order Package" at bounding box center [107, 130] width 114 height 16
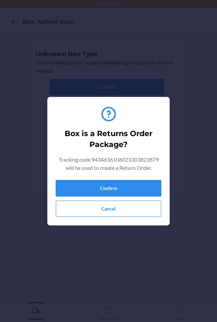
click at [115, 185] on button "Confirm" at bounding box center [109, 188] width 106 height 16
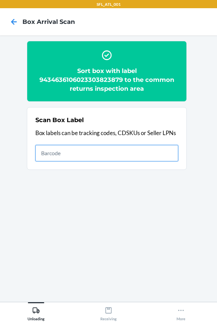
drag, startPoint x: 150, startPoint y: 152, endPoint x: 151, endPoint y: 148, distance: 4.0
click at [151, 149] on input "text" at bounding box center [106, 153] width 143 height 16
type input "420302599434636106023303923494"
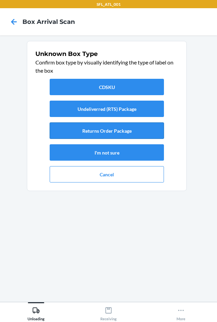
click at [118, 131] on button "Returns Order Package" at bounding box center [107, 130] width 114 height 16
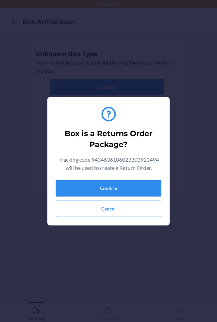
drag, startPoint x: 141, startPoint y: 188, endPoint x: 153, endPoint y: 185, distance: 12.4
click at [142, 188] on button "Confirm" at bounding box center [109, 188] width 106 height 16
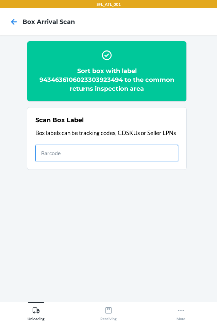
drag, startPoint x: 142, startPoint y: 151, endPoint x: 146, endPoint y: 153, distance: 4.4
click at [144, 153] on input "text" at bounding box center [106, 153] width 143 height 16
type input "420302599434636106023303986574"
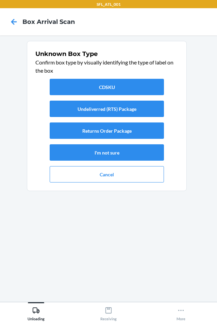
click at [111, 142] on div "CDSKU Undeliverred (RTS) Package Returns Order Package I'm not sure Cancel" at bounding box center [106, 130] width 143 height 109
click at [119, 133] on button "Returns Order Package" at bounding box center [107, 130] width 114 height 16
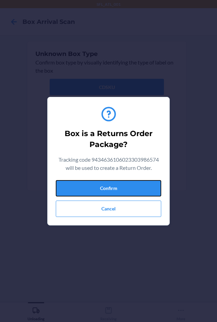
drag, startPoint x: 122, startPoint y: 192, endPoint x: 189, endPoint y: 175, distance: 69.6
click at [122, 192] on button "Confirm" at bounding box center [109, 188] width 106 height 16
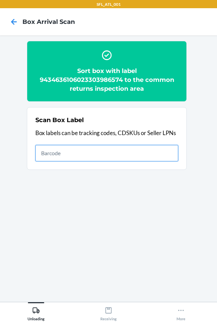
click at [163, 156] on input "text" at bounding box center [106, 153] width 143 height 16
type input "420302599434636106023304229793"
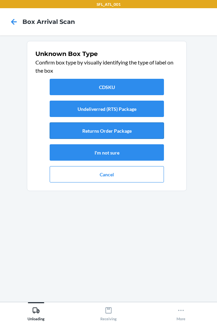
click at [113, 128] on button "Returns Order Package" at bounding box center [107, 130] width 114 height 16
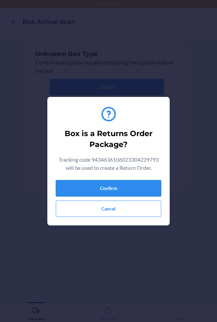
click at [110, 189] on button "Confirm" at bounding box center [109, 188] width 106 height 16
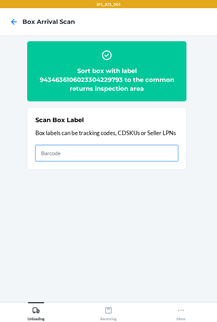
drag, startPoint x: 121, startPoint y: 150, endPoint x: 117, endPoint y: 145, distance: 6.8
click at [120, 148] on input "text" at bounding box center [106, 153] width 143 height 16
type input "420302599434636106023304325402"
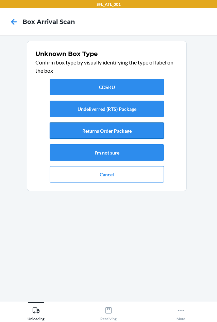
click at [107, 129] on button "Returns Order Package" at bounding box center [107, 130] width 114 height 16
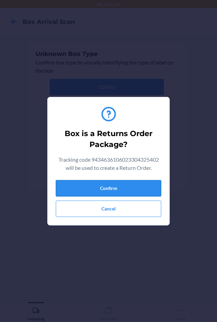
click at [108, 190] on button "Confirm" at bounding box center [109, 188] width 106 height 16
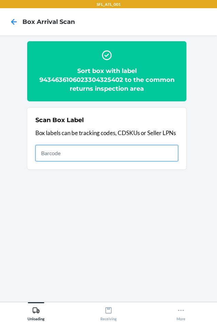
click at [161, 153] on input "text" at bounding box center [106, 153] width 143 height 16
type input "420302599434636106023303631177"
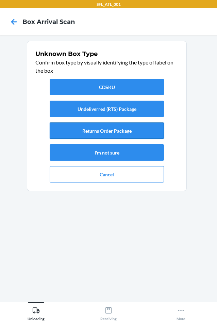
click at [116, 133] on button "Returns Order Package" at bounding box center [107, 130] width 114 height 16
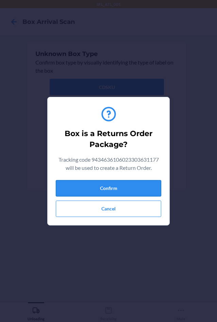
click at [125, 184] on button "Confirm" at bounding box center [109, 188] width 106 height 16
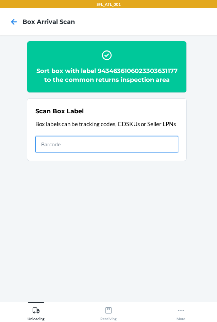
click at [150, 147] on input "text" at bounding box center [106, 144] width 143 height 16
type input "9434636207584271922087"
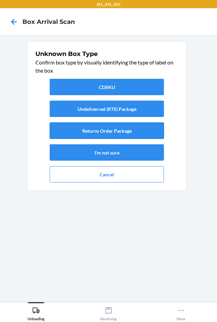
click at [144, 126] on button "Returns Order Package" at bounding box center [107, 130] width 114 height 16
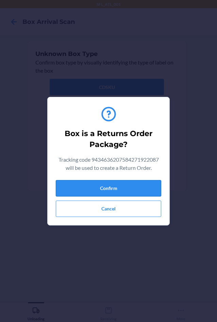
click at [145, 186] on button "Confirm" at bounding box center [109, 188] width 106 height 16
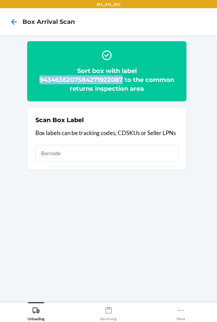
drag, startPoint x: 36, startPoint y: 78, endPoint x: 124, endPoint y: 77, distance: 87.9
click at [124, 77] on h2 "Sort box with label 9434636207584271922087 to the common returns inspection area" at bounding box center [106, 79] width 143 height 27
copy h2 "9434636207584271922087"
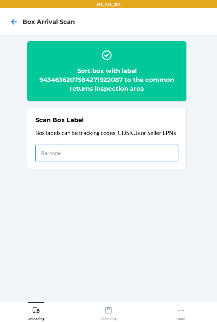
drag, startPoint x: 157, startPoint y: 154, endPoint x: 149, endPoint y: 149, distance: 9.8
click at [149, 150] on input "text" at bounding box center [106, 153] width 143 height 16
type input "420302599434636106023304259806"
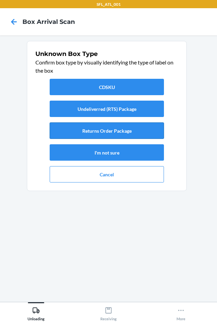
click at [104, 137] on button "Returns Order Package" at bounding box center [107, 130] width 114 height 16
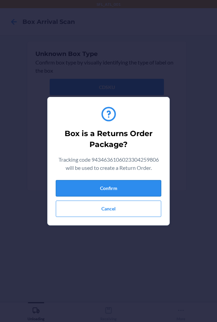
click at [131, 190] on button "Confirm" at bounding box center [109, 188] width 106 height 16
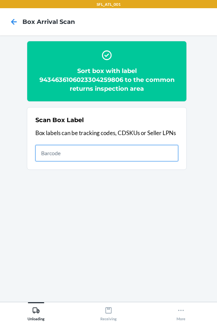
click at [82, 155] on input "text" at bounding box center [106, 153] width 143 height 16
type input "420302599434636106023304289353"
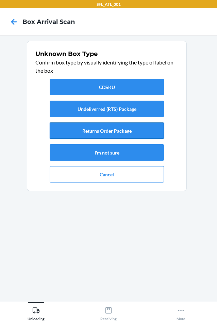
click at [89, 132] on button "Returns Order Package" at bounding box center [107, 130] width 114 height 16
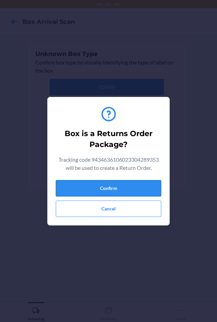
click at [118, 189] on button "Confirm" at bounding box center [109, 188] width 106 height 16
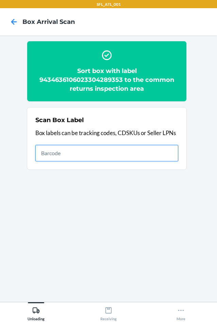
click at [89, 150] on input "text" at bounding box center [106, 153] width 143 height 16
type input "420302599434636106023304000200"
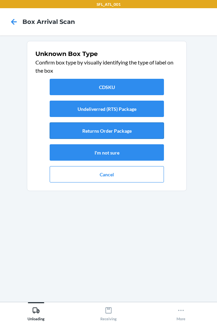
click at [73, 134] on button "Returns Order Package" at bounding box center [107, 130] width 114 height 16
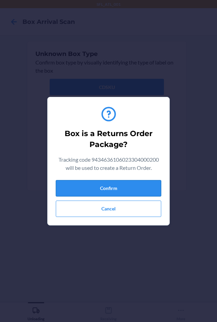
click at [99, 185] on button "Confirm" at bounding box center [109, 188] width 106 height 16
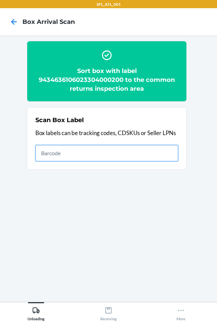
click at [126, 147] on input "text" at bounding box center [106, 153] width 143 height 16
type input "420302599434636106023304079879"
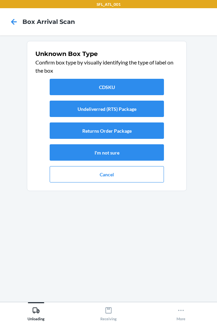
click at [122, 142] on div "CDSKU Undeliverred (RTS) Package Returns Order Package I'm not sure Cancel" at bounding box center [106, 130] width 143 height 109
click at [127, 133] on button "Returns Order Package" at bounding box center [107, 130] width 114 height 16
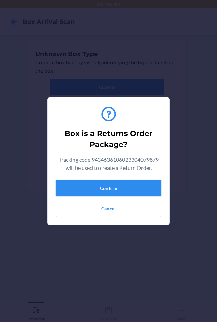
click at [137, 191] on button "Confirm" at bounding box center [109, 188] width 106 height 16
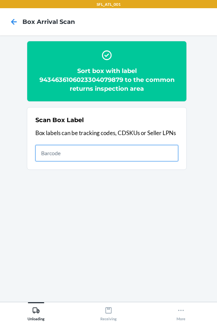
click at [156, 157] on input "text" at bounding box center [106, 153] width 143 height 16
type input "420302599434636106023303649950"
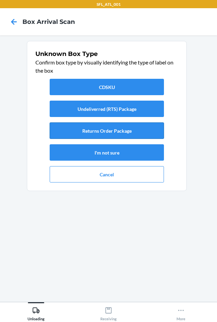
click at [147, 134] on button "Returns Order Package" at bounding box center [107, 130] width 114 height 16
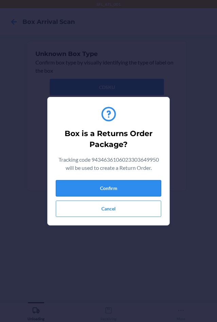
drag, startPoint x: 141, startPoint y: 196, endPoint x: 139, endPoint y: 193, distance: 3.9
click at [140, 194] on button "Confirm" at bounding box center [109, 188] width 106 height 16
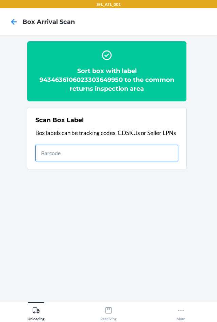
click at [113, 153] on input "text" at bounding box center [106, 153] width 143 height 16
type input "420302599434636106023304155757"
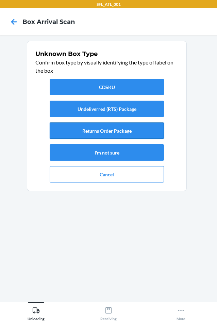
click at [123, 138] on button "Returns Order Package" at bounding box center [107, 130] width 114 height 16
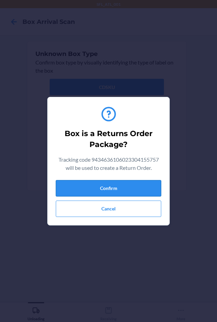
click at [126, 190] on button "Confirm" at bounding box center [109, 188] width 106 height 16
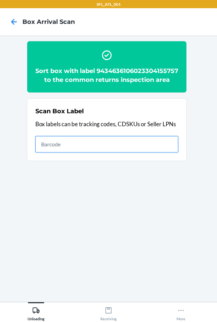
click at [170, 152] on input "text" at bounding box center [106, 144] width 143 height 16
type input "420302599434636106023303452932"
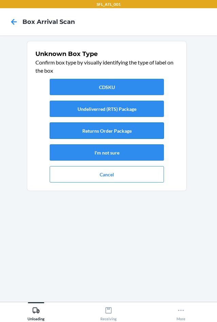
drag, startPoint x: 112, startPoint y: 129, endPoint x: 112, endPoint y: 134, distance: 4.8
click at [112, 134] on button "Returns Order Package" at bounding box center [107, 130] width 114 height 16
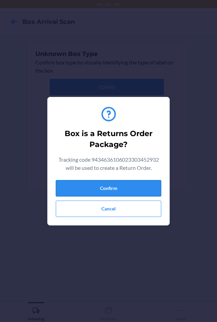
click at [111, 186] on button "Confirm" at bounding box center [109, 188] width 106 height 16
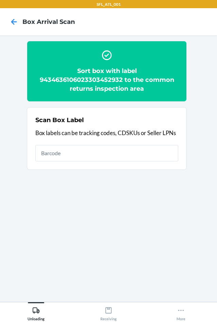
drag, startPoint x: 215, startPoint y: 311, endPoint x: 239, endPoint y: 318, distance: 25.0
click at [217, 318] on html "SFL_ATL_001 Box Arrival Scan Sort box with label 9434636106023303452932 to the …" at bounding box center [108, 161] width 217 height 322
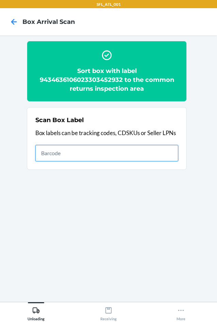
click at [145, 154] on input "text" at bounding box center [106, 153] width 143 height 16
type input "420302599434636106023303825378"
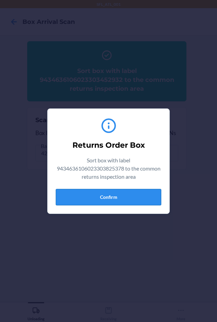
click at [128, 197] on button "Confirm" at bounding box center [109, 197] width 106 height 16
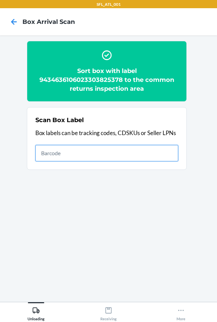
click at [99, 158] on input "text" at bounding box center [106, 153] width 143 height 16
type input "420302599434636106023304083111"
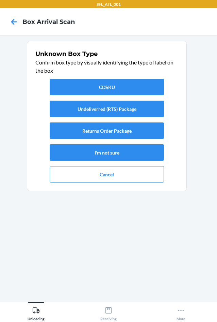
click at [121, 139] on div "CDSKU Undeliverred (RTS) Package Returns Order Package I'm not sure Cancel" at bounding box center [106, 130] width 143 height 109
click at [120, 134] on button "Returns Order Package" at bounding box center [107, 130] width 114 height 16
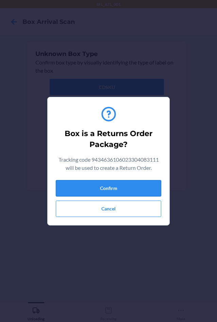
click at [121, 191] on button "Confirm" at bounding box center [109, 188] width 106 height 16
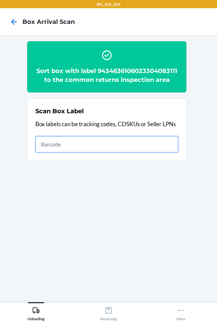
click at [163, 148] on input "text" at bounding box center [106, 144] width 143 height 16
type input "420302599434636106023303779817"
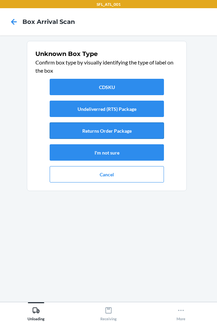
click at [141, 133] on button "Returns Order Package" at bounding box center [107, 130] width 114 height 16
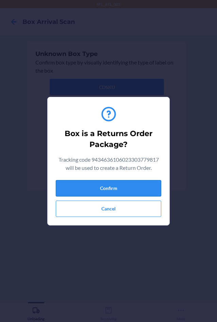
click at [149, 189] on button "Confirm" at bounding box center [109, 188] width 106 height 16
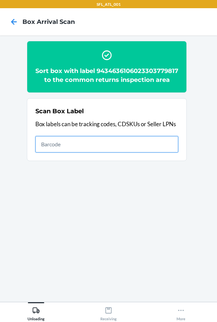
click at [164, 152] on input "text" at bounding box center [106, 144] width 143 height 16
type input "420302599434636106023304140999"
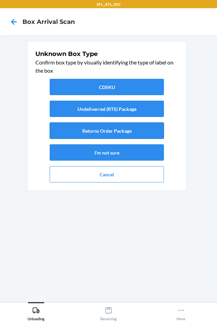
click at [127, 137] on button "Returns Order Package" at bounding box center [107, 130] width 114 height 16
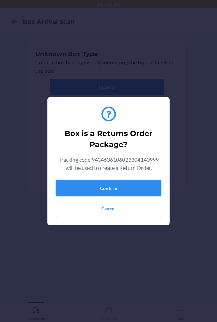
click at [125, 193] on button "Confirm" at bounding box center [109, 188] width 106 height 16
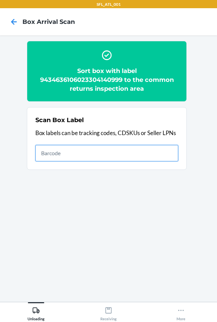
drag, startPoint x: 155, startPoint y: 149, endPoint x: 163, endPoint y: 145, distance: 9.1
click at [157, 146] on input "text" at bounding box center [106, 153] width 143 height 16
type input "420302599434636106023304419378"
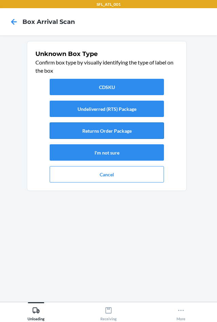
click at [141, 134] on button "Returns Order Package" at bounding box center [107, 130] width 114 height 16
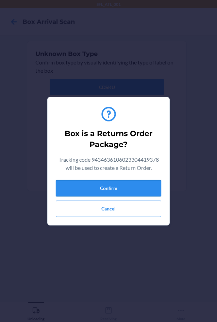
click at [147, 191] on button "Confirm" at bounding box center [109, 188] width 106 height 16
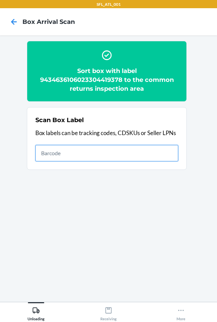
click at [119, 153] on input "text" at bounding box center [106, 153] width 143 height 16
type input "420302599434636106023303661198"
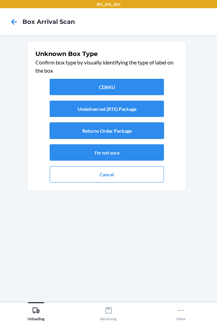
click at [113, 134] on button "Returns Order Package" at bounding box center [107, 130] width 114 height 16
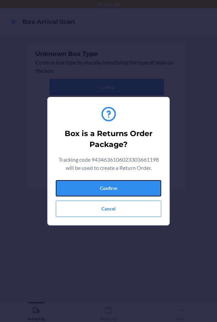
drag, startPoint x: 119, startPoint y: 186, endPoint x: 188, endPoint y: 195, distance: 69.8
click at [119, 186] on button "Confirm" at bounding box center [109, 188] width 106 height 16
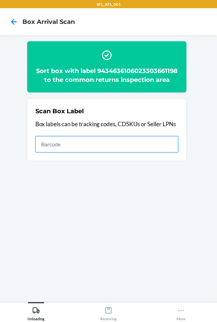
click at [170, 151] on input "text" at bounding box center [106, 144] width 143 height 16
type input "420302599434636106023304149282"
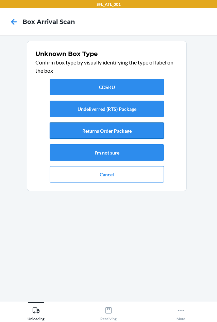
click at [121, 132] on button "Returns Order Package" at bounding box center [107, 130] width 114 height 16
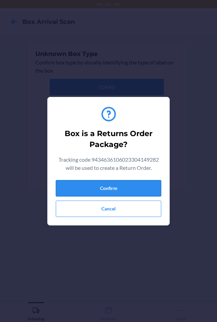
click at [133, 186] on button "Confirm" at bounding box center [109, 188] width 106 height 16
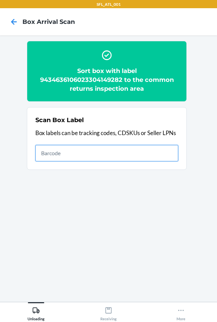
click at [86, 156] on input "text" at bounding box center [106, 153] width 143 height 16
type input "420302599434636106023304246851"
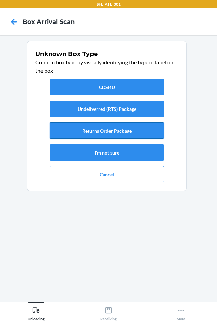
click at [100, 129] on button "Returns Order Package" at bounding box center [107, 130] width 114 height 16
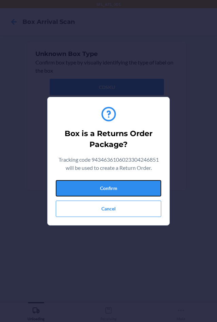
drag, startPoint x: 110, startPoint y: 188, endPoint x: 83, endPoint y: 175, distance: 30.5
click at [109, 188] on button "Confirm" at bounding box center [109, 188] width 106 height 16
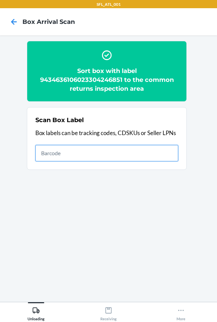
click at [124, 153] on input "text" at bounding box center [106, 153] width 143 height 16
type input "420302599434636106023304183316"
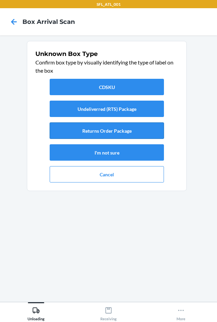
click at [133, 129] on button "Returns Order Package" at bounding box center [107, 130] width 114 height 16
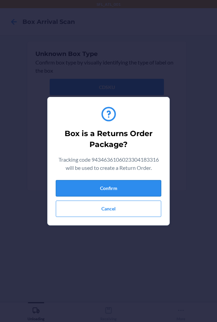
click at [151, 186] on button "Confirm" at bounding box center [109, 188] width 106 height 16
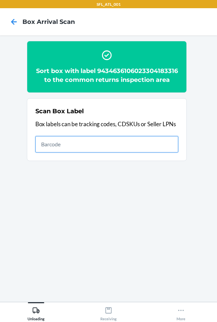
click at [115, 151] on input "text" at bounding box center [106, 144] width 143 height 16
type input "420302599434636106023303318429"
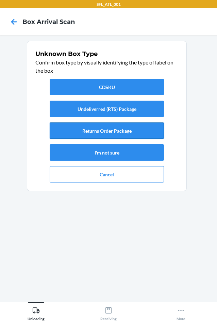
click at [126, 136] on button "Returns Order Package" at bounding box center [107, 130] width 114 height 16
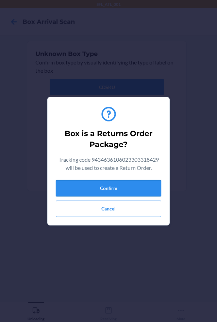
click at [141, 195] on button "Confirm" at bounding box center [109, 188] width 106 height 16
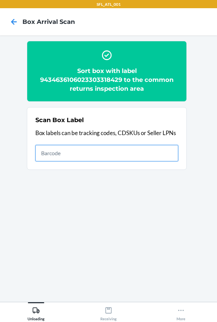
click at [152, 151] on input "text" at bounding box center [106, 153] width 143 height 16
type input "420302599434636106023301485819"
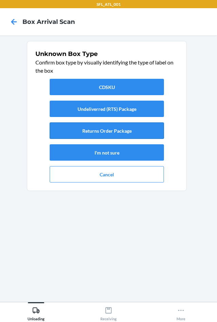
drag, startPoint x: 149, startPoint y: 128, endPoint x: 151, endPoint y: 138, distance: 10.1
click at [151, 135] on button "Returns Order Package" at bounding box center [107, 130] width 114 height 16
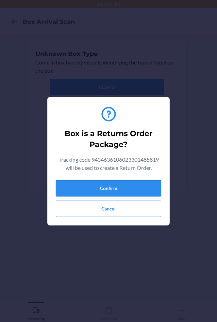
click at [146, 186] on button "Confirm" at bounding box center [109, 188] width 106 height 16
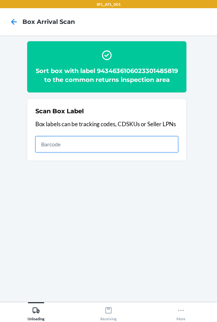
drag, startPoint x: 76, startPoint y: 155, endPoint x: 65, endPoint y: 151, distance: 11.5
click at [76, 152] on input "text" at bounding box center [106, 144] width 143 height 16
type input "420302599434636106023304063885"
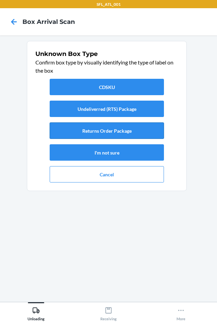
click at [90, 130] on button "Returns Order Package" at bounding box center [107, 130] width 114 height 16
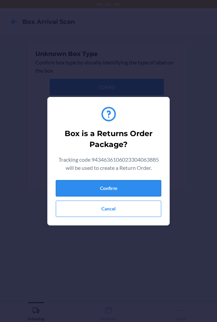
click at [124, 185] on button "Confirm" at bounding box center [109, 188] width 106 height 16
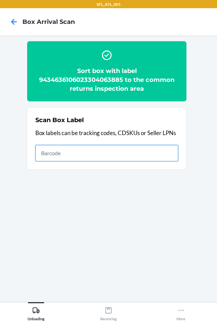
click at [127, 154] on input "text" at bounding box center [106, 153] width 143 height 16
type input "420302599434636106023304308764"
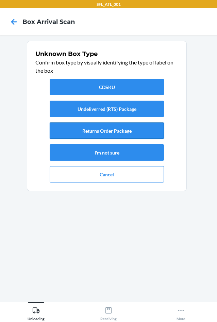
click at [107, 138] on button "Returns Order Package" at bounding box center [107, 130] width 114 height 16
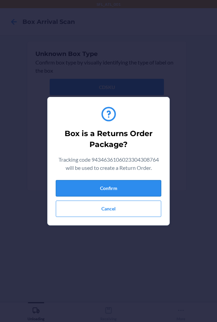
click at [121, 187] on button "Confirm" at bounding box center [109, 188] width 106 height 16
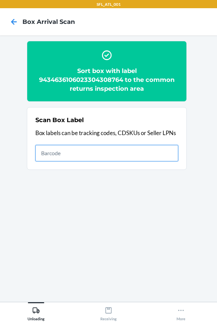
click at [156, 157] on input "text" at bounding box center [106, 153] width 143 height 16
type input "420302599434636106023304328809"
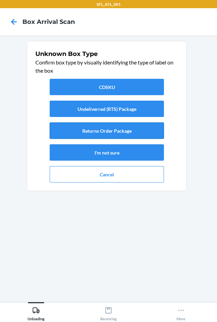
click at [87, 133] on button "Returns Order Package" at bounding box center [107, 130] width 114 height 16
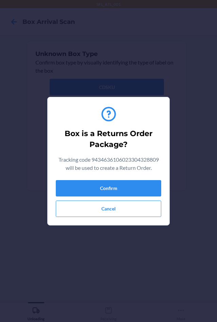
click at [96, 178] on div "Box is a Returns Order Package? Tracking code 9434636106023304328809 will be us…" at bounding box center [109, 161] width 106 height 117
click at [106, 189] on button "Confirm" at bounding box center [109, 188] width 106 height 16
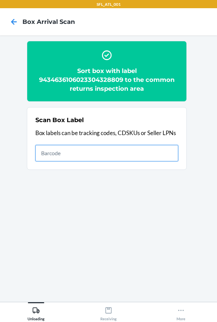
click at [166, 156] on input "text" at bounding box center [106, 153] width 143 height 16
type input "420302599434636106023303009716"
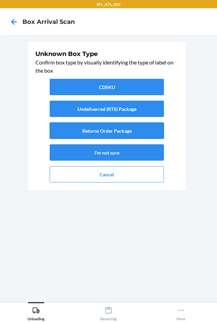
click at [118, 129] on button "Returns Order Package" at bounding box center [107, 130] width 114 height 16
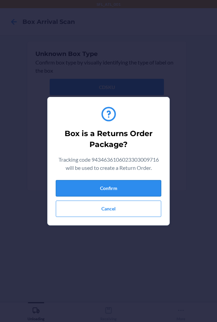
click at [110, 192] on button "Confirm" at bounding box center [109, 188] width 106 height 16
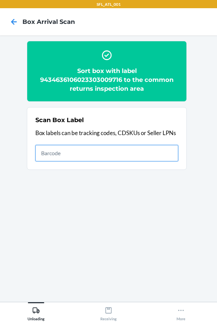
click at [130, 152] on input "text" at bounding box center [106, 153] width 143 height 16
type input "420321779261290316871748449308"
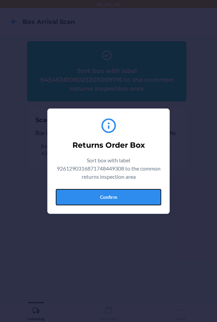
drag, startPoint x: 112, startPoint y: 195, endPoint x: 129, endPoint y: 187, distance: 19.2
click at [112, 193] on button "Confirm" at bounding box center [109, 197] width 106 height 16
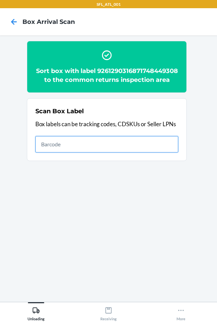
click at [93, 152] on input "text" at bounding box center [106, 144] width 143 height 16
type input "420302599434636106023304107510"
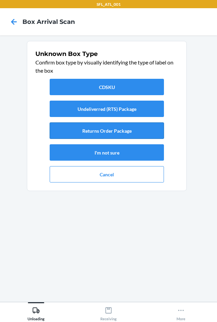
click at [123, 136] on button "Returns Order Package" at bounding box center [107, 130] width 114 height 16
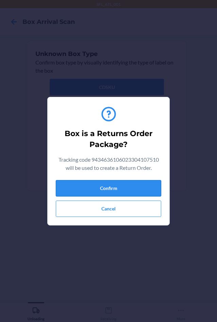
click at [137, 183] on button "Confirm" at bounding box center [109, 188] width 106 height 16
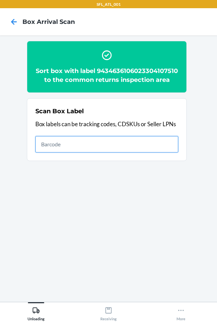
click at [155, 152] on input "text" at bounding box center [106, 144] width 143 height 16
type input "420302599434636106023304158369"
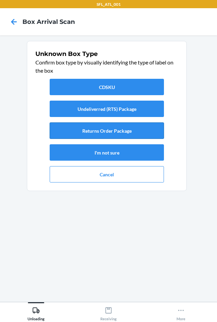
click at [118, 131] on button "Returns Order Package" at bounding box center [107, 130] width 114 height 16
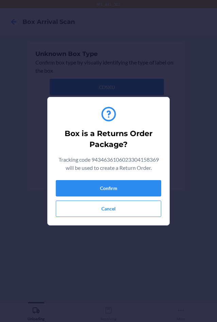
click at [106, 197] on div "Confirm Cancel" at bounding box center [109, 198] width 106 height 37
drag, startPoint x: 108, startPoint y: 191, endPoint x: 126, endPoint y: 186, distance: 18.0
click at [109, 191] on button "Confirm" at bounding box center [109, 188] width 106 height 16
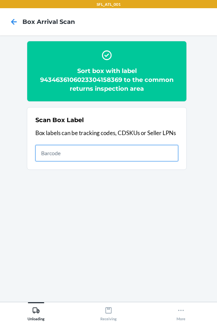
click at [149, 153] on input "text" at bounding box center [106, 153] width 143 height 16
type input "420302599434636106023304078551"
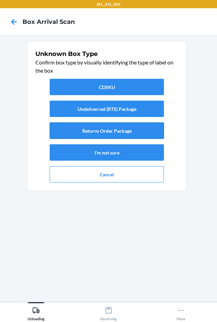
click at [120, 133] on button "Returns Order Package" at bounding box center [107, 130] width 114 height 16
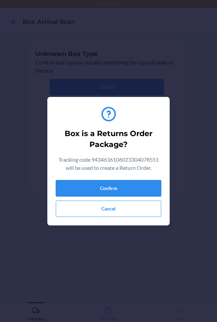
click at [130, 194] on button "Confirm" at bounding box center [109, 188] width 106 height 16
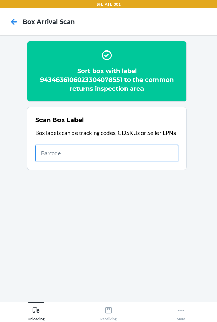
click at [124, 150] on input "text" at bounding box center [106, 153] width 143 height 16
type input "420302599434636106023303476785"
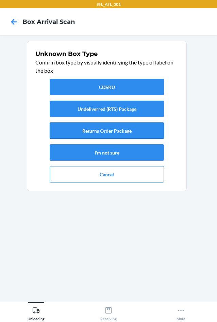
click at [136, 133] on button "Returns Order Package" at bounding box center [107, 130] width 114 height 16
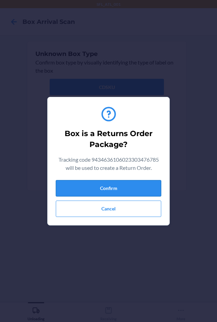
click at [140, 192] on button "Confirm" at bounding box center [109, 188] width 106 height 16
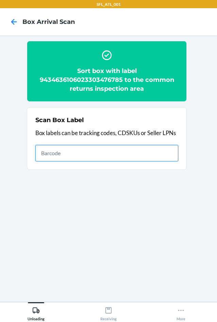
click at [160, 155] on input "text" at bounding box center [106, 153] width 143 height 16
type input "420302599434636106023303910302"
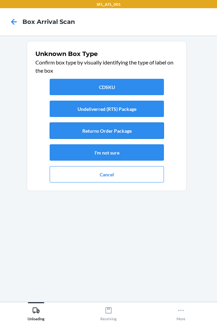
click at [98, 137] on button "Returns Order Package" at bounding box center [107, 130] width 114 height 16
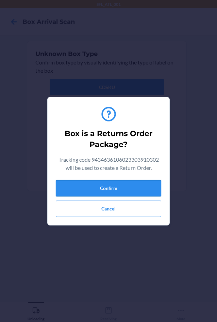
drag, startPoint x: 116, startPoint y: 189, endPoint x: 130, endPoint y: 187, distance: 14.5
click at [120, 189] on button "Confirm" at bounding box center [109, 188] width 106 height 16
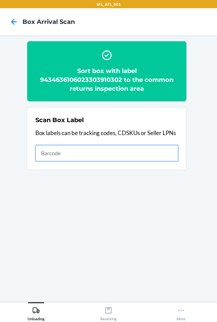
click at [90, 149] on input "text" at bounding box center [106, 153] width 143 height 16
type input "420302599434636106023304081506"
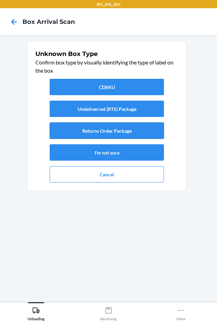
click at [106, 138] on button "Returns Order Package" at bounding box center [107, 130] width 114 height 16
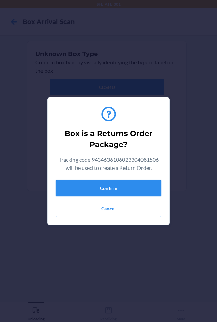
click at [117, 190] on button "Confirm" at bounding box center [109, 188] width 106 height 16
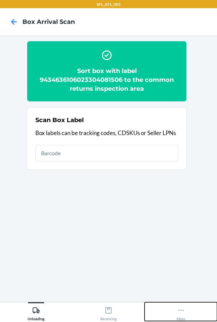
click at [181, 314] on div "More" at bounding box center [181, 312] width 9 height 17
